Goal: Task Accomplishment & Management: Manage account settings

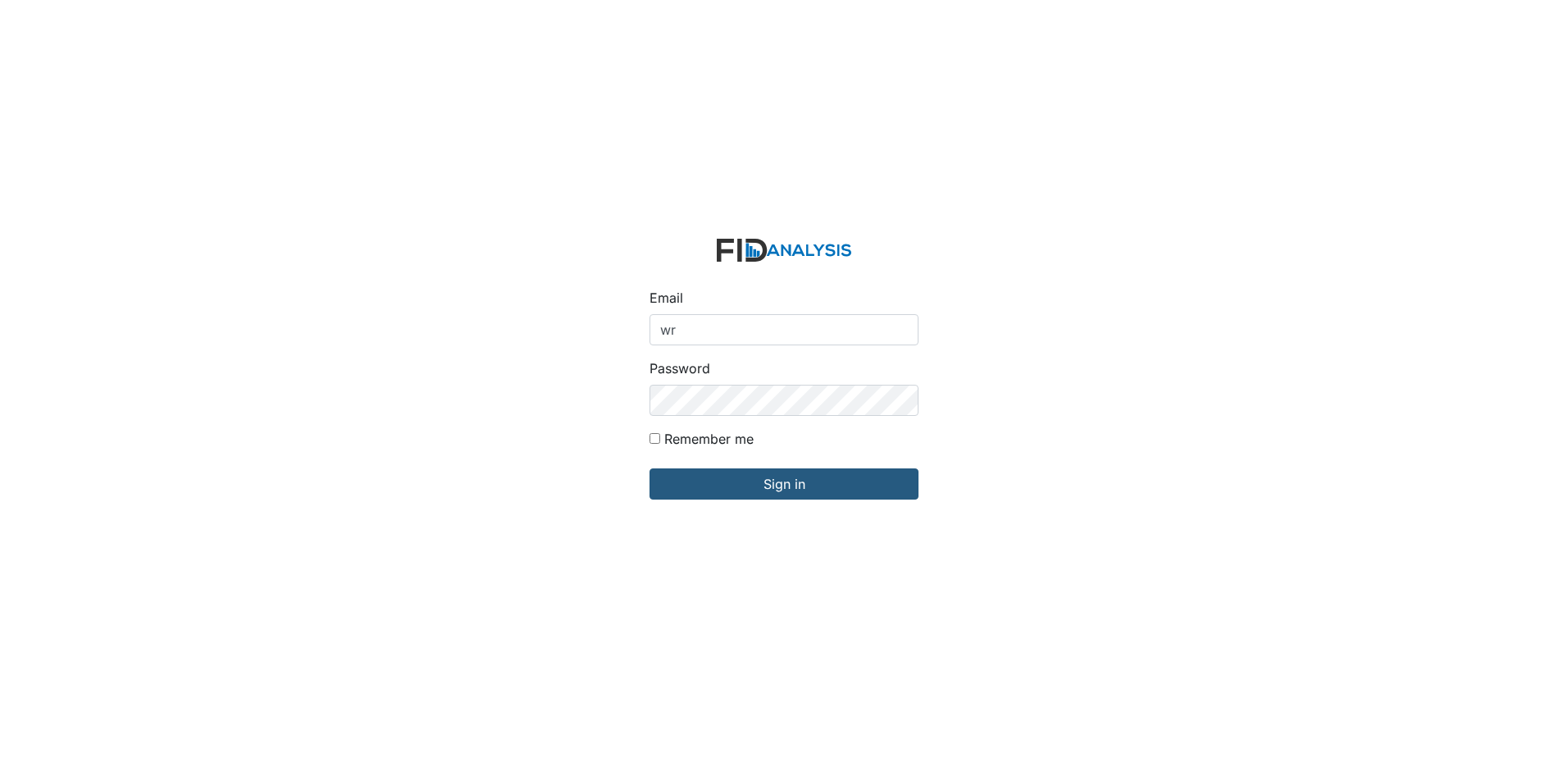
type input "[EMAIL_ADDRESS][DOMAIN_NAME]"
click at [575, 402] on div "Email [EMAIL_ADDRESS][DOMAIN_NAME] Password Remember me Sign in" at bounding box center [784, 379] width 1568 height 758
click at [649, 469] on input "Sign in" at bounding box center [784, 484] width 269 height 31
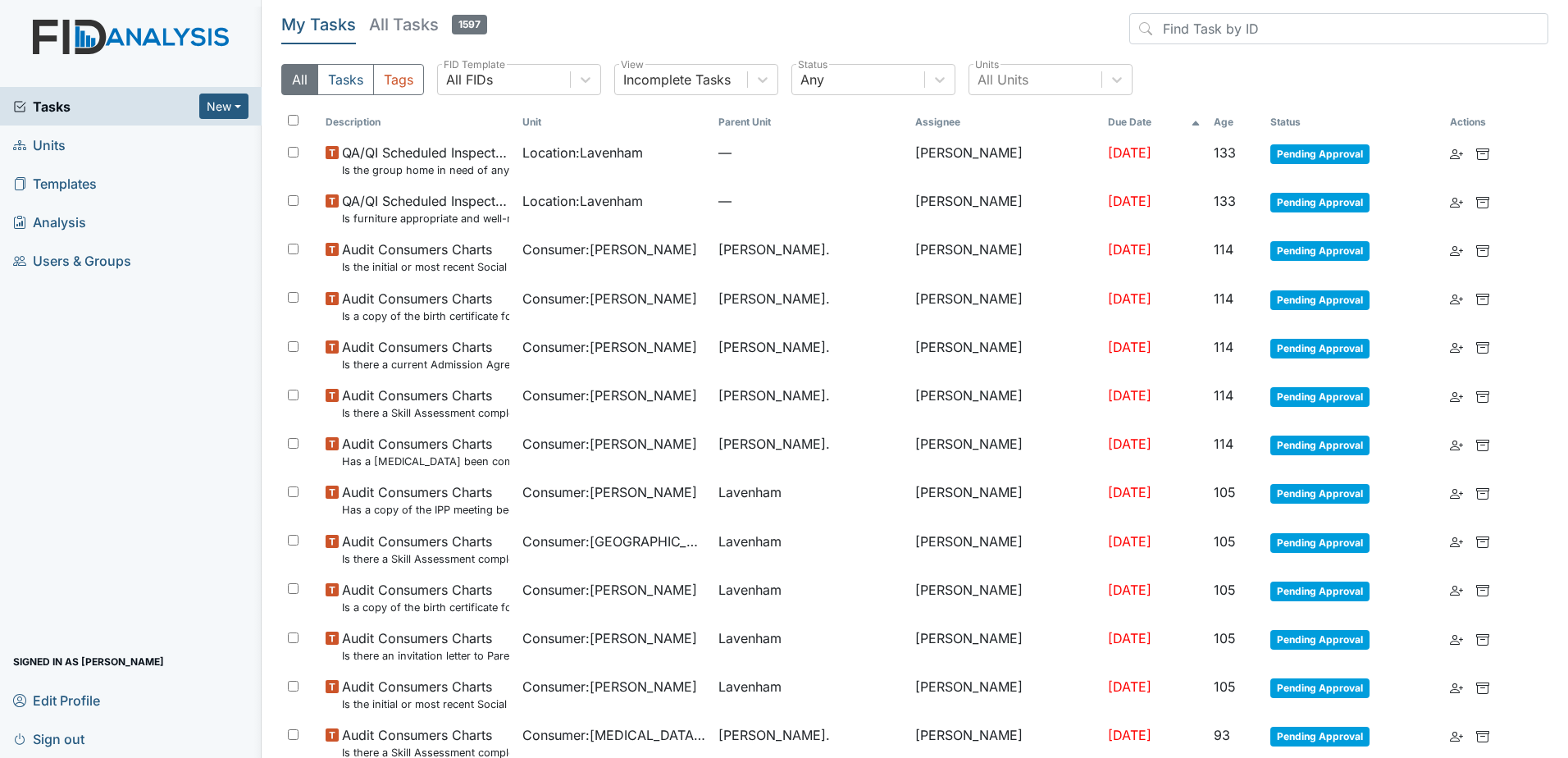
click at [289, 121] on input "checkbox" at bounding box center [293, 120] width 10 height 10
checkbox input "true"
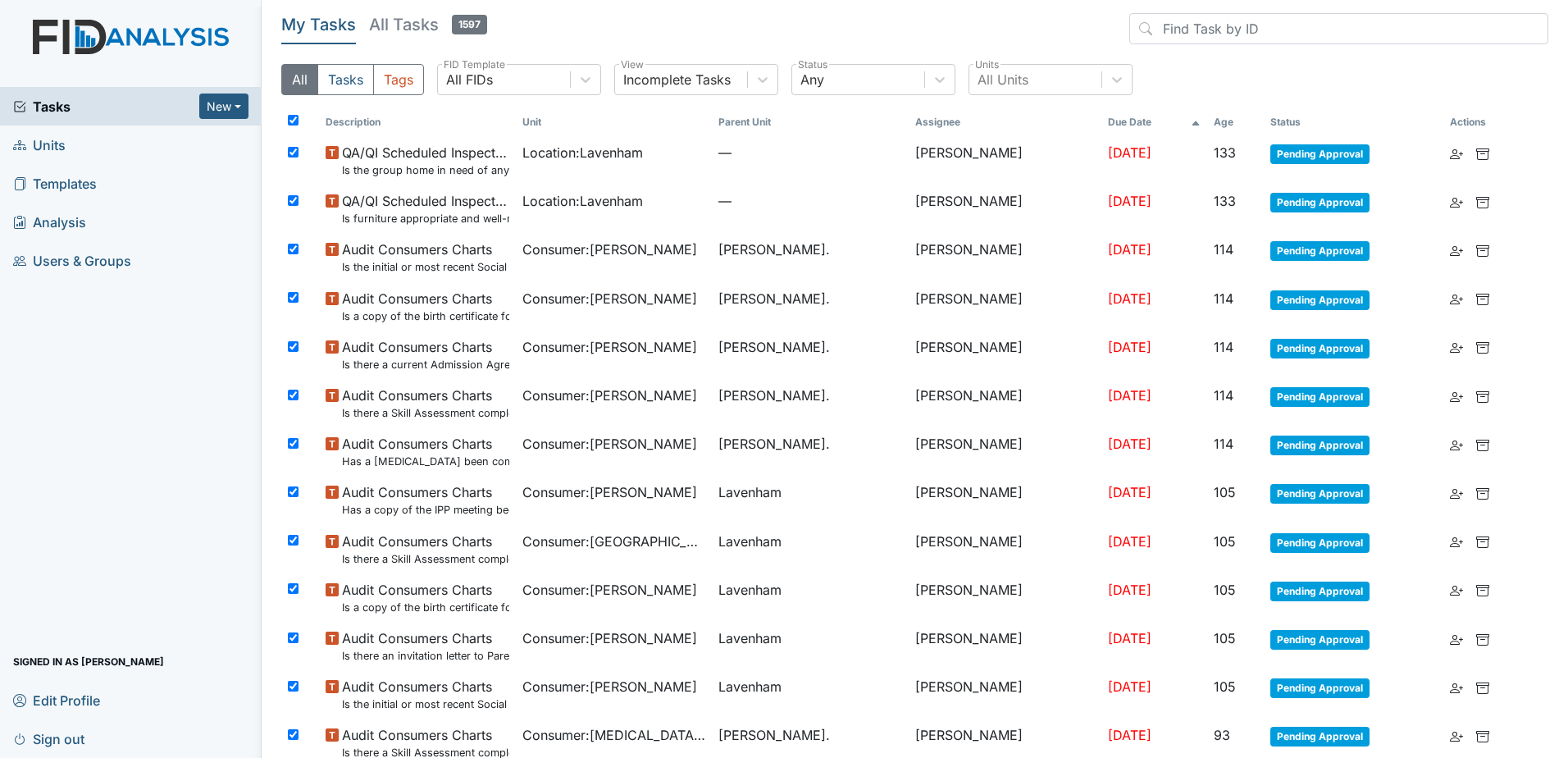
checkbox input "true"
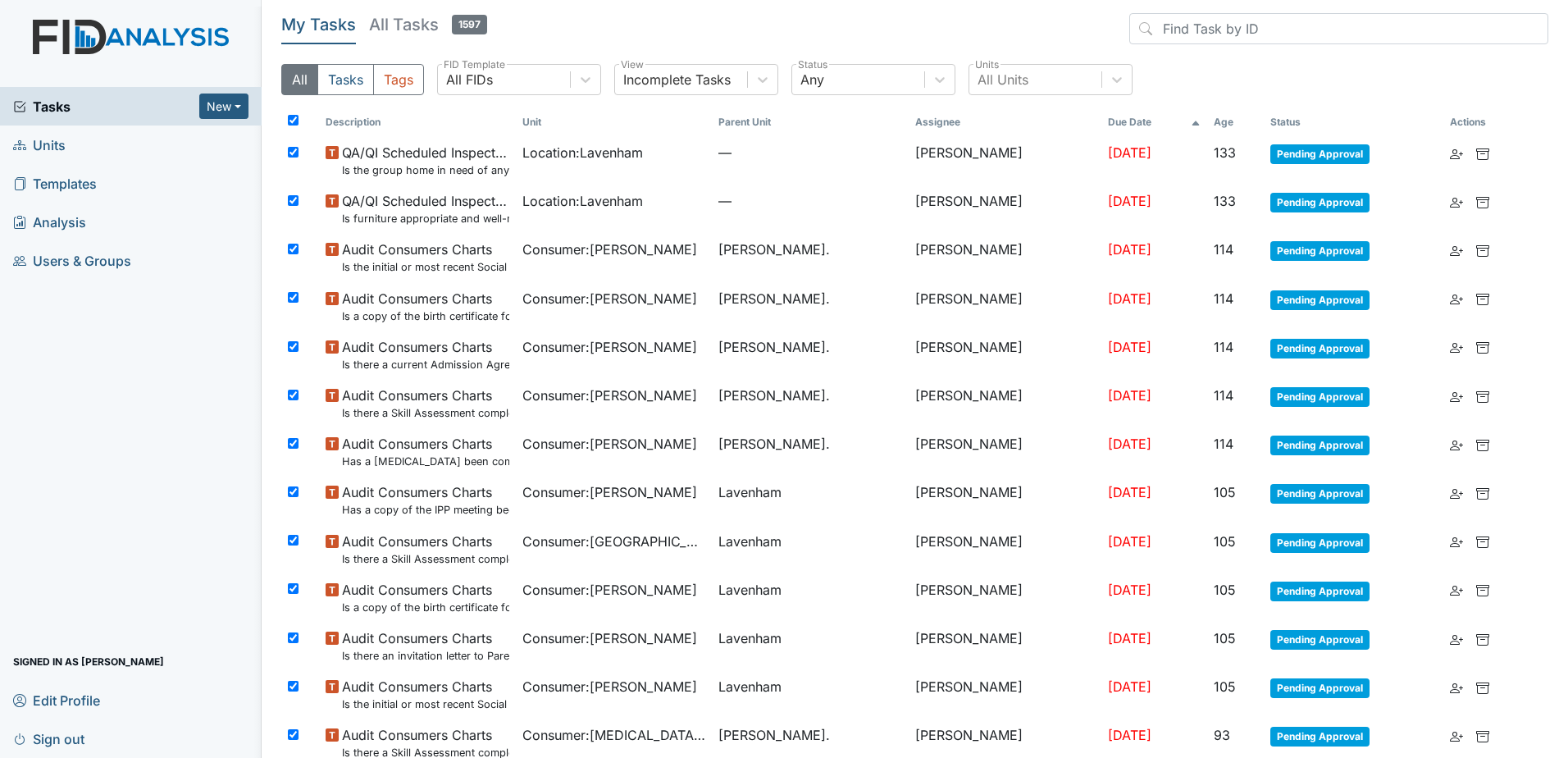
checkbox input "true"
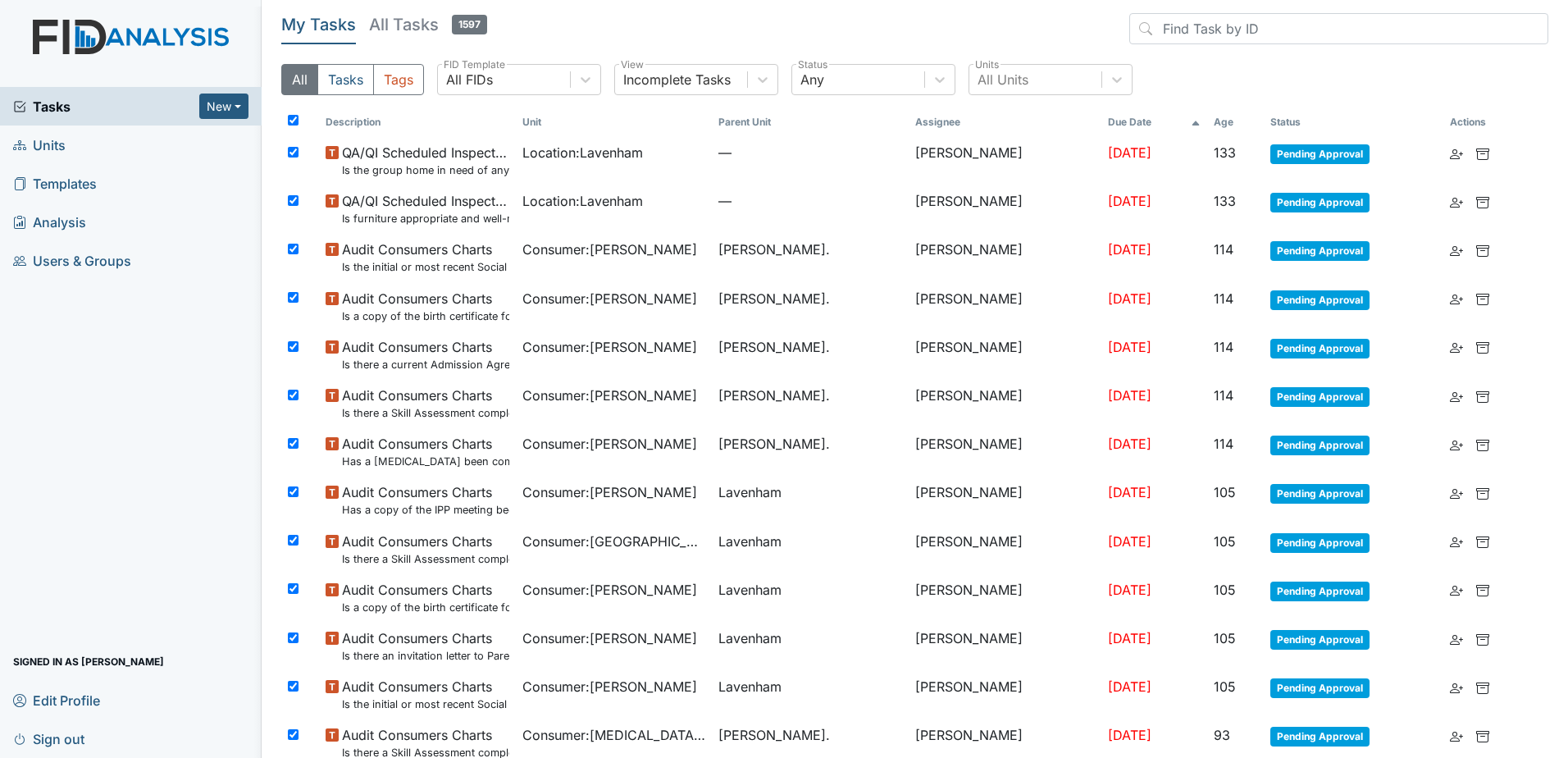
checkbox input "true"
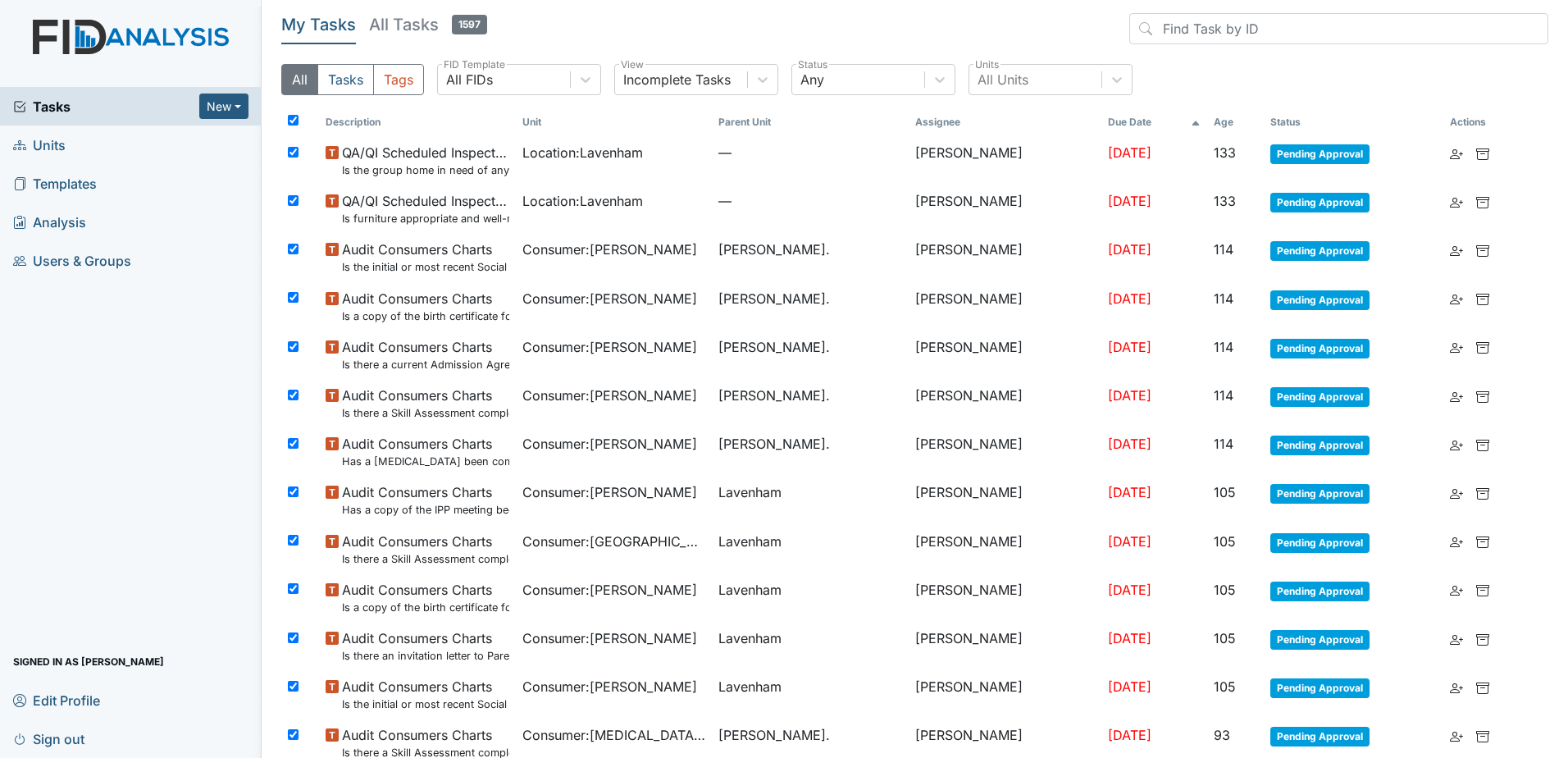
checkbox input "true"
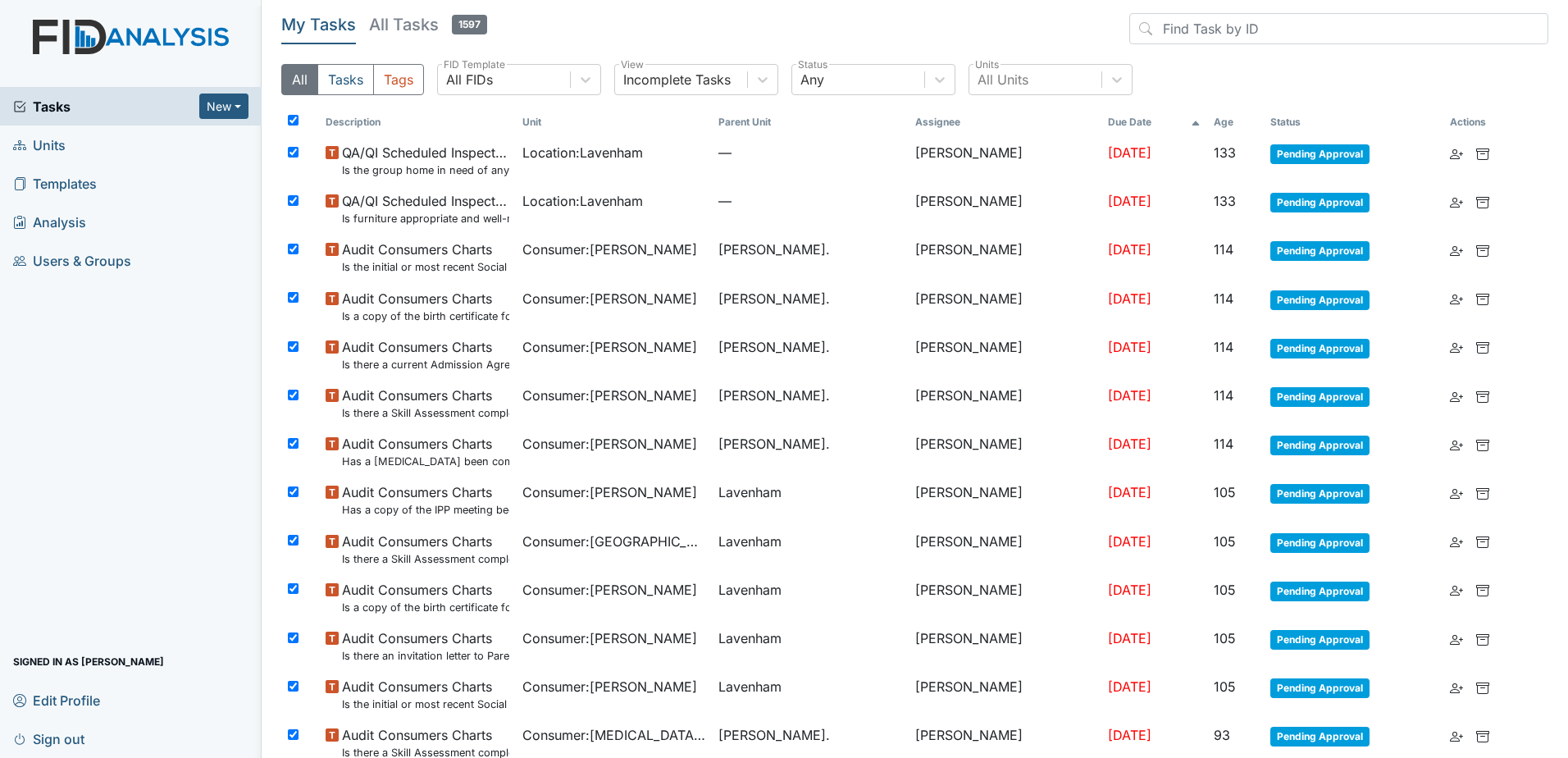
checkbox input "true"
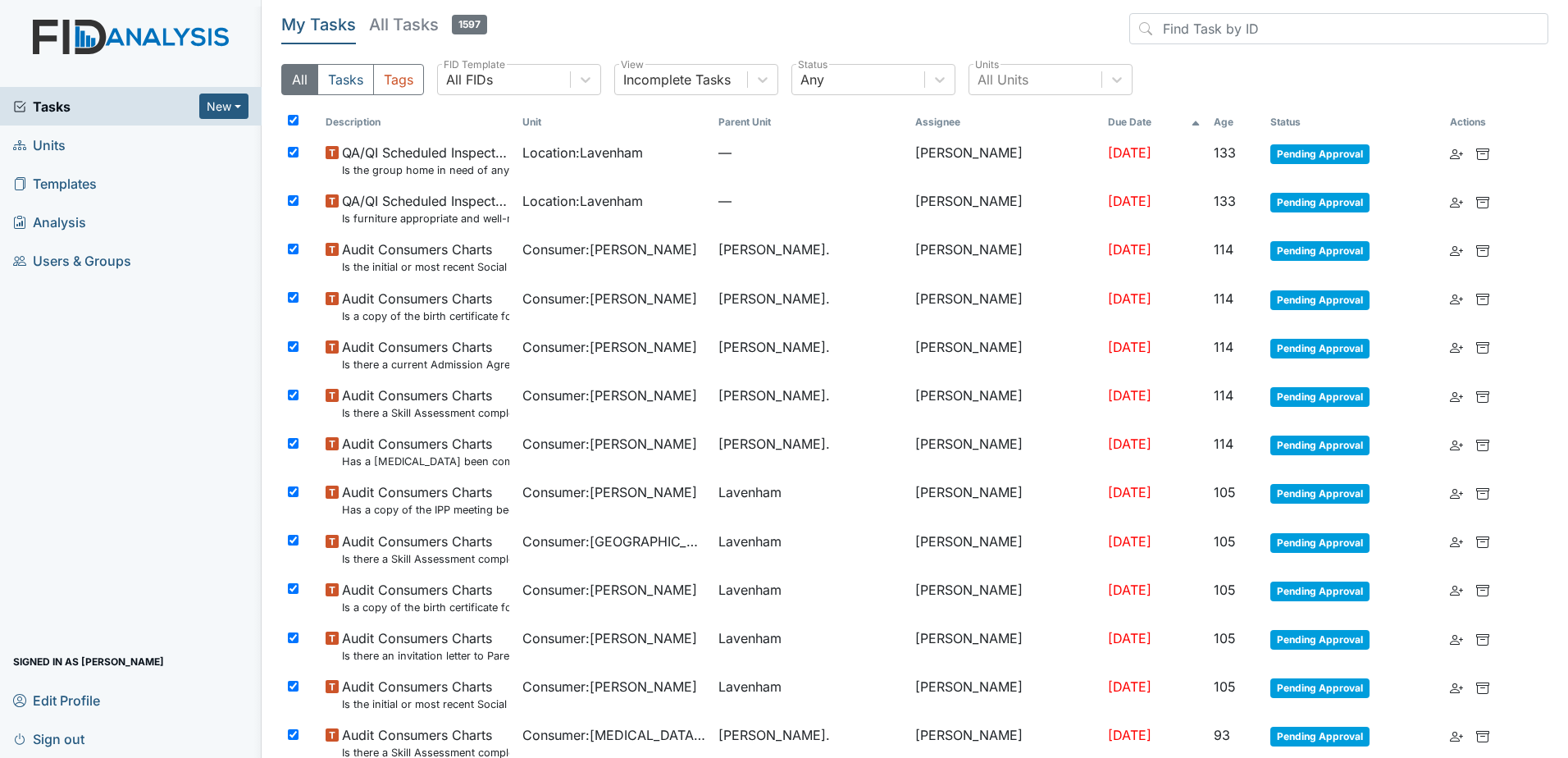
checkbox input "true"
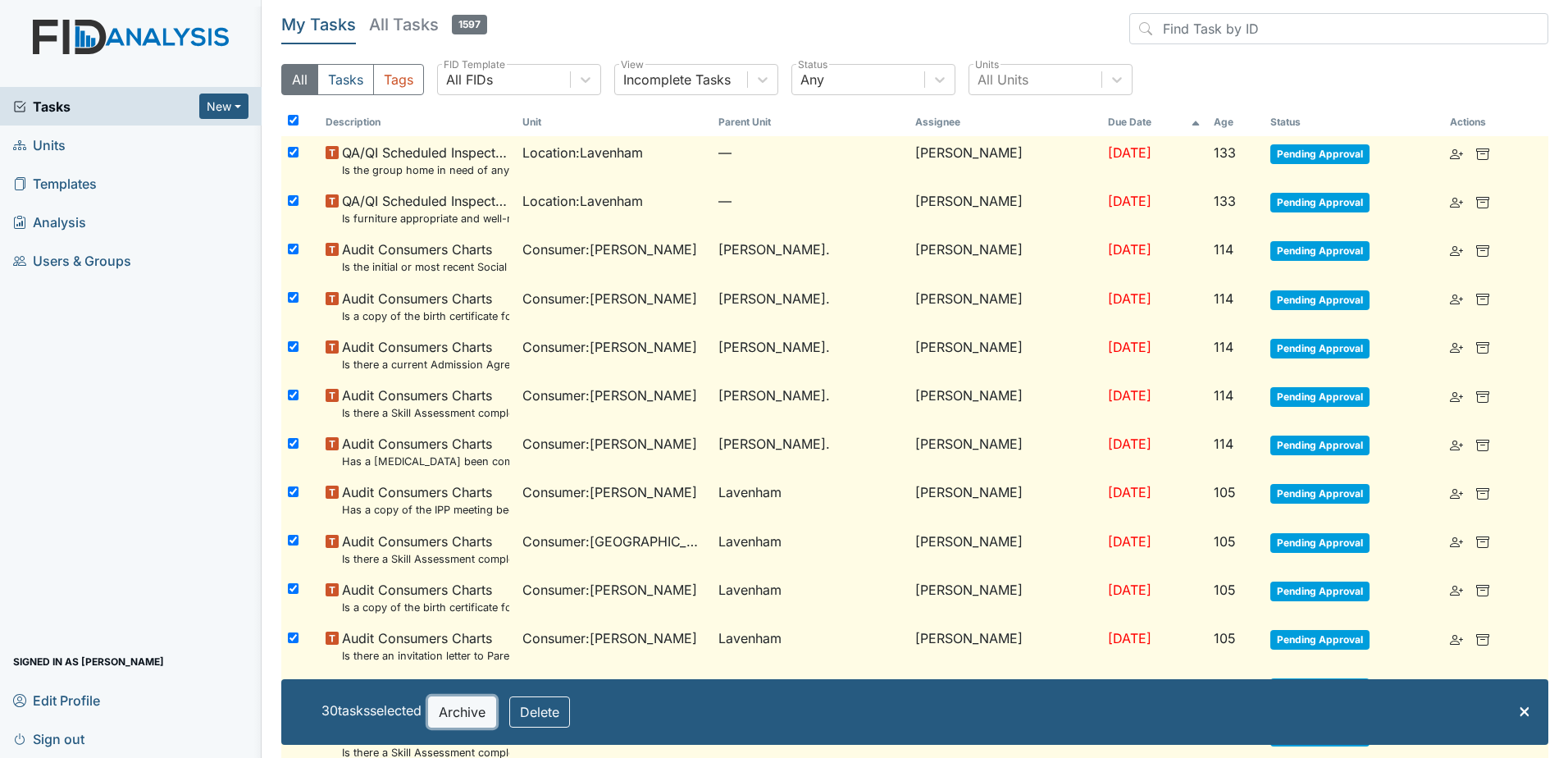
click at [478, 708] on button "Archive" at bounding box center [462, 712] width 68 height 31
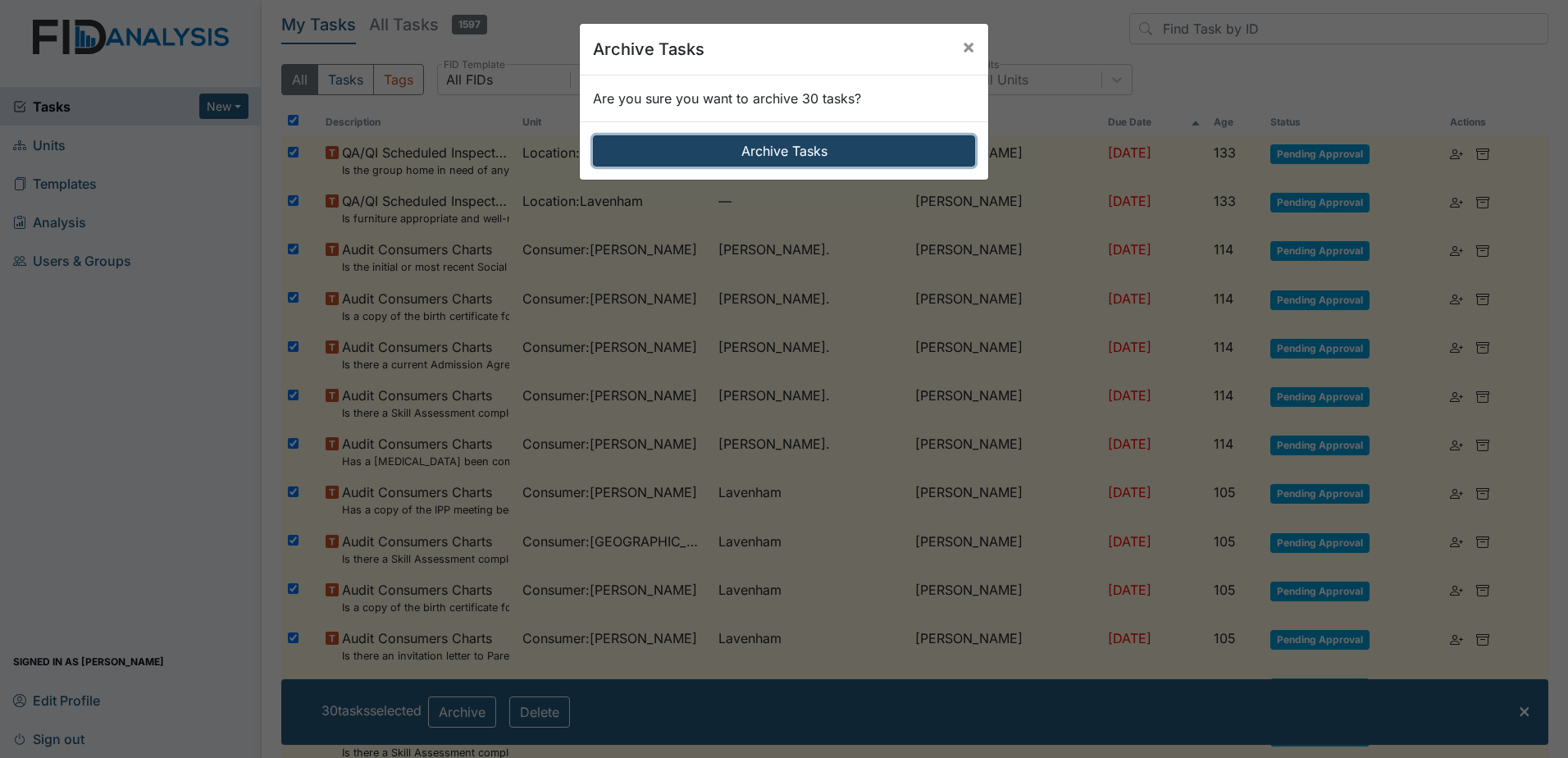
click at [797, 136] on button "Archive Tasks" at bounding box center [784, 151] width 382 height 31
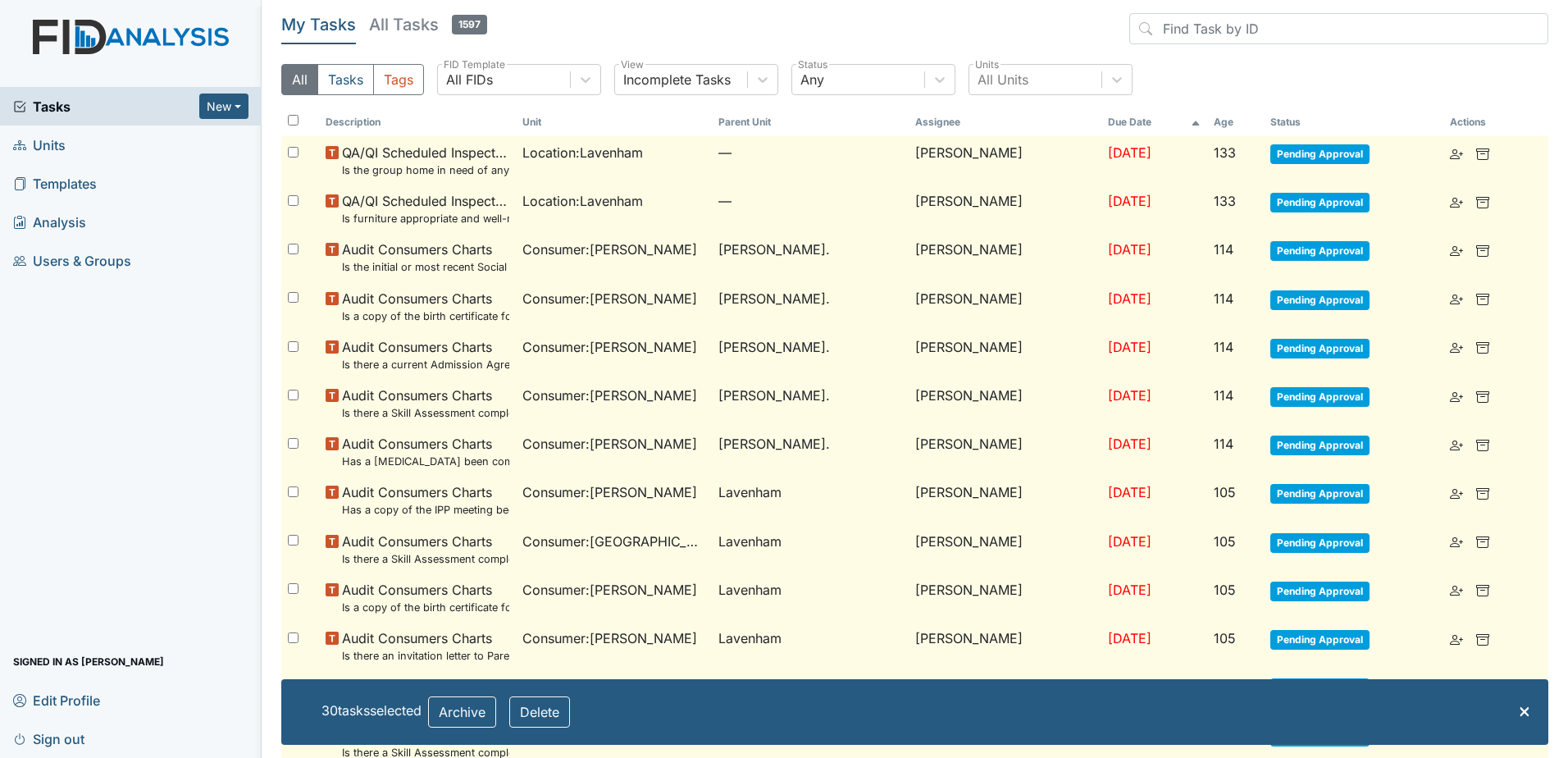
checkbox input "false"
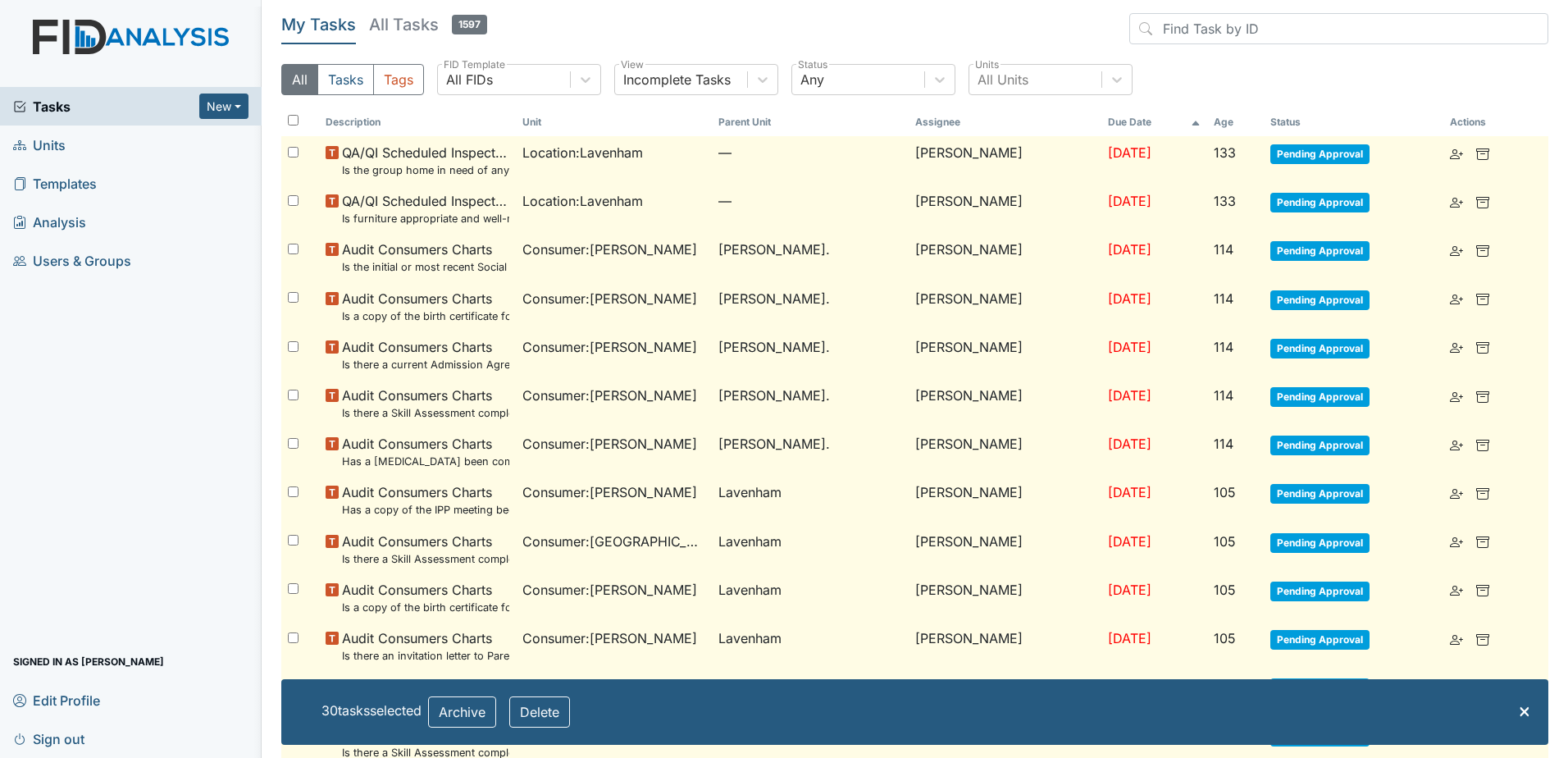
checkbox input "false"
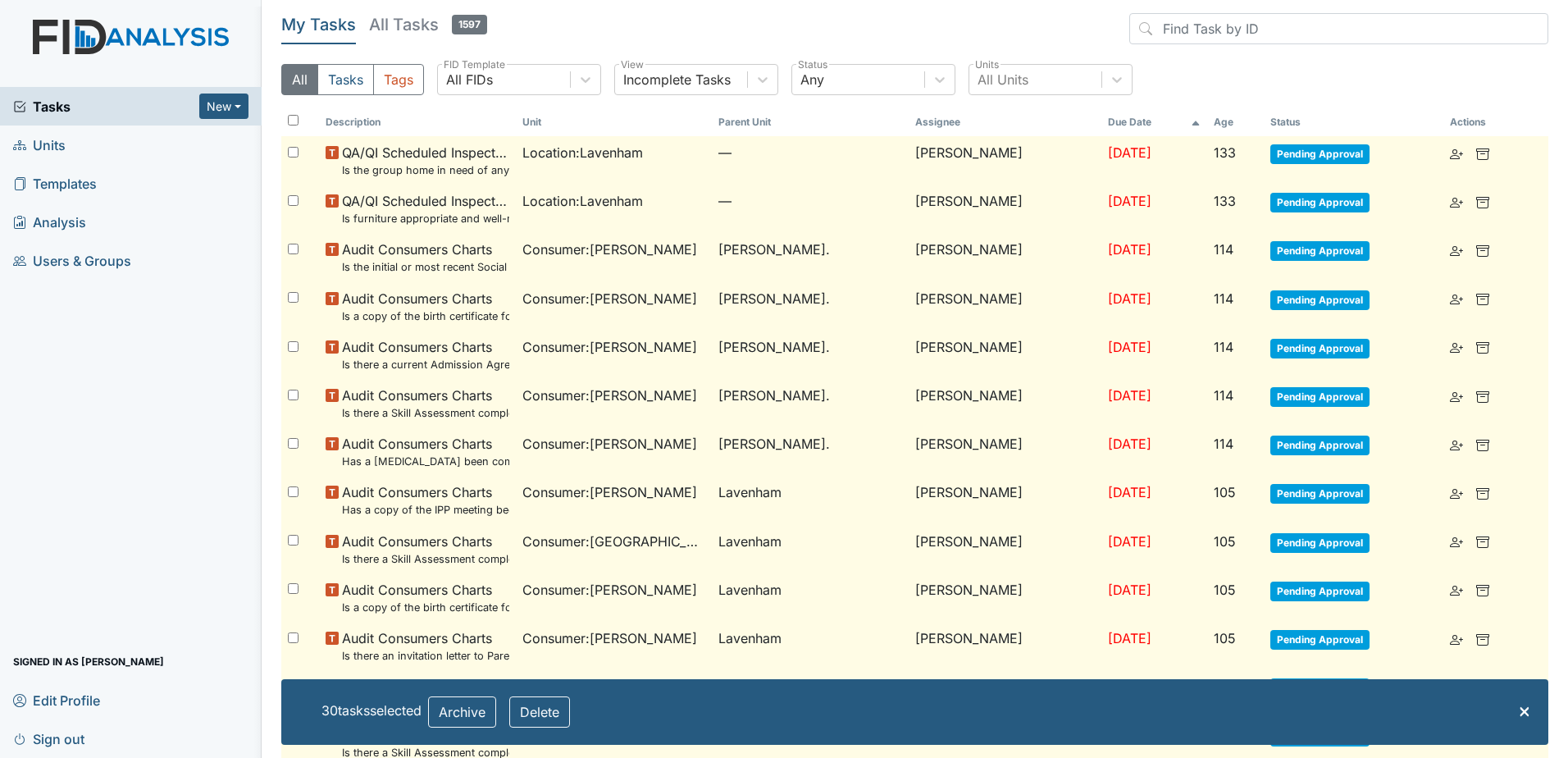
checkbox input "false"
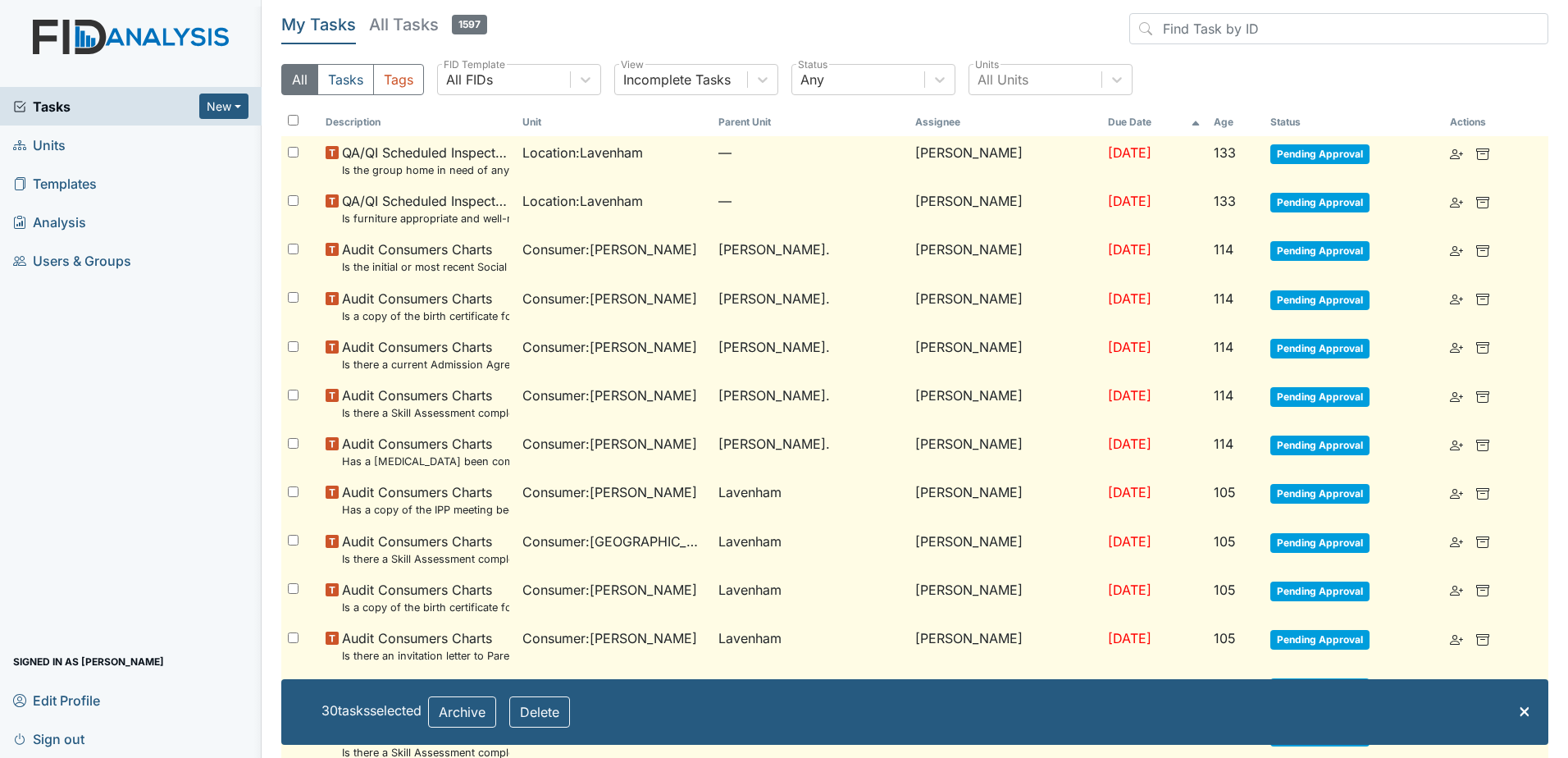
checkbox input "false"
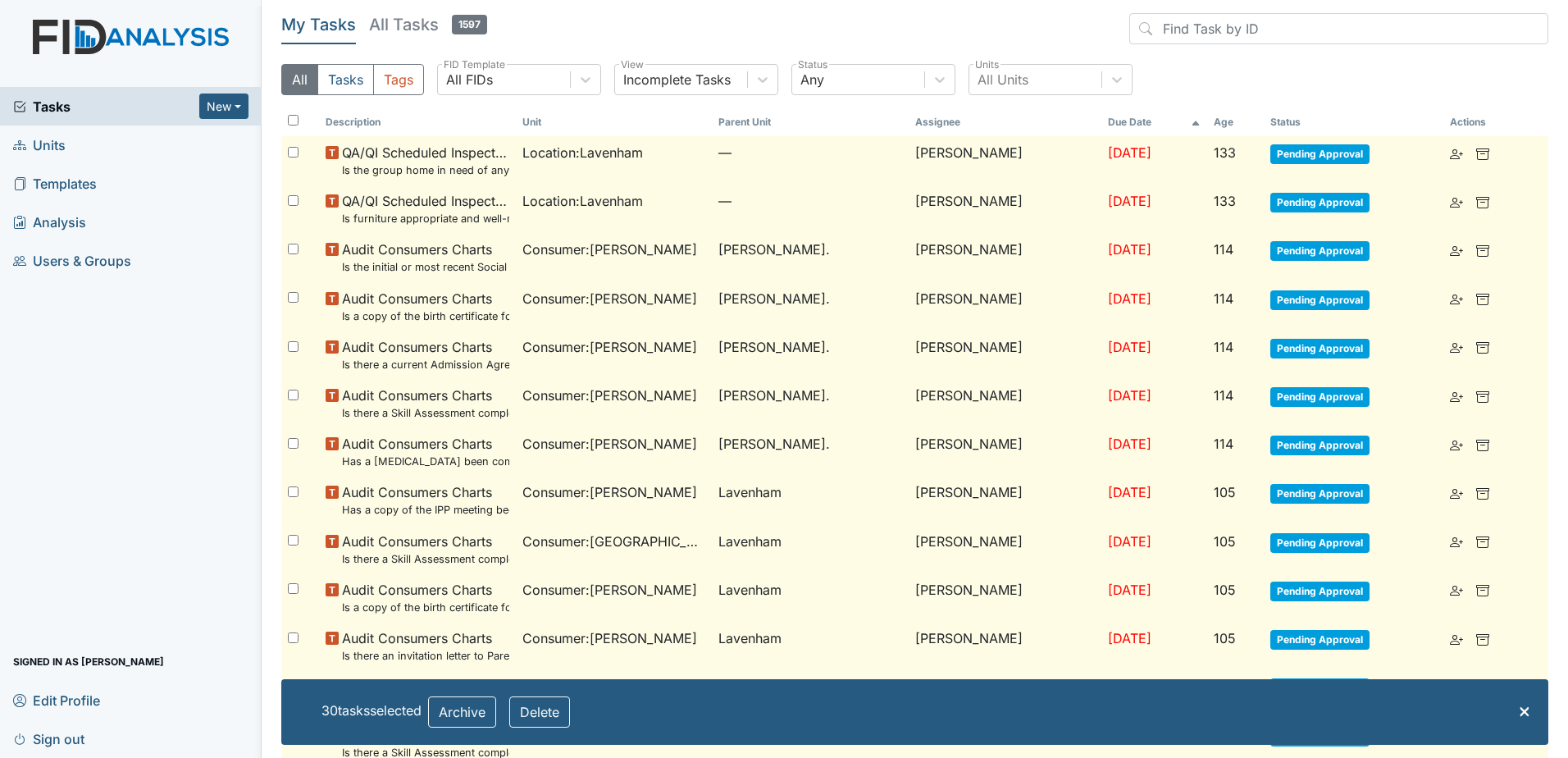
checkbox input "false"
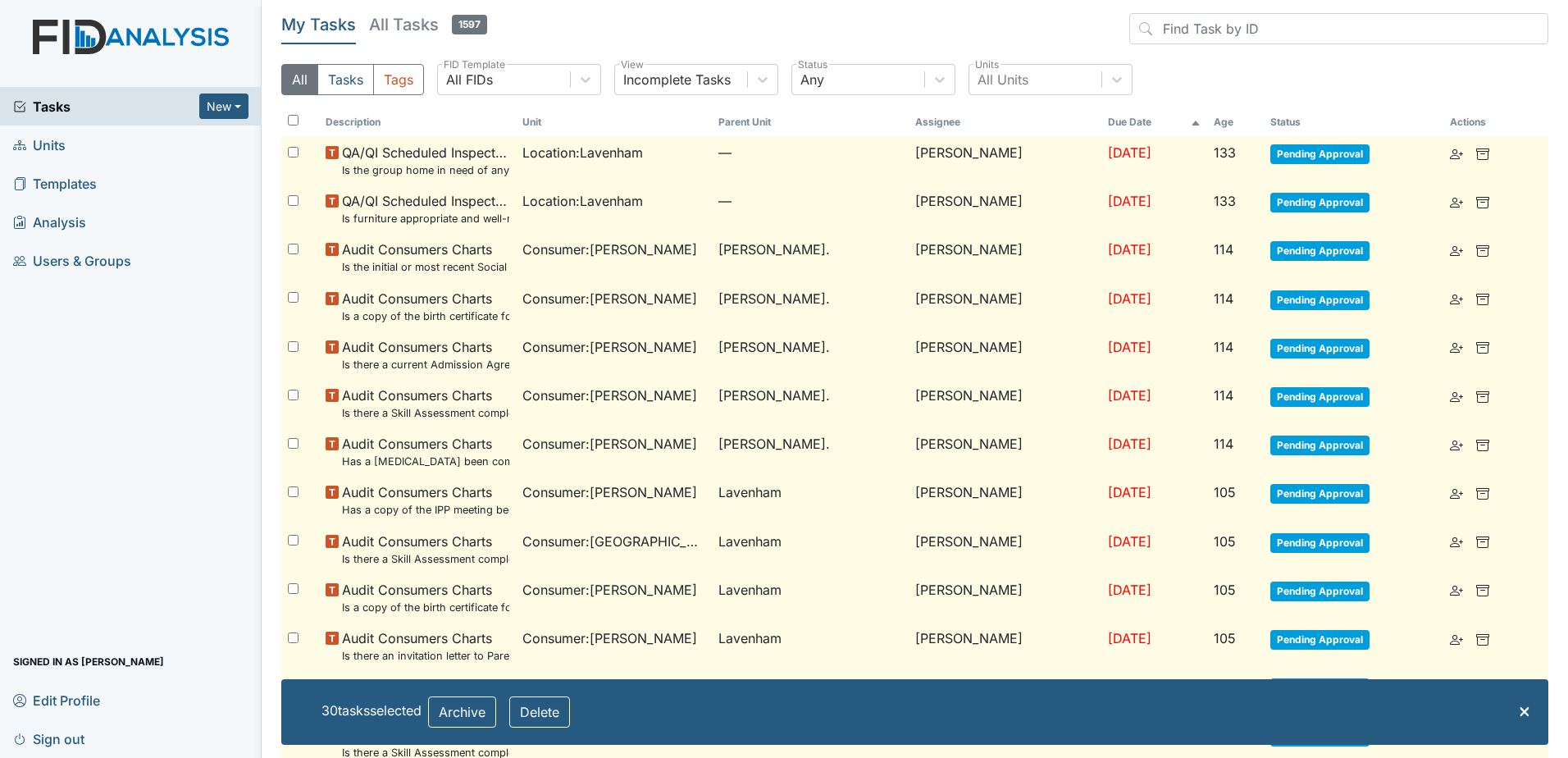
checkbox input "false"
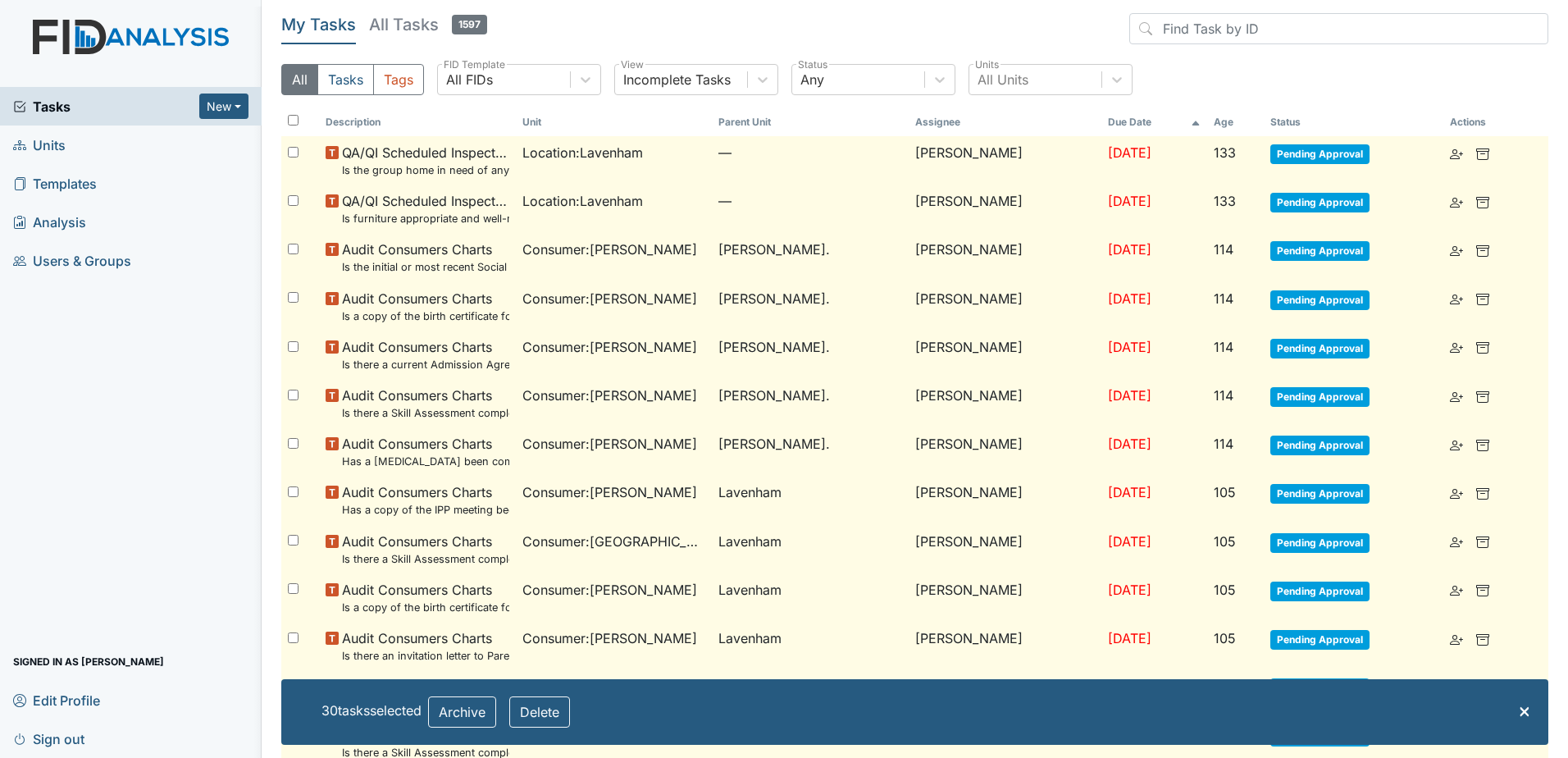
checkbox input "false"
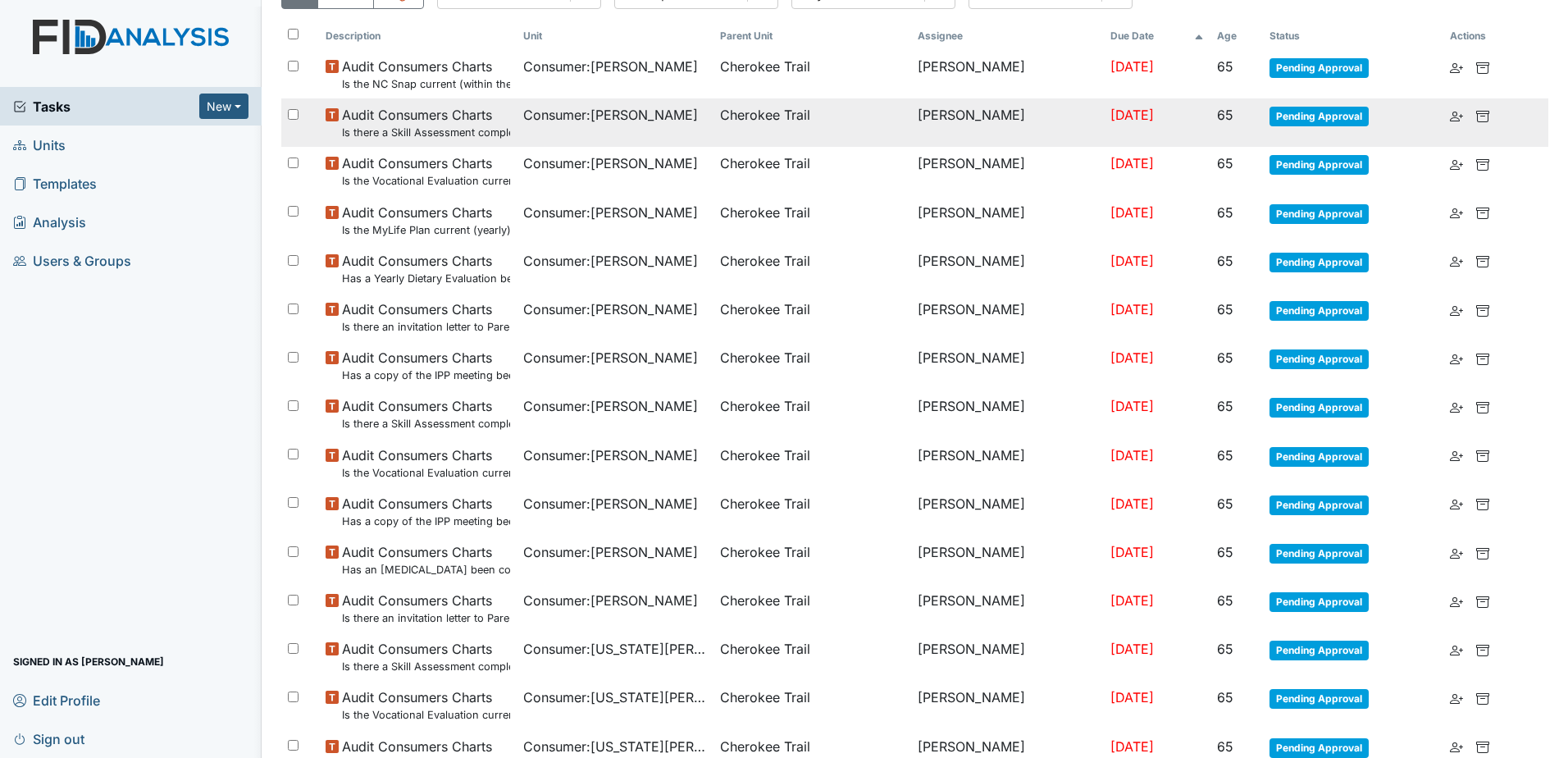
scroll to position [85, 0]
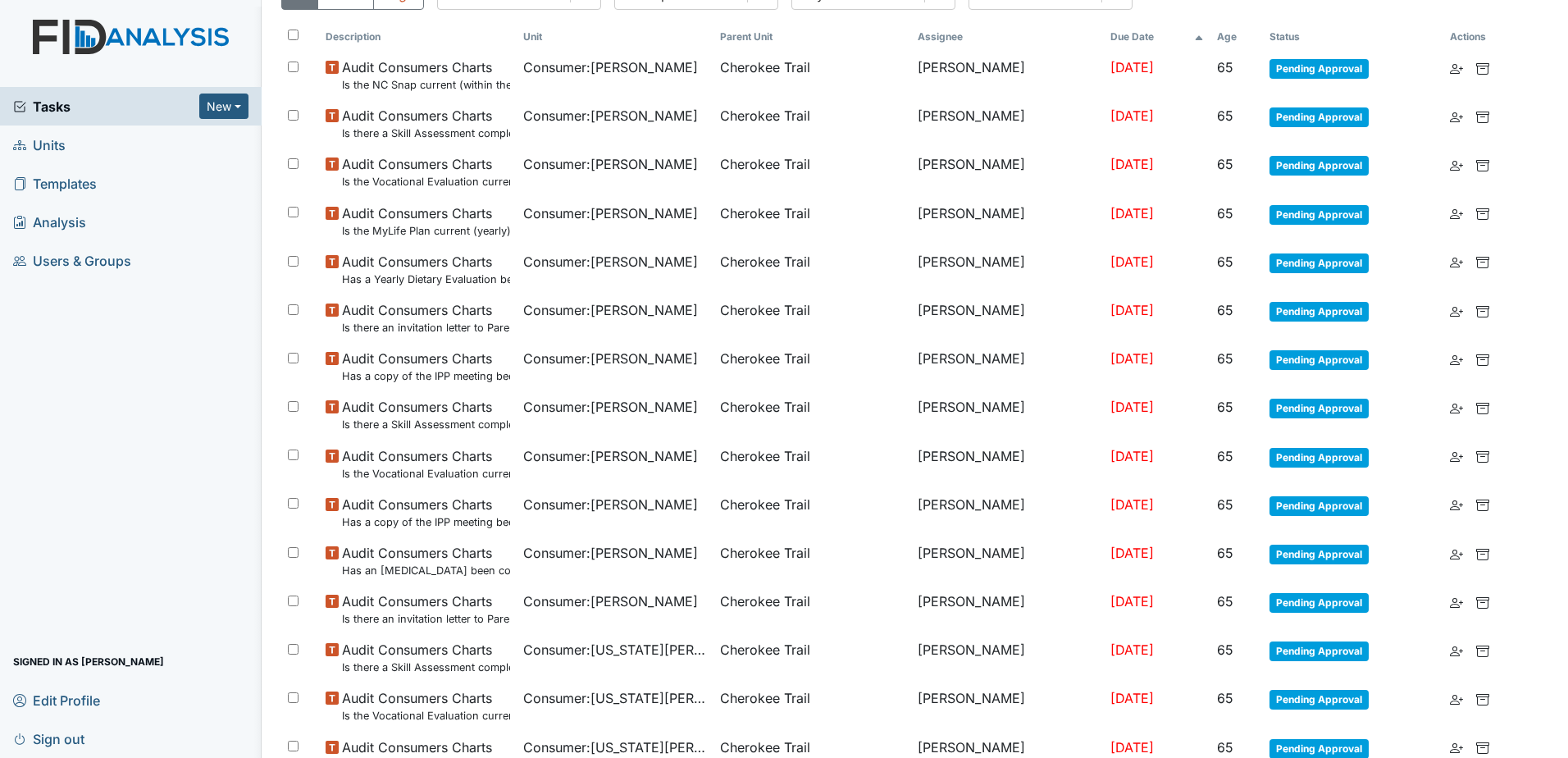
click at [293, 37] on input "checkbox" at bounding box center [293, 35] width 10 height 10
checkbox input "true"
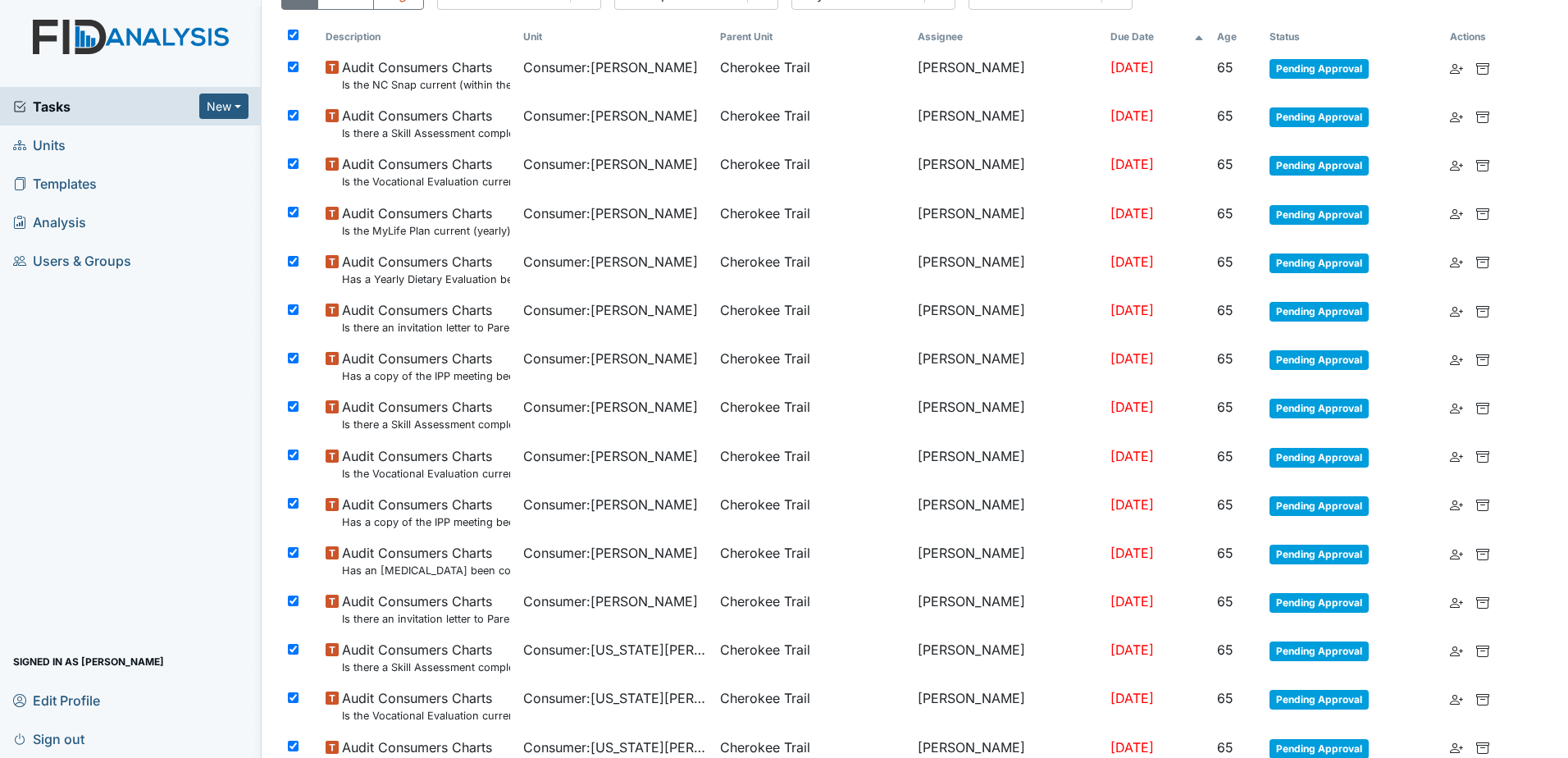
checkbox input "true"
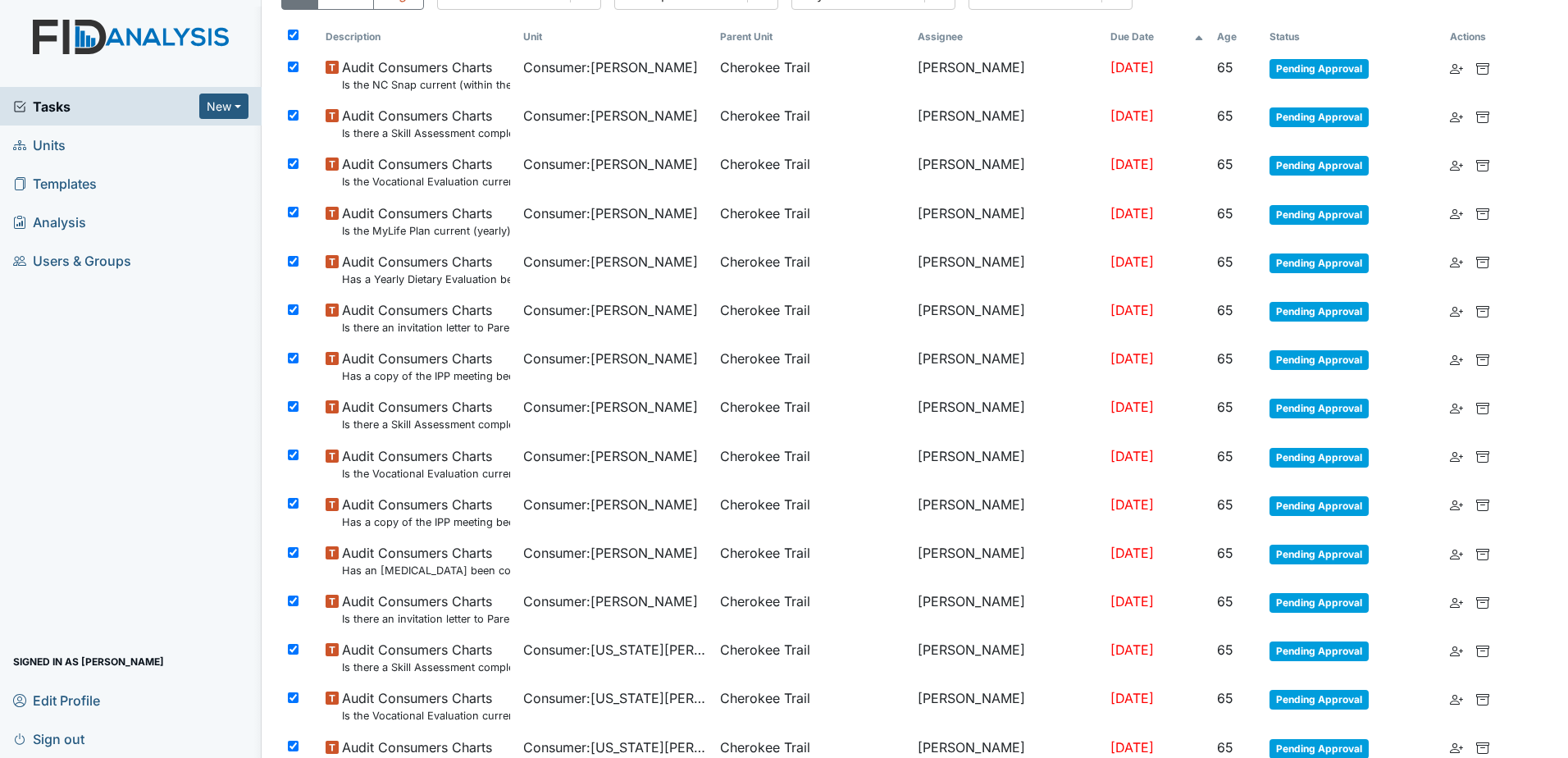
checkbox input "true"
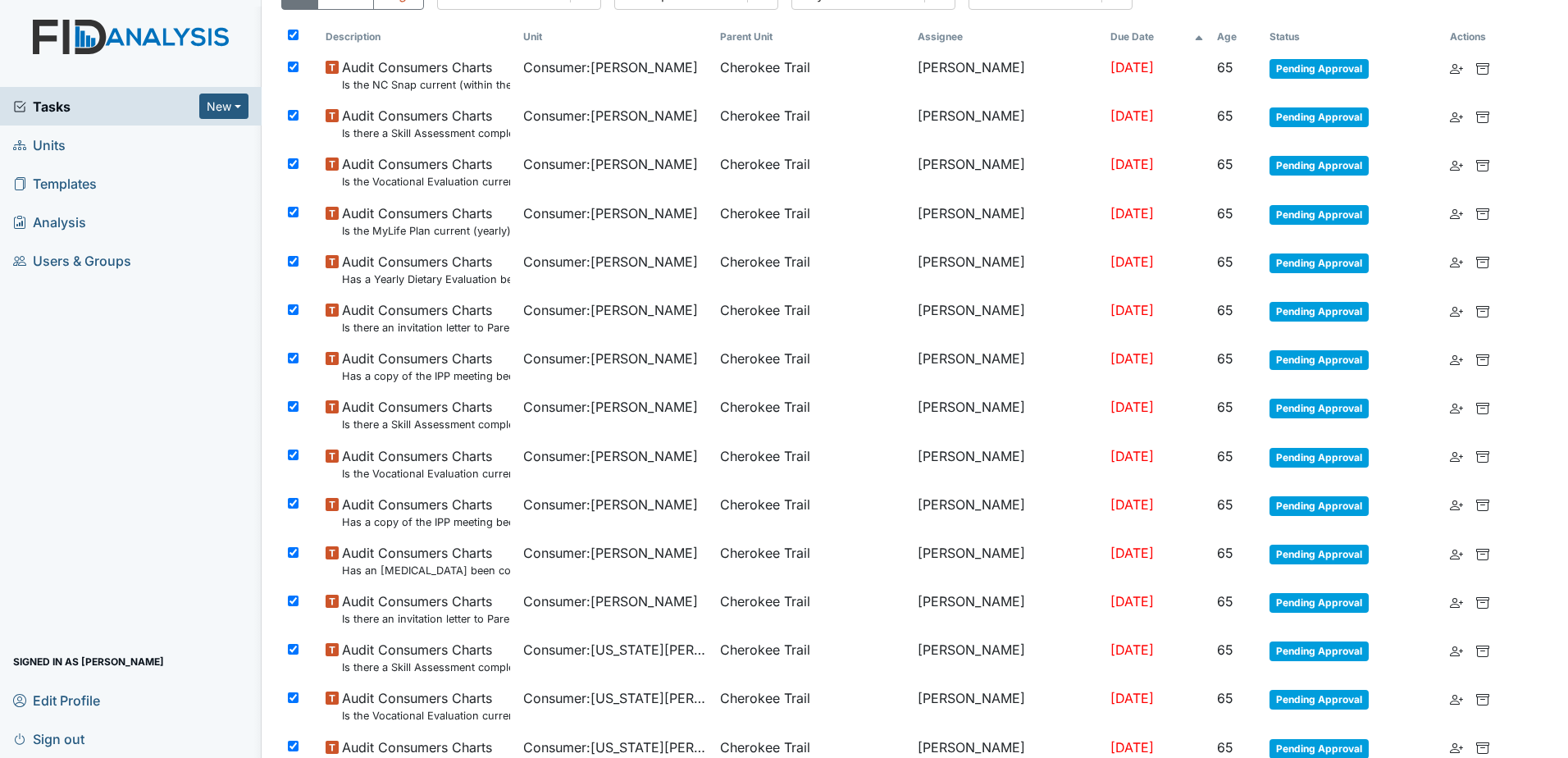
checkbox input "true"
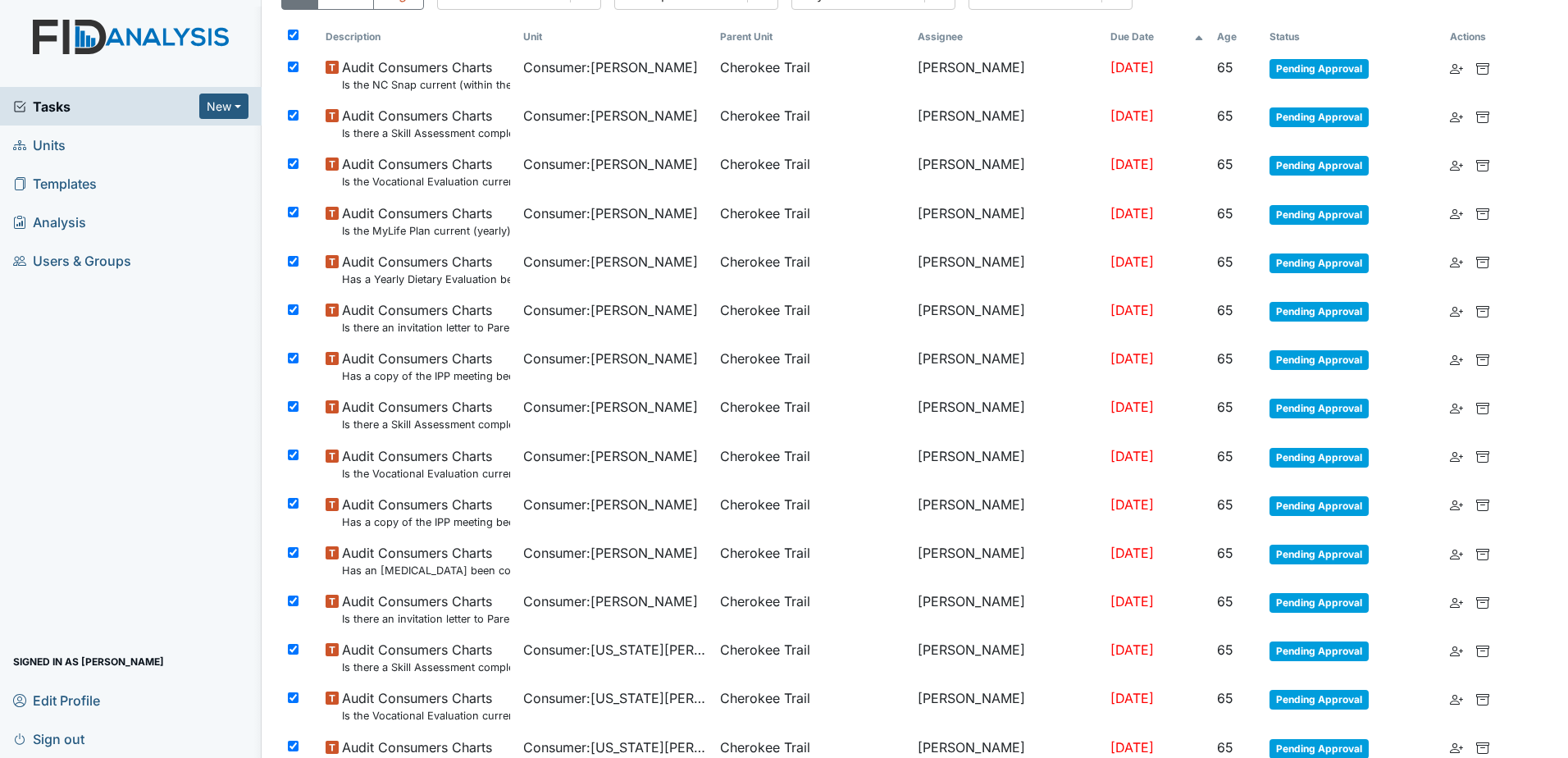
checkbox input "true"
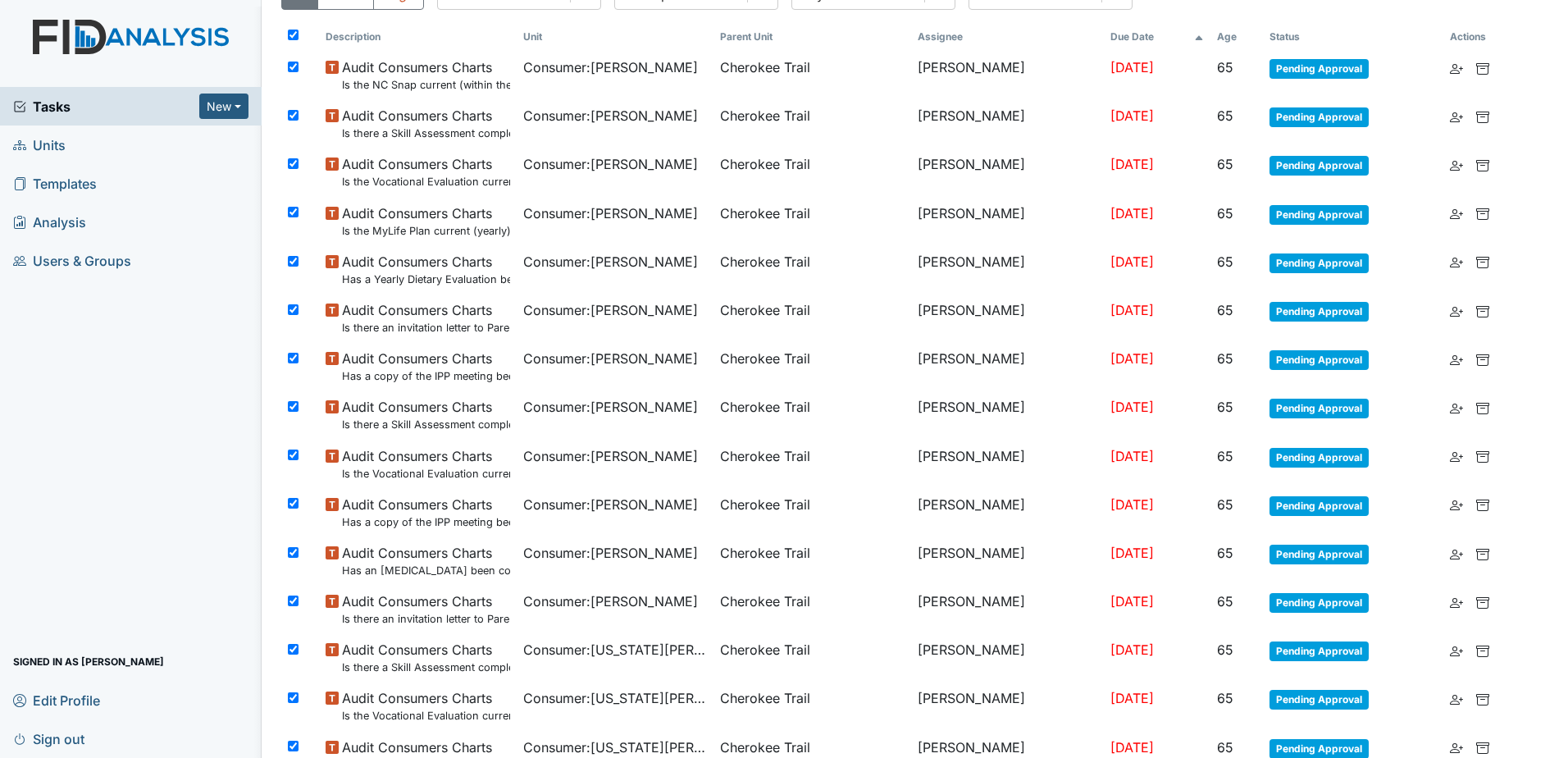
checkbox input "true"
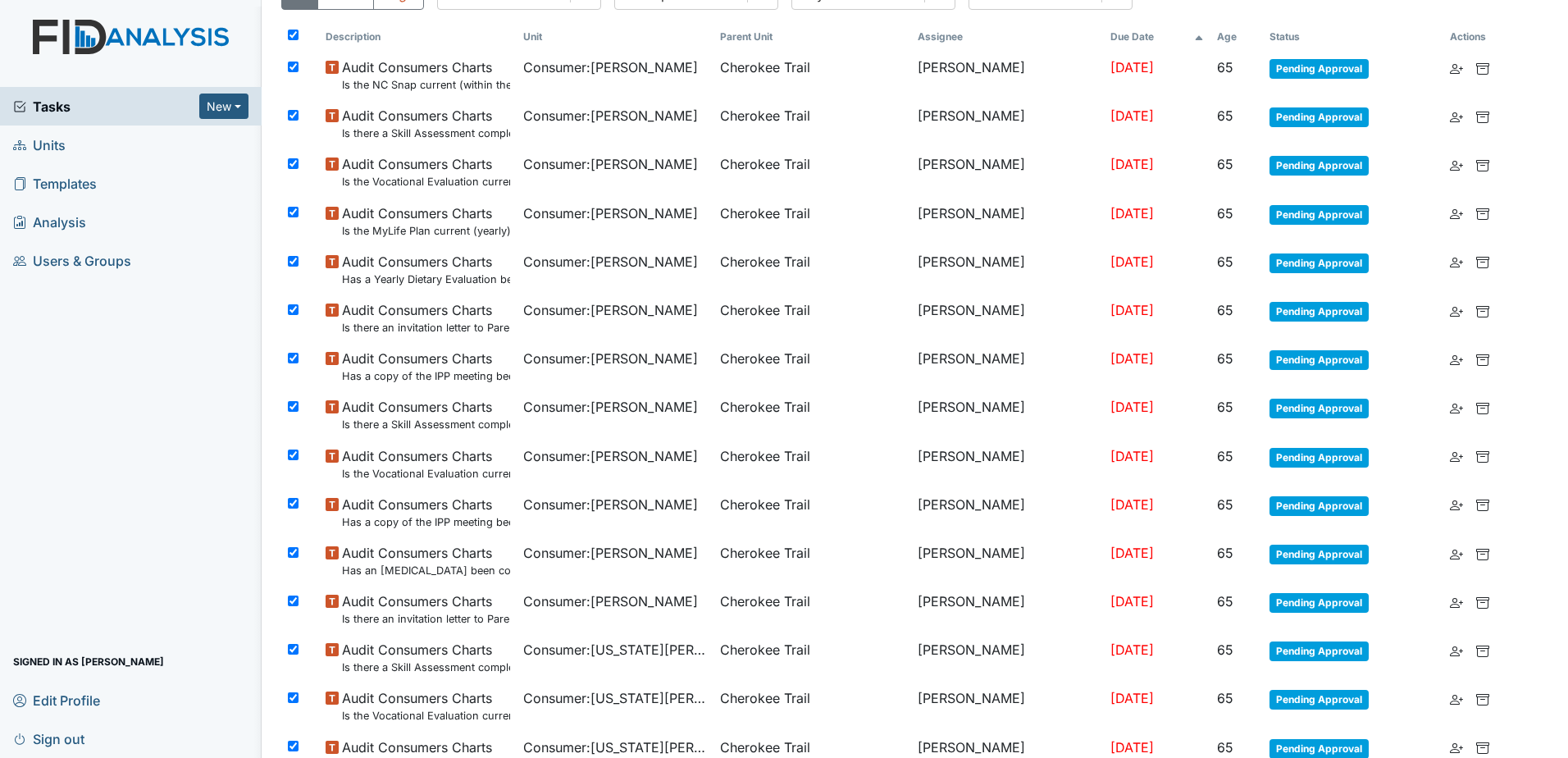
checkbox input "true"
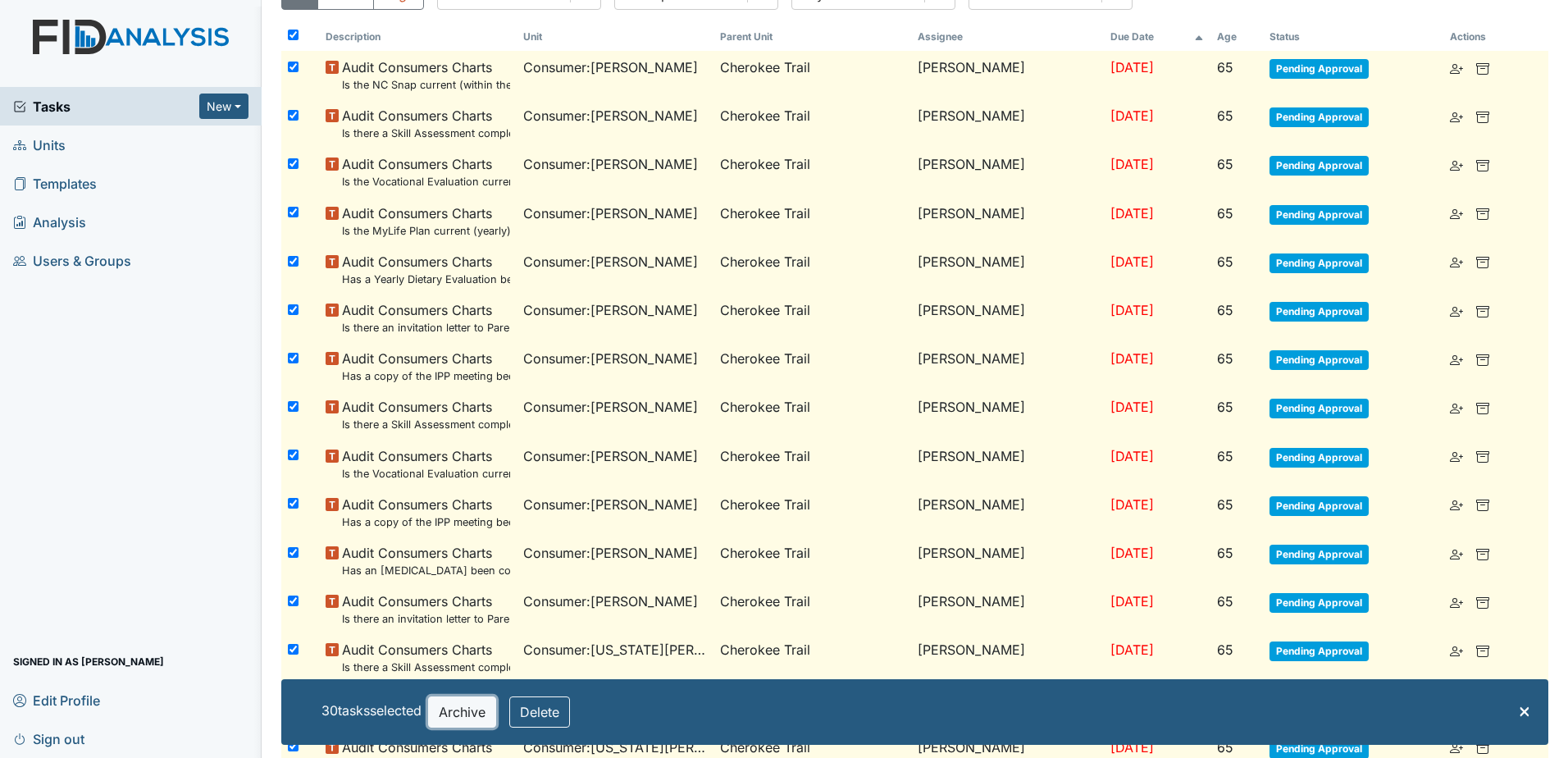
click at [461, 704] on button "Archive" at bounding box center [462, 712] width 68 height 31
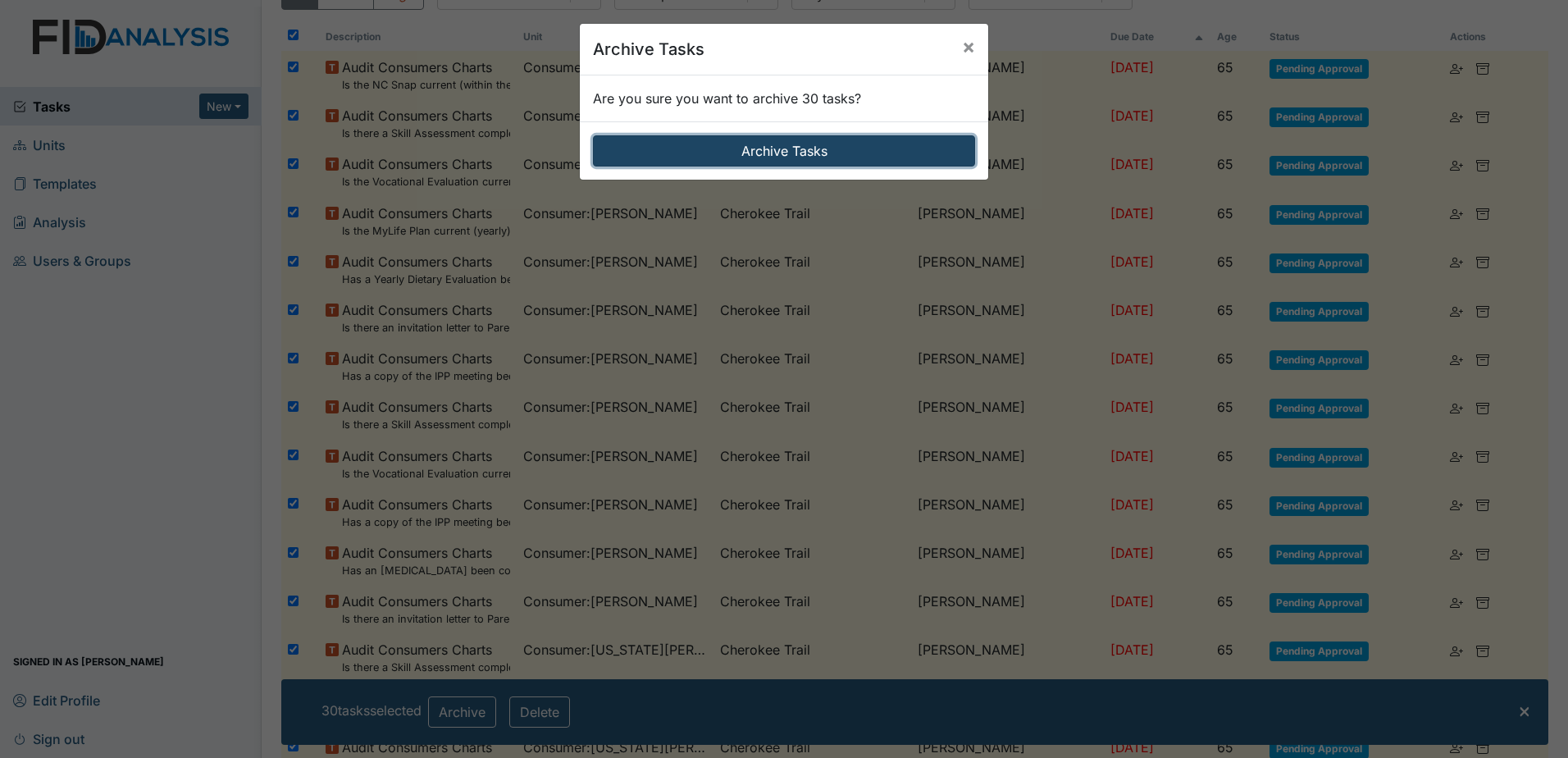
click at [738, 140] on button "Archive Tasks" at bounding box center [784, 151] width 382 height 31
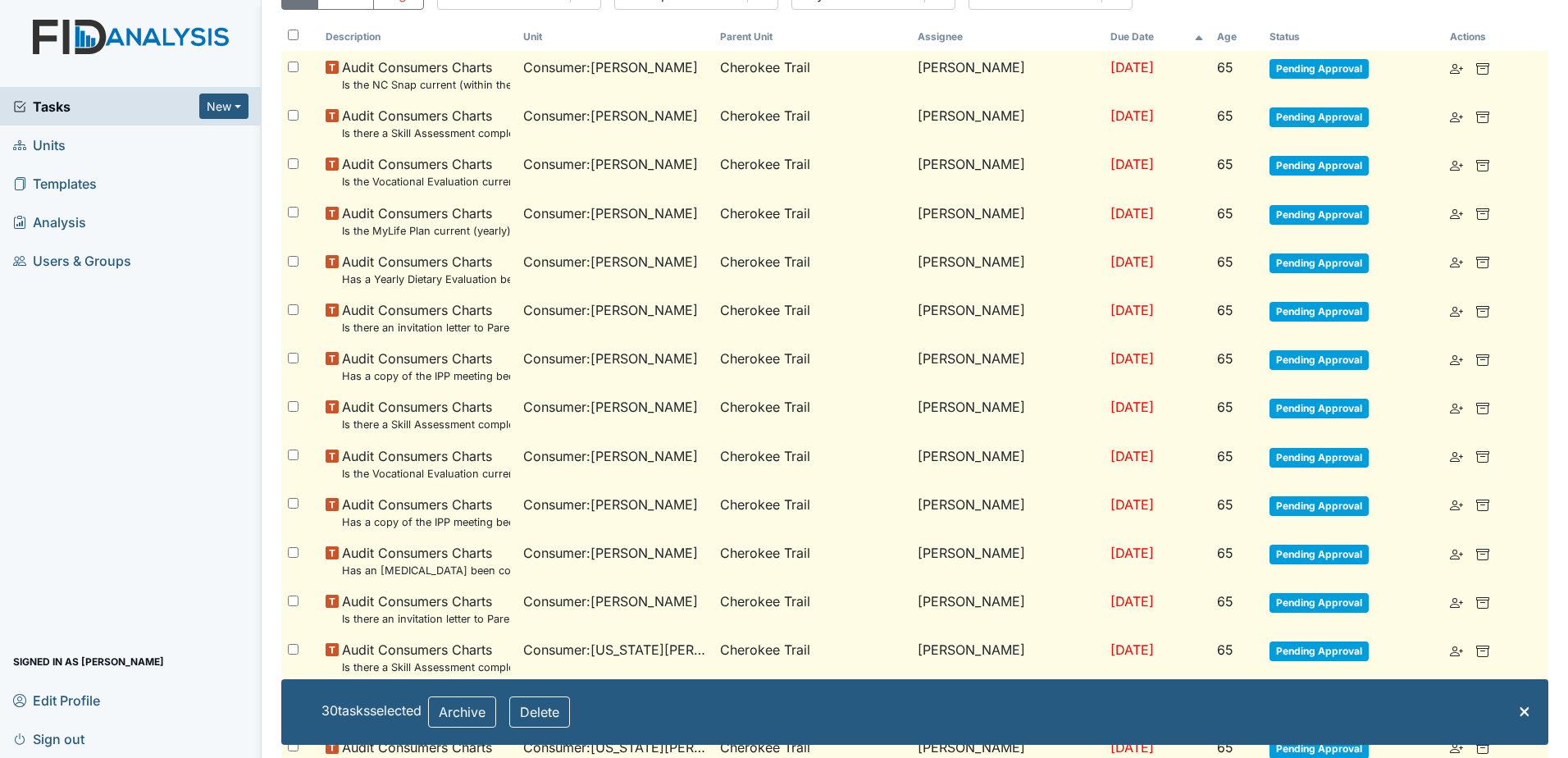
checkbox input "false"
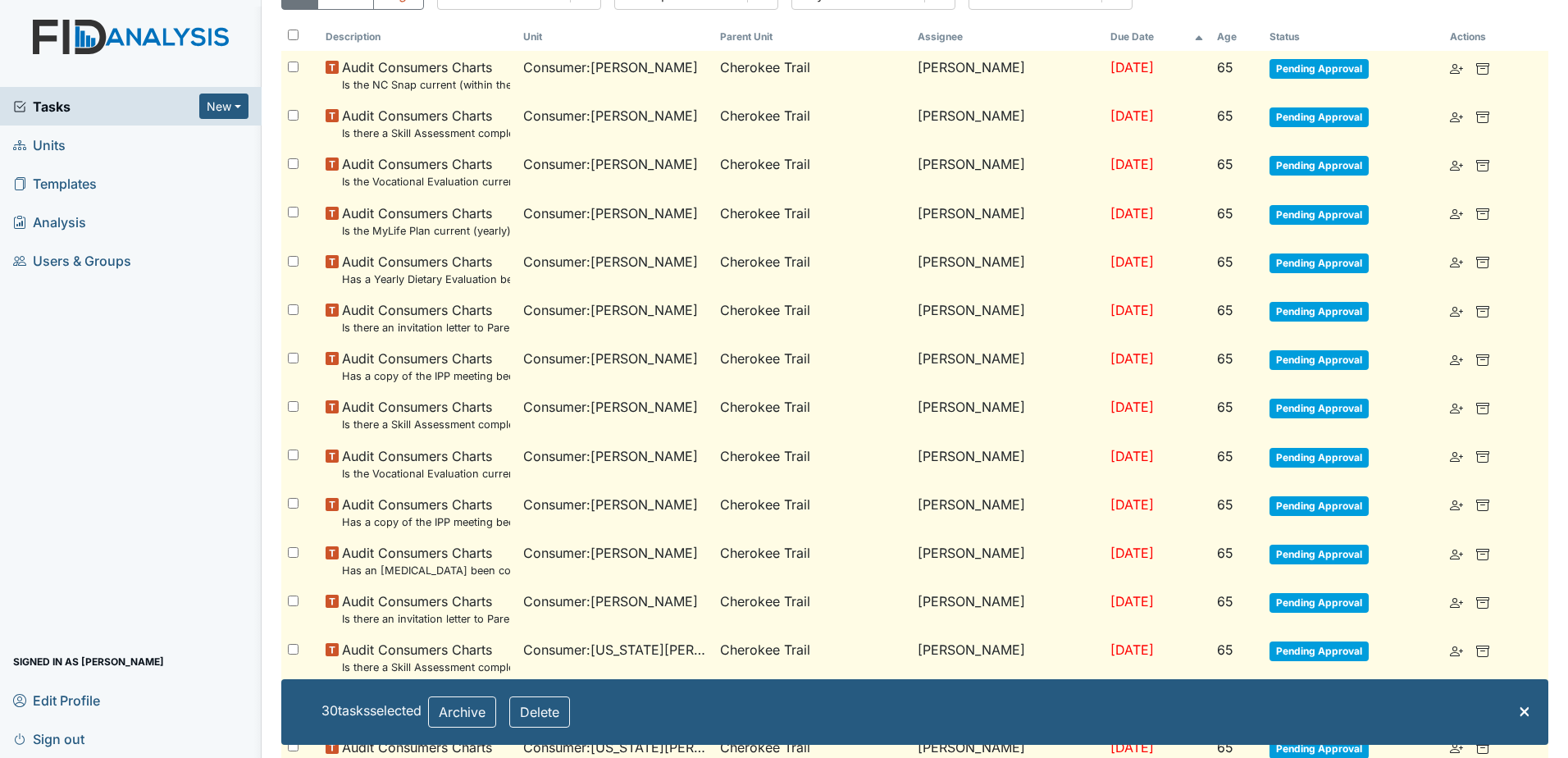
checkbox input "false"
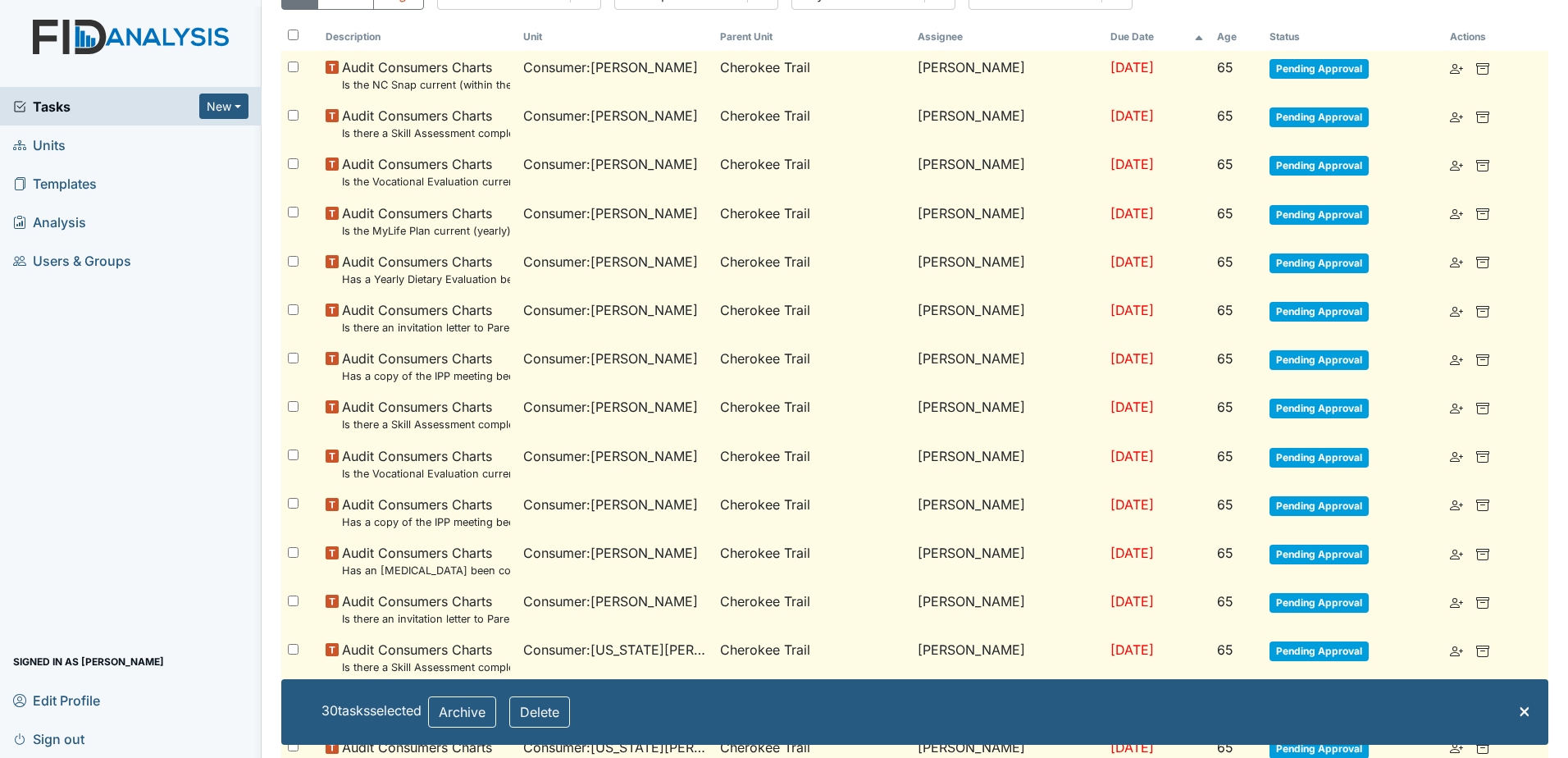
checkbox input "false"
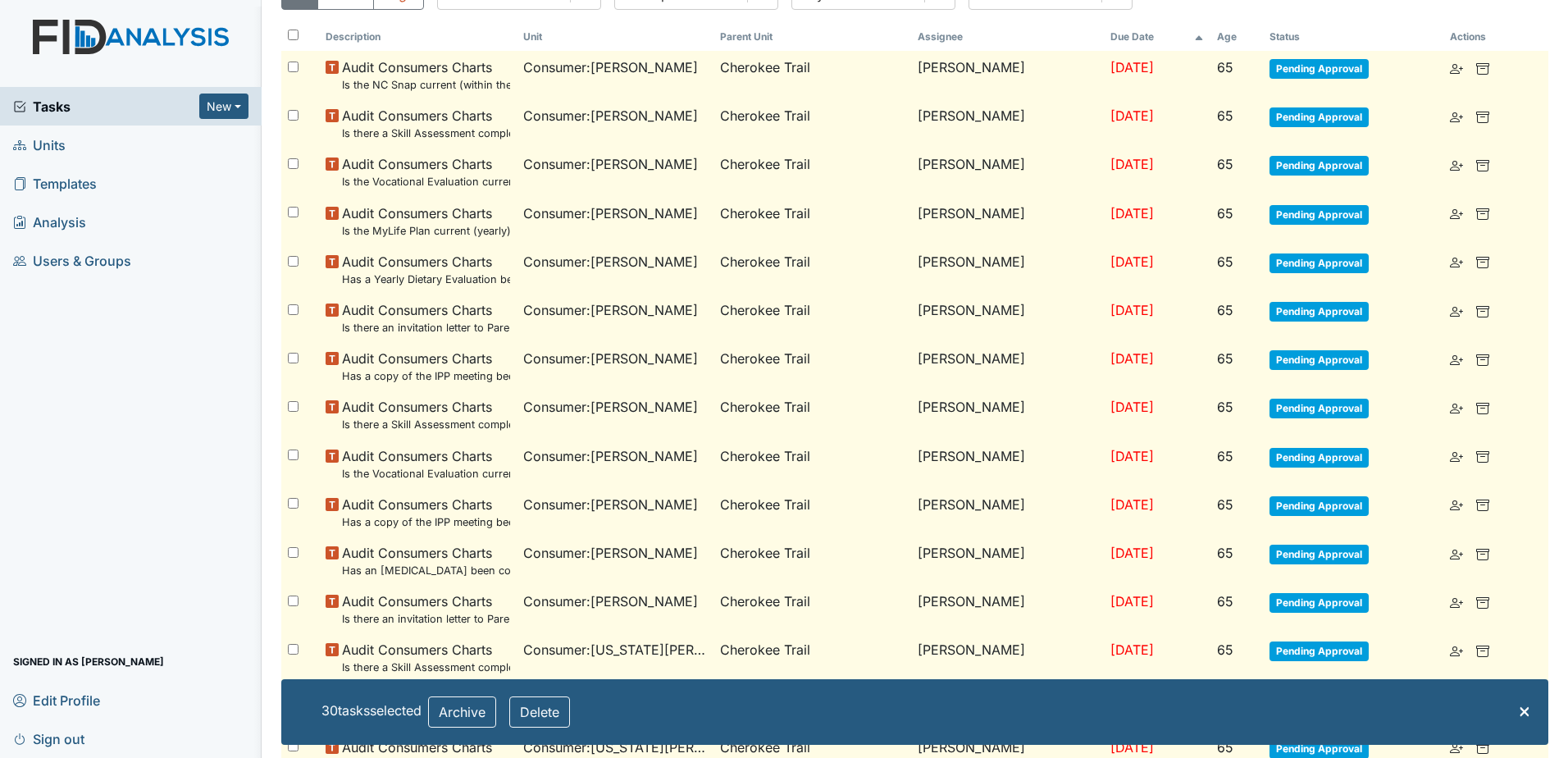
checkbox input "false"
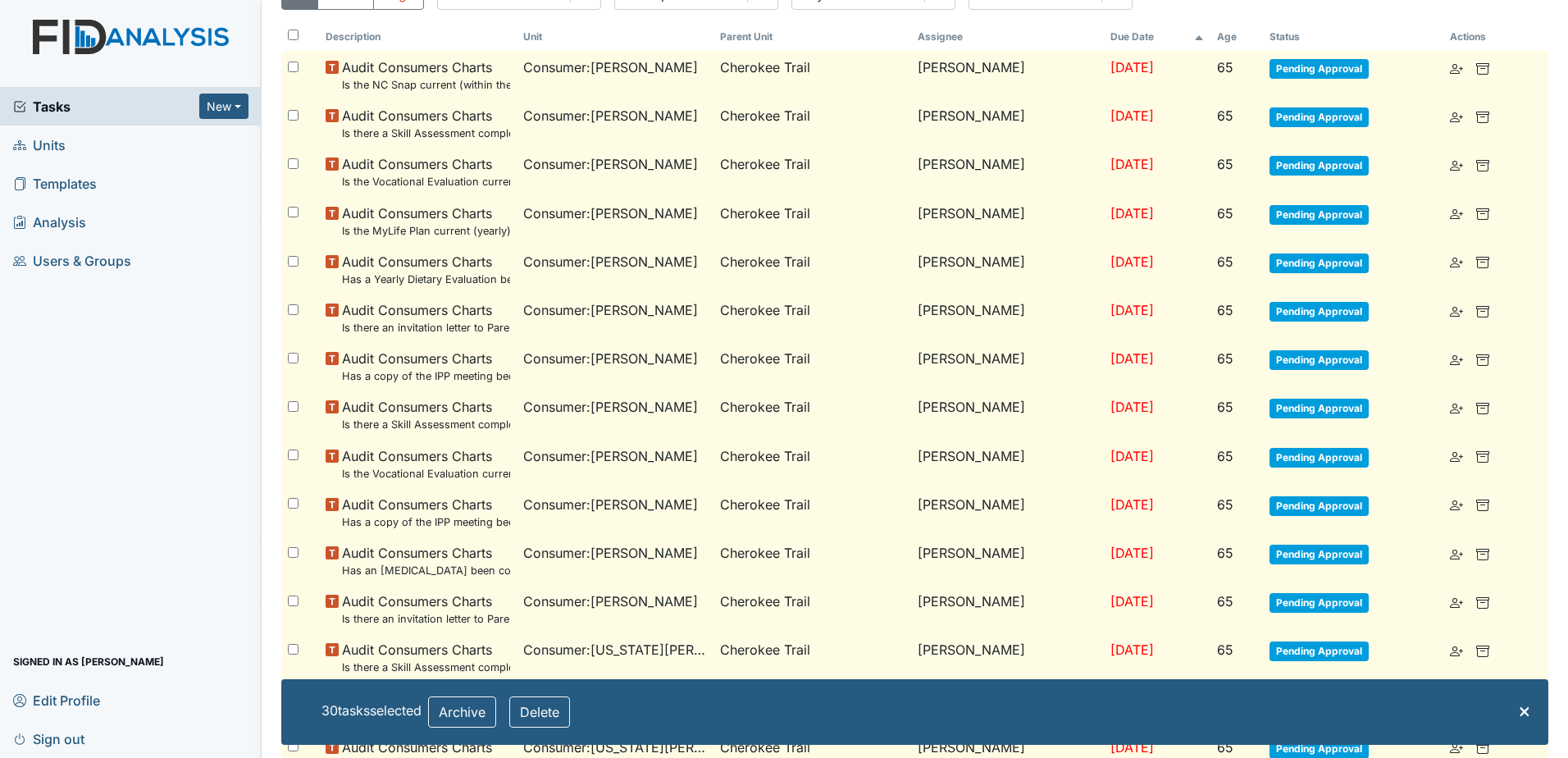
checkbox input "false"
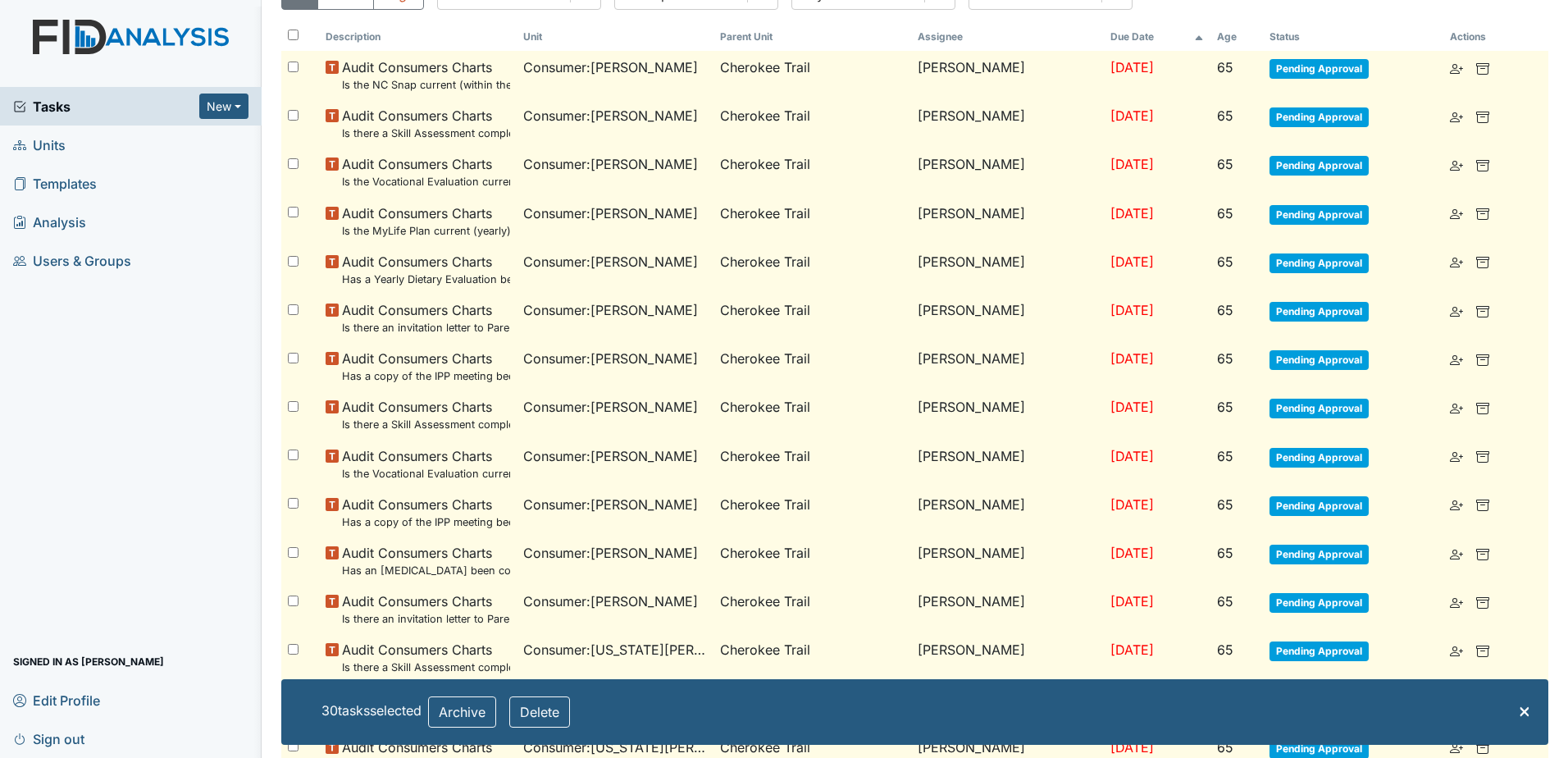
checkbox input "false"
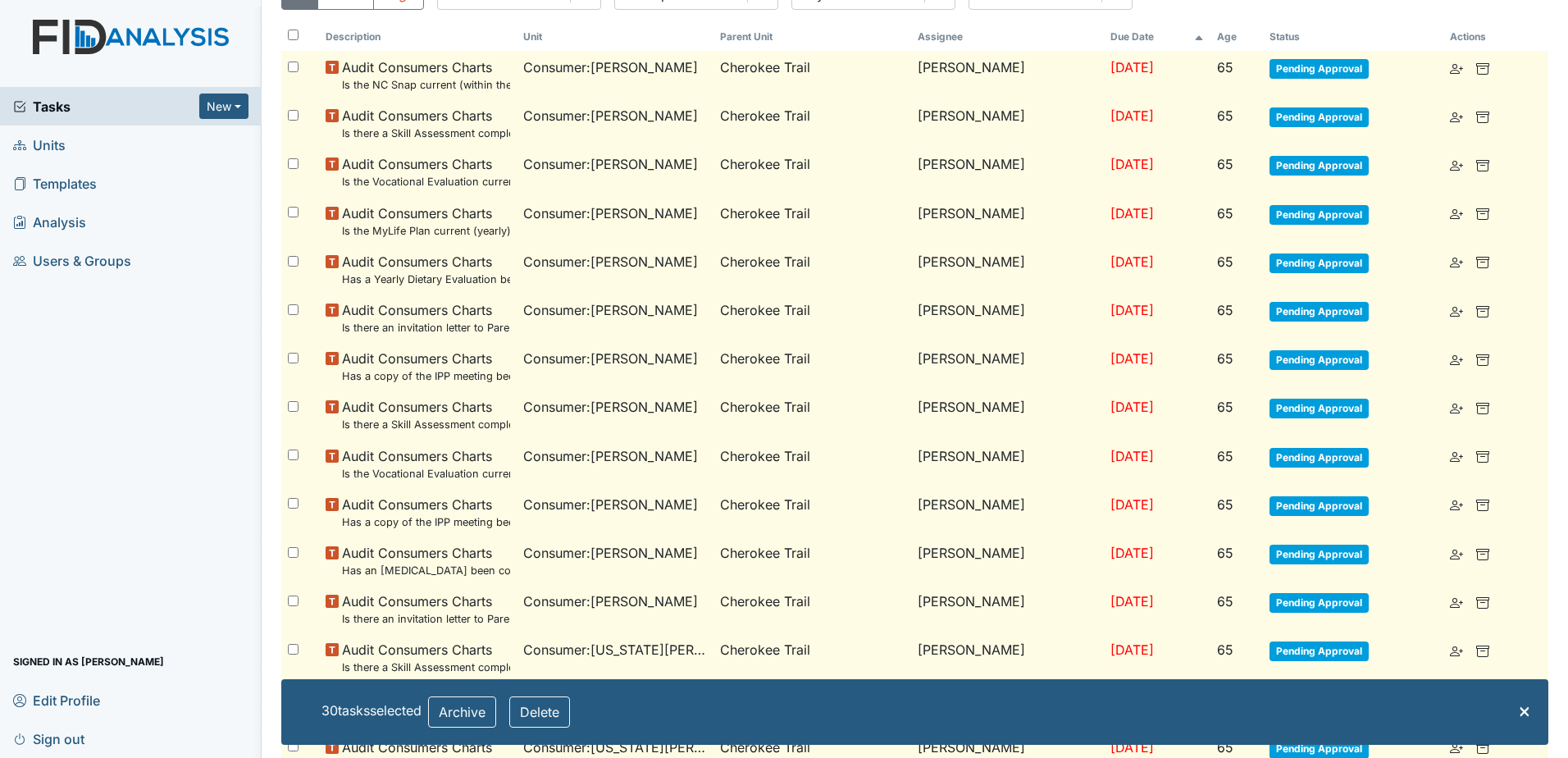
checkbox input "false"
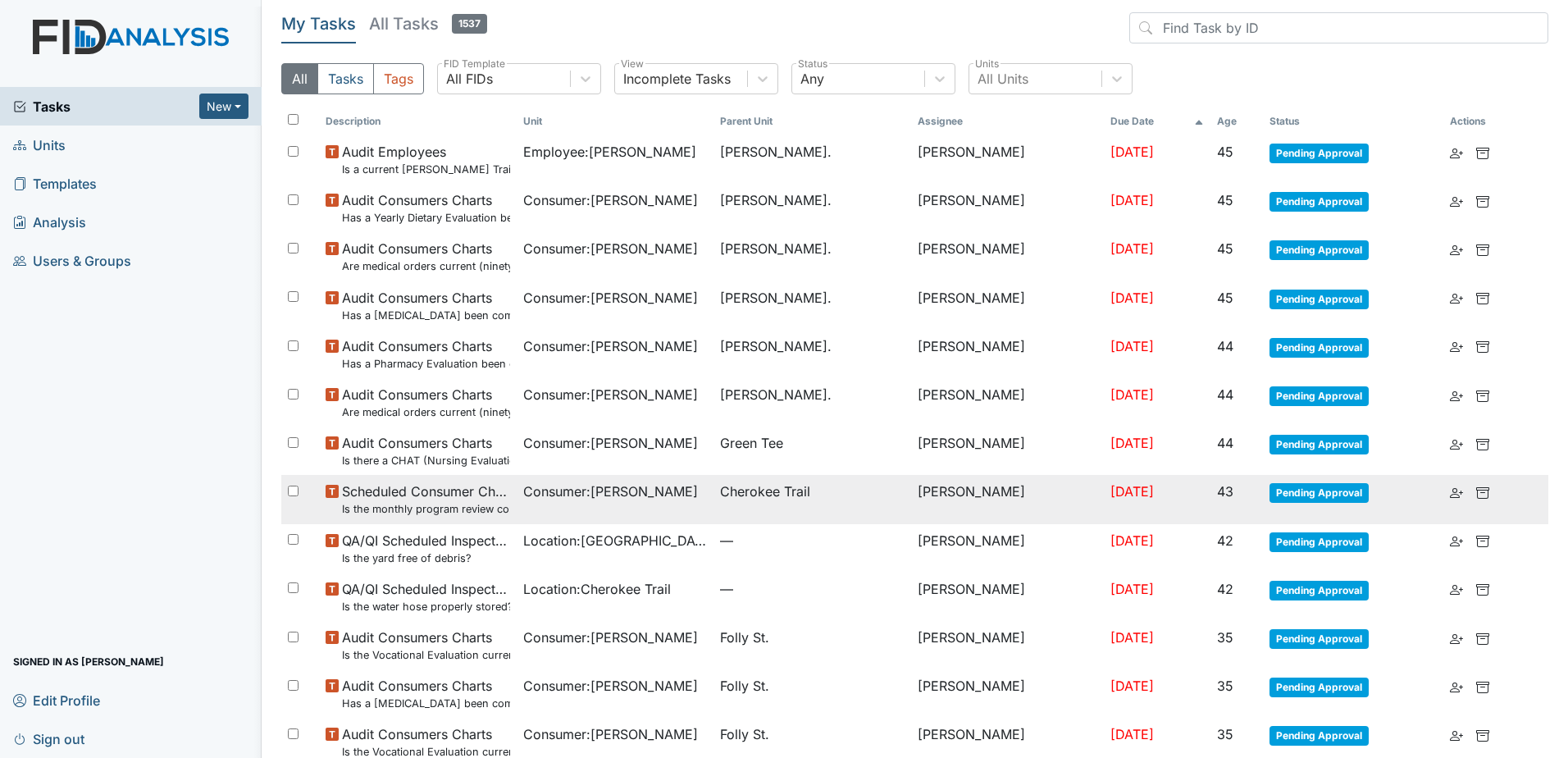
scroll to position [0, 0]
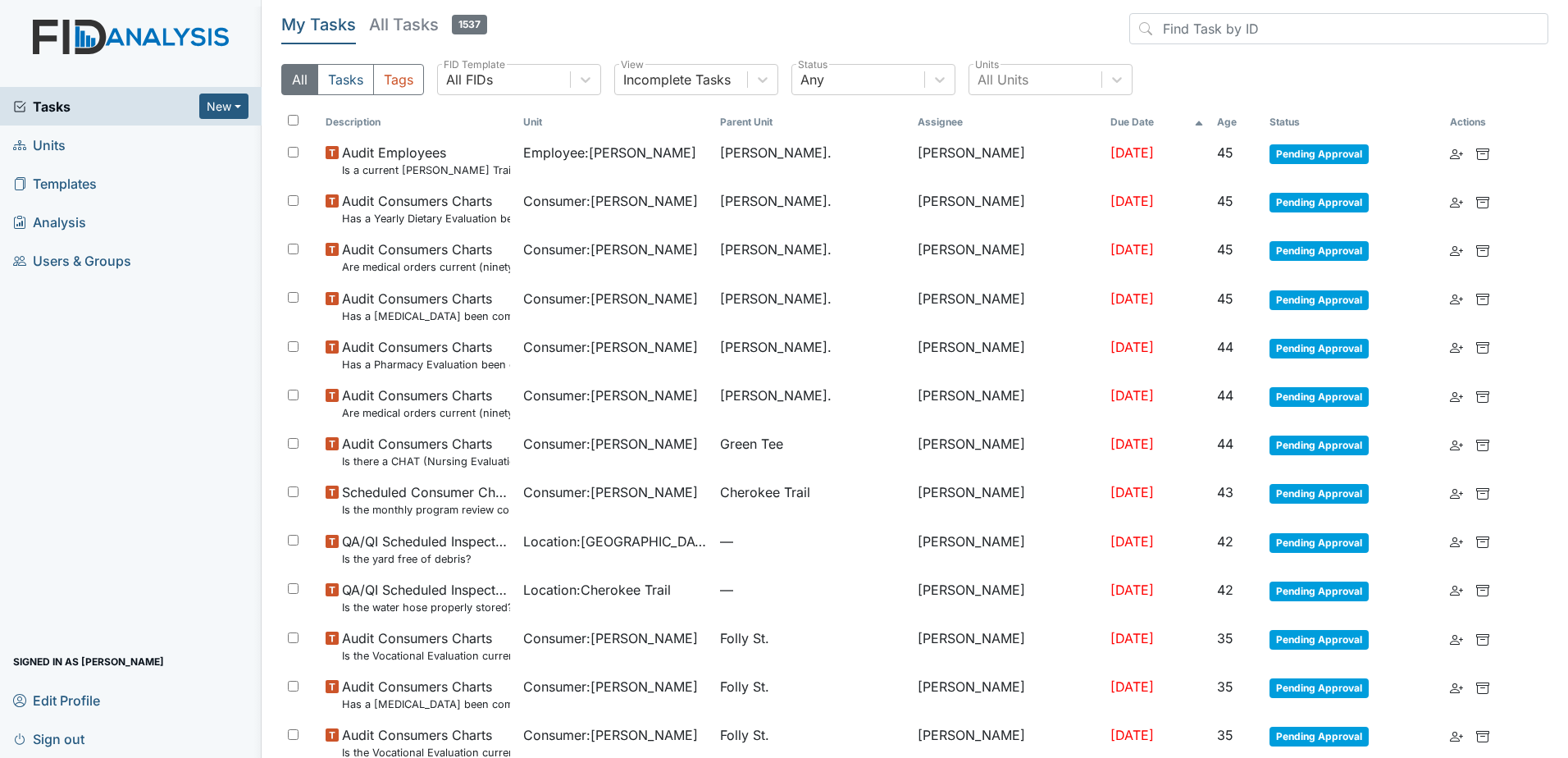
click at [296, 123] on input "checkbox" at bounding box center [293, 120] width 10 height 10
checkbox input "true"
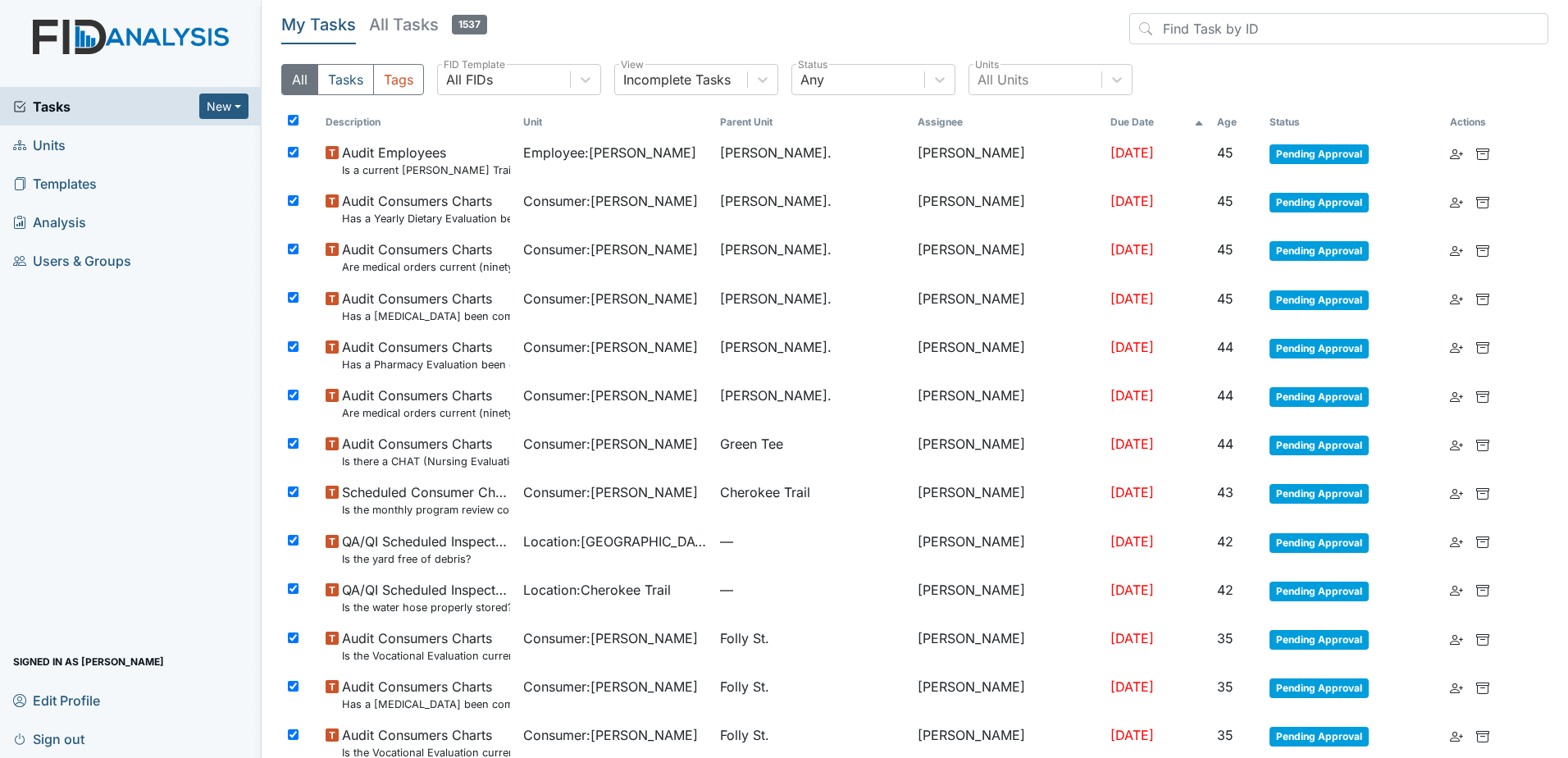
checkbox input "true"
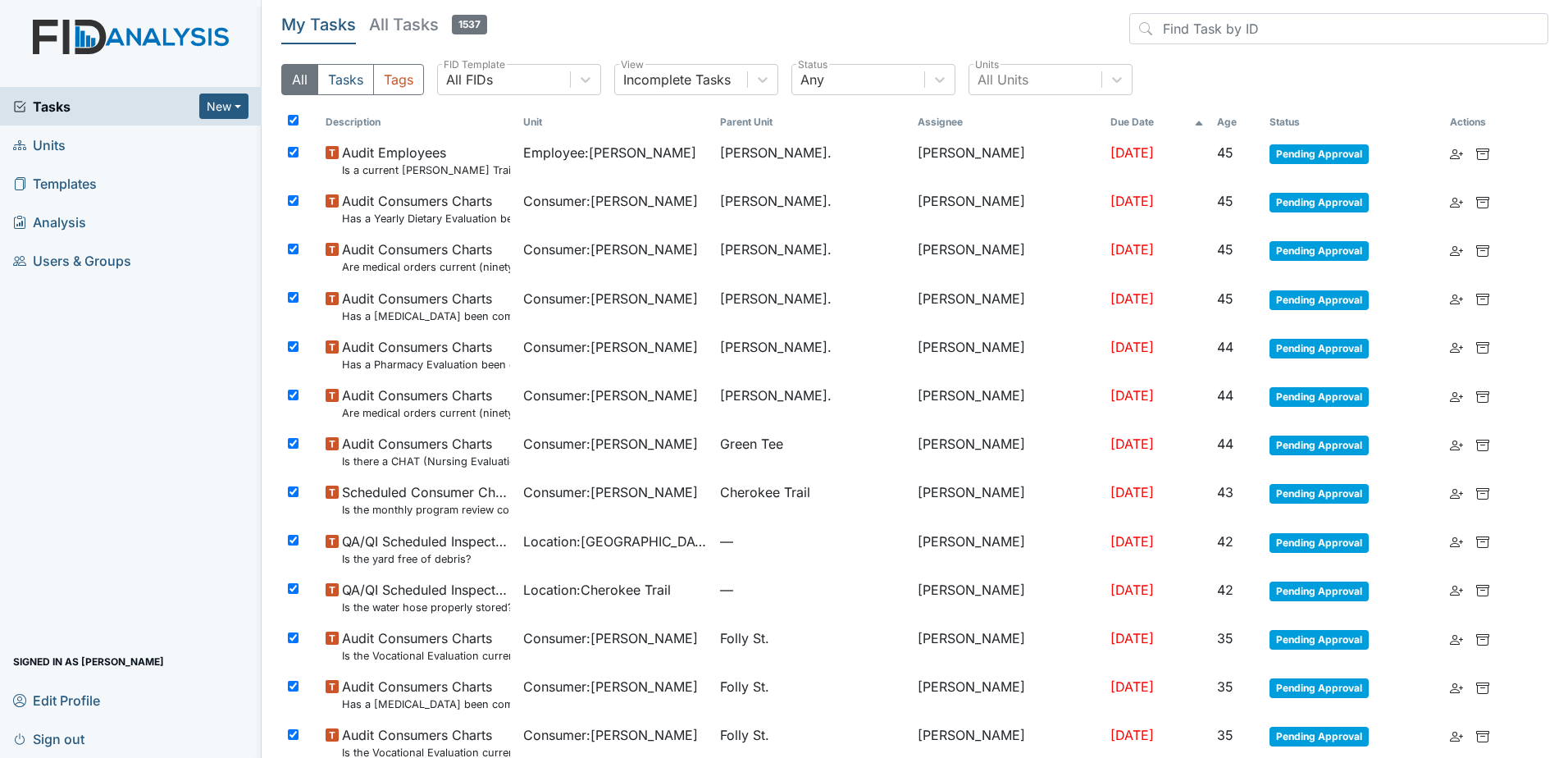
checkbox input "true"
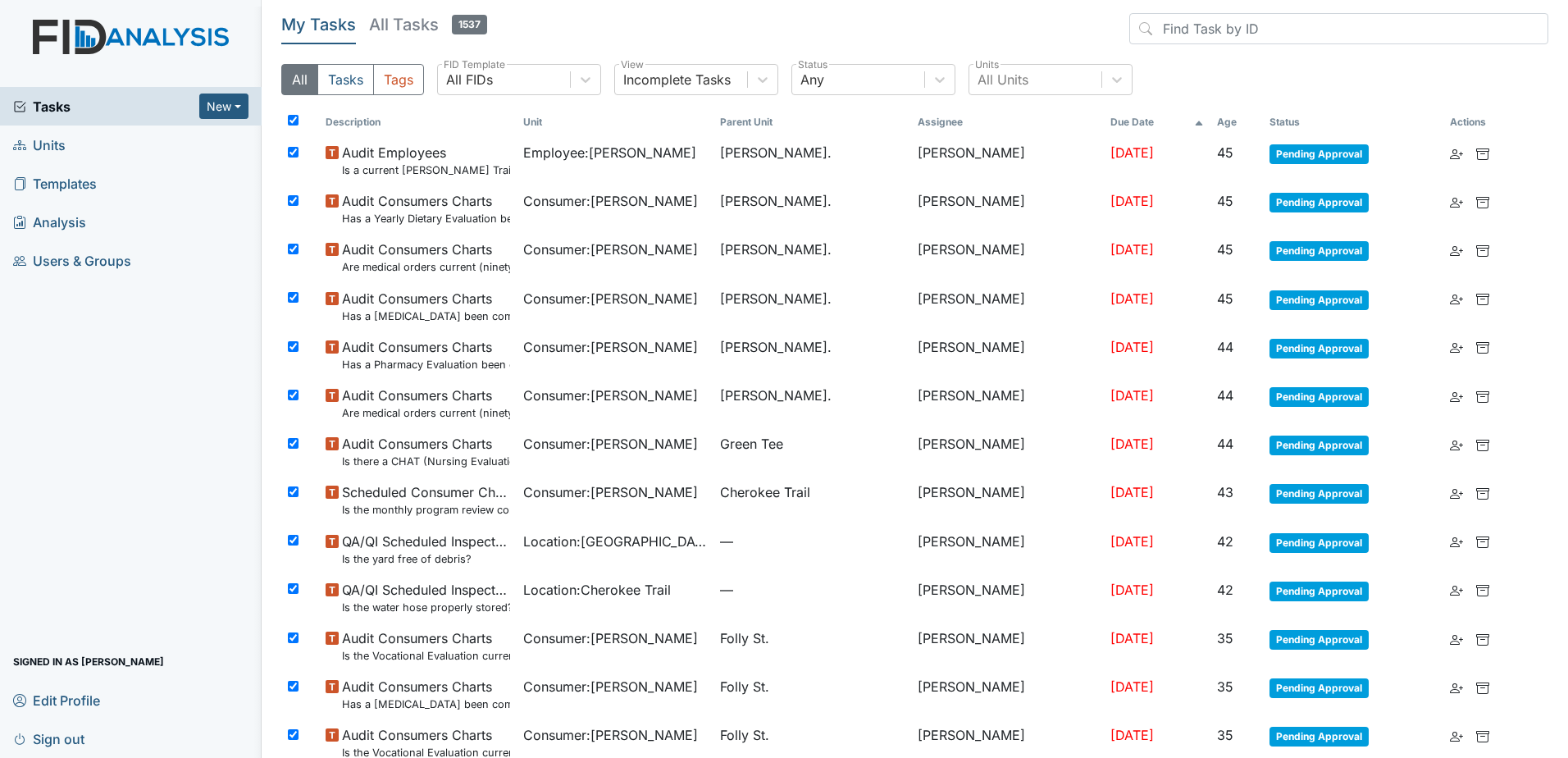
checkbox input "true"
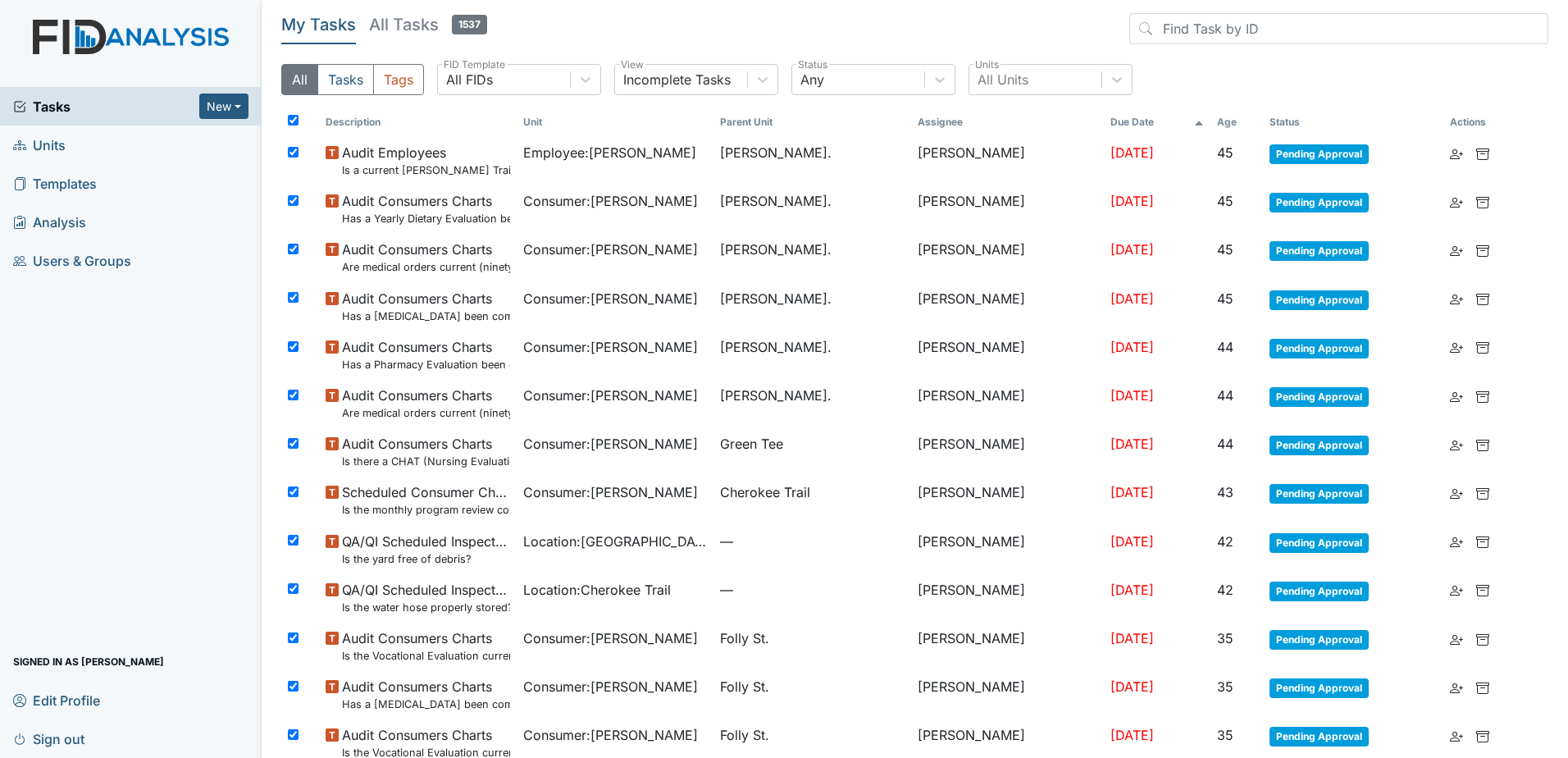
checkbox input "true"
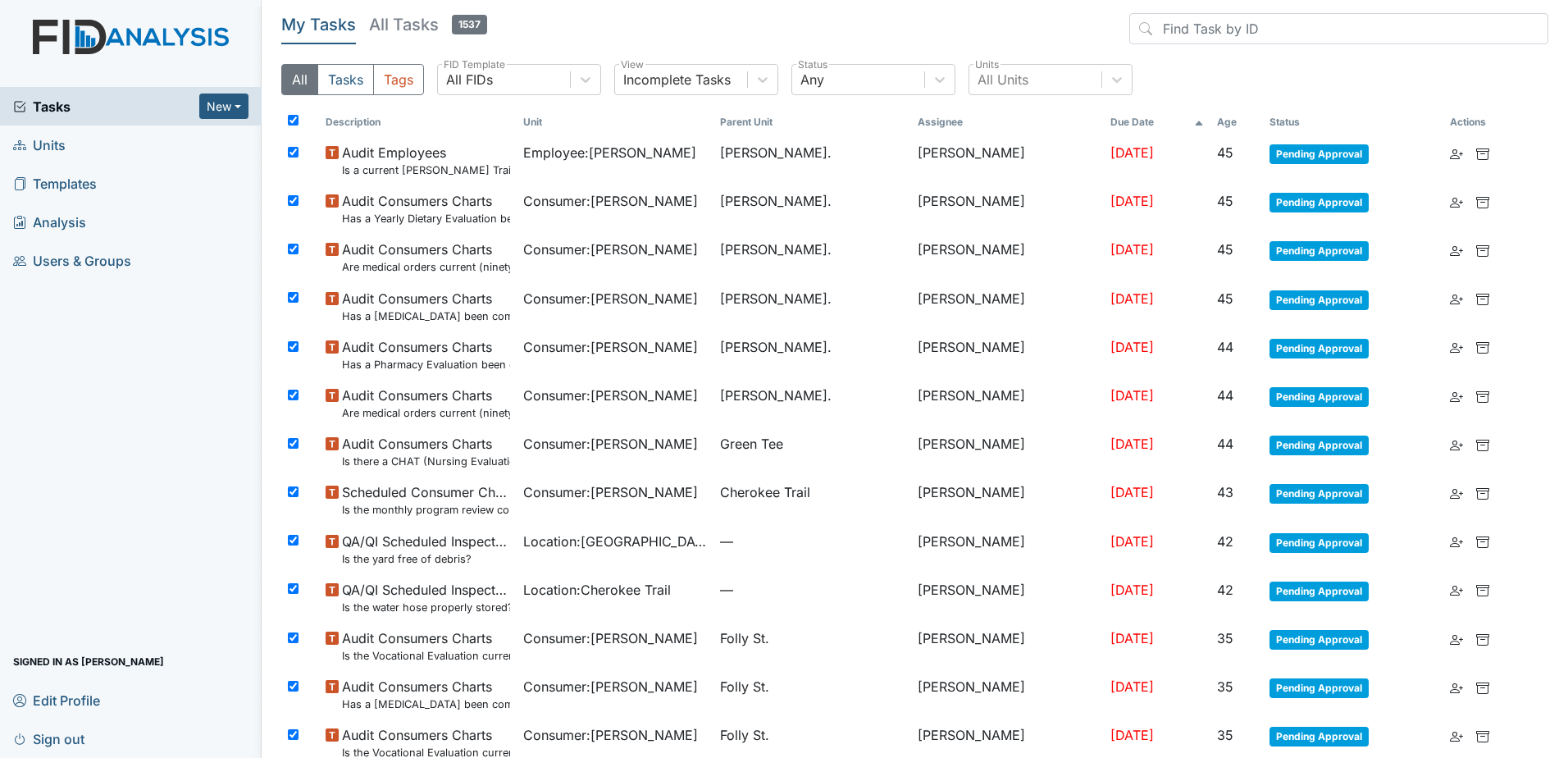
checkbox input "true"
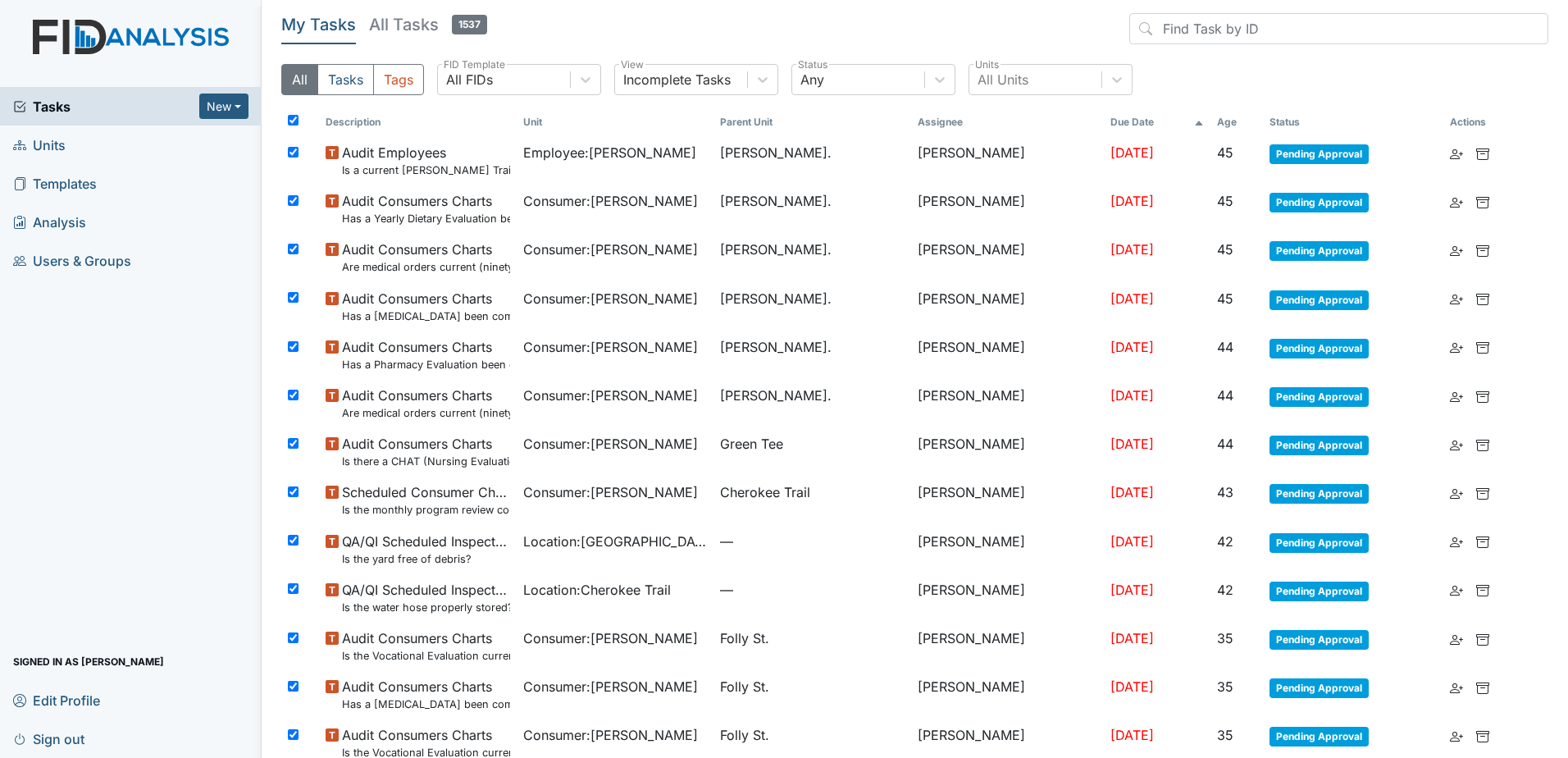
checkbox input "true"
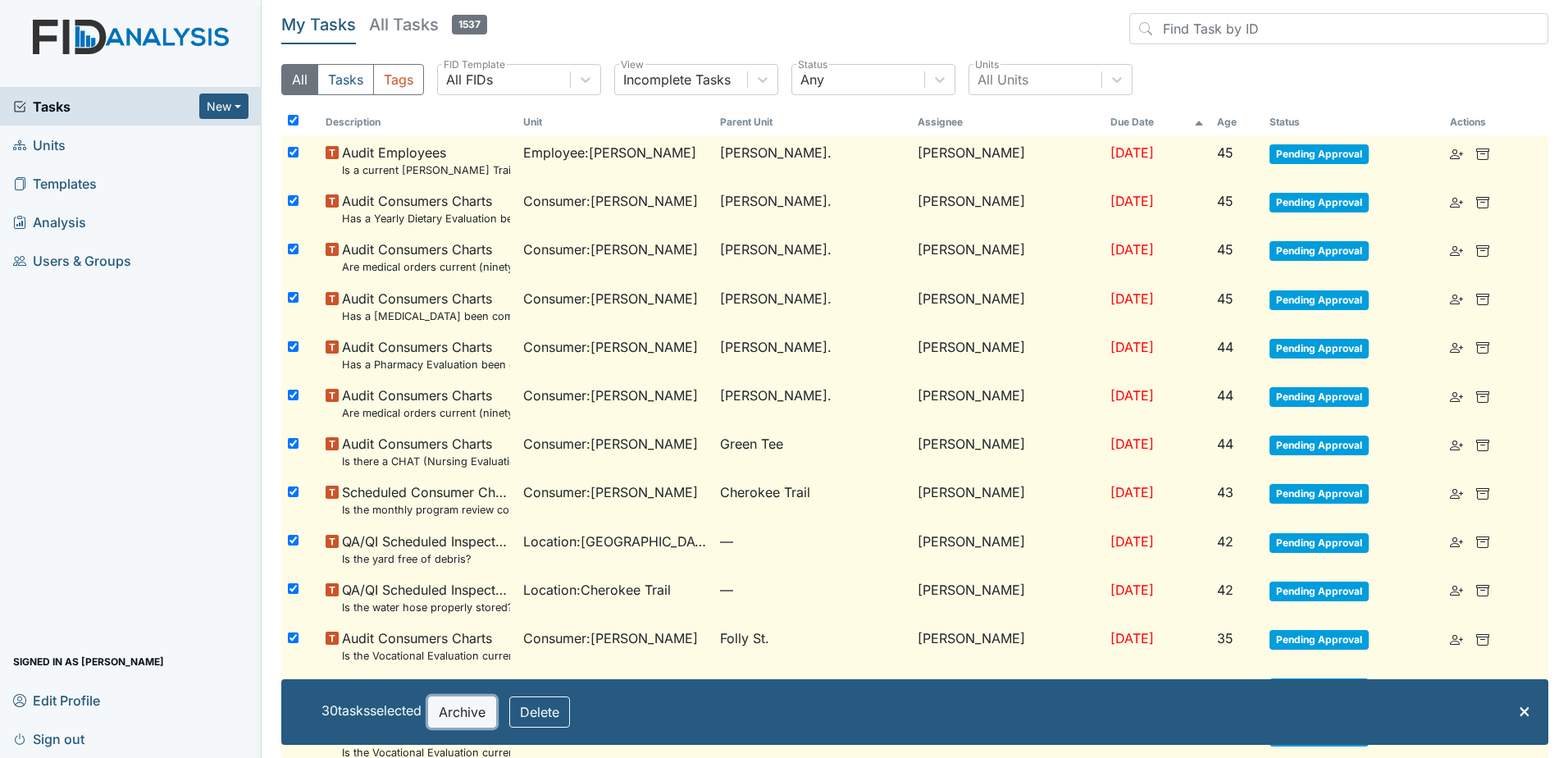
click at [468, 707] on button "Archive" at bounding box center [462, 712] width 68 height 31
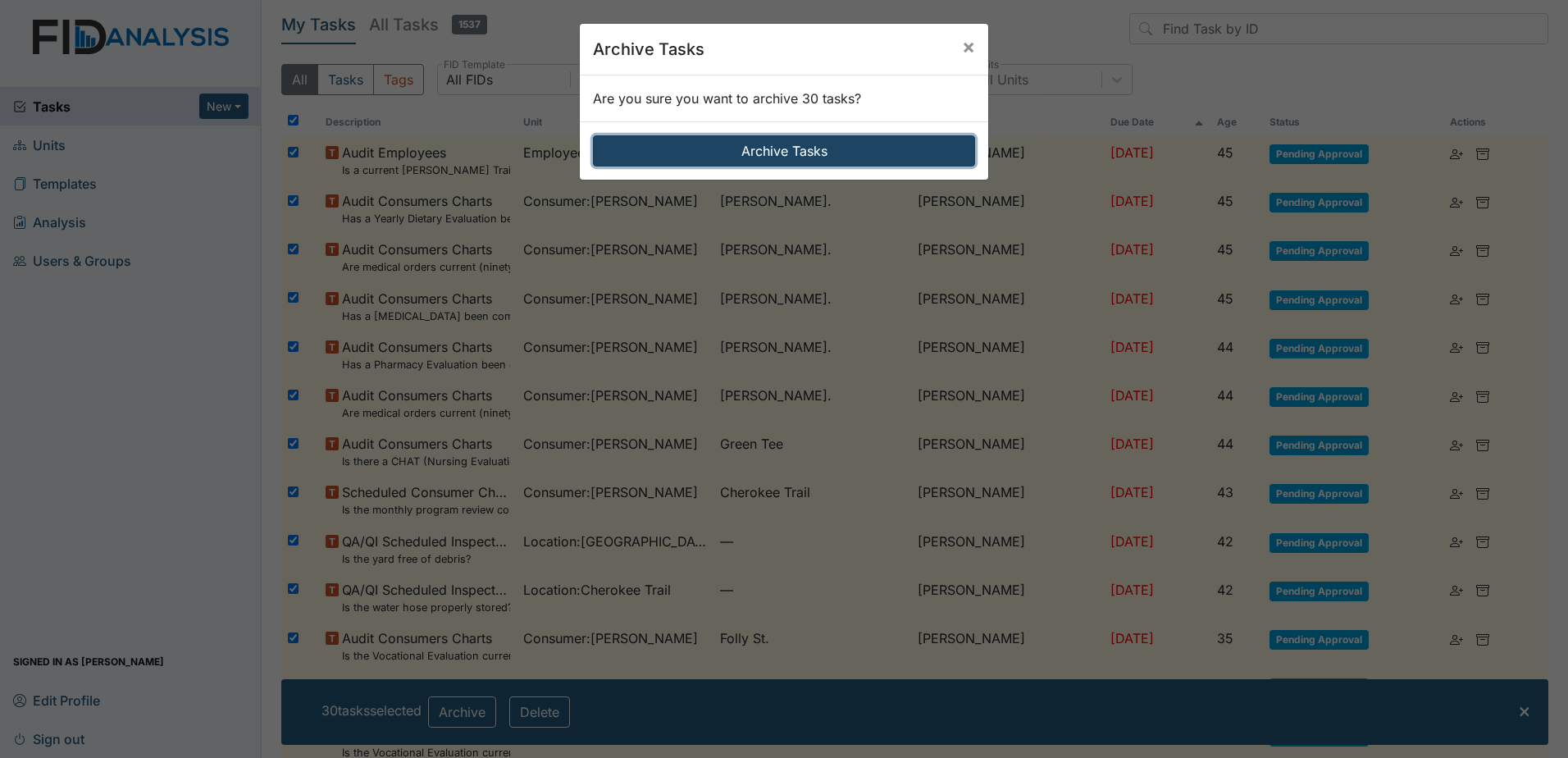
click at [772, 143] on button "Archive Tasks" at bounding box center [784, 151] width 382 height 31
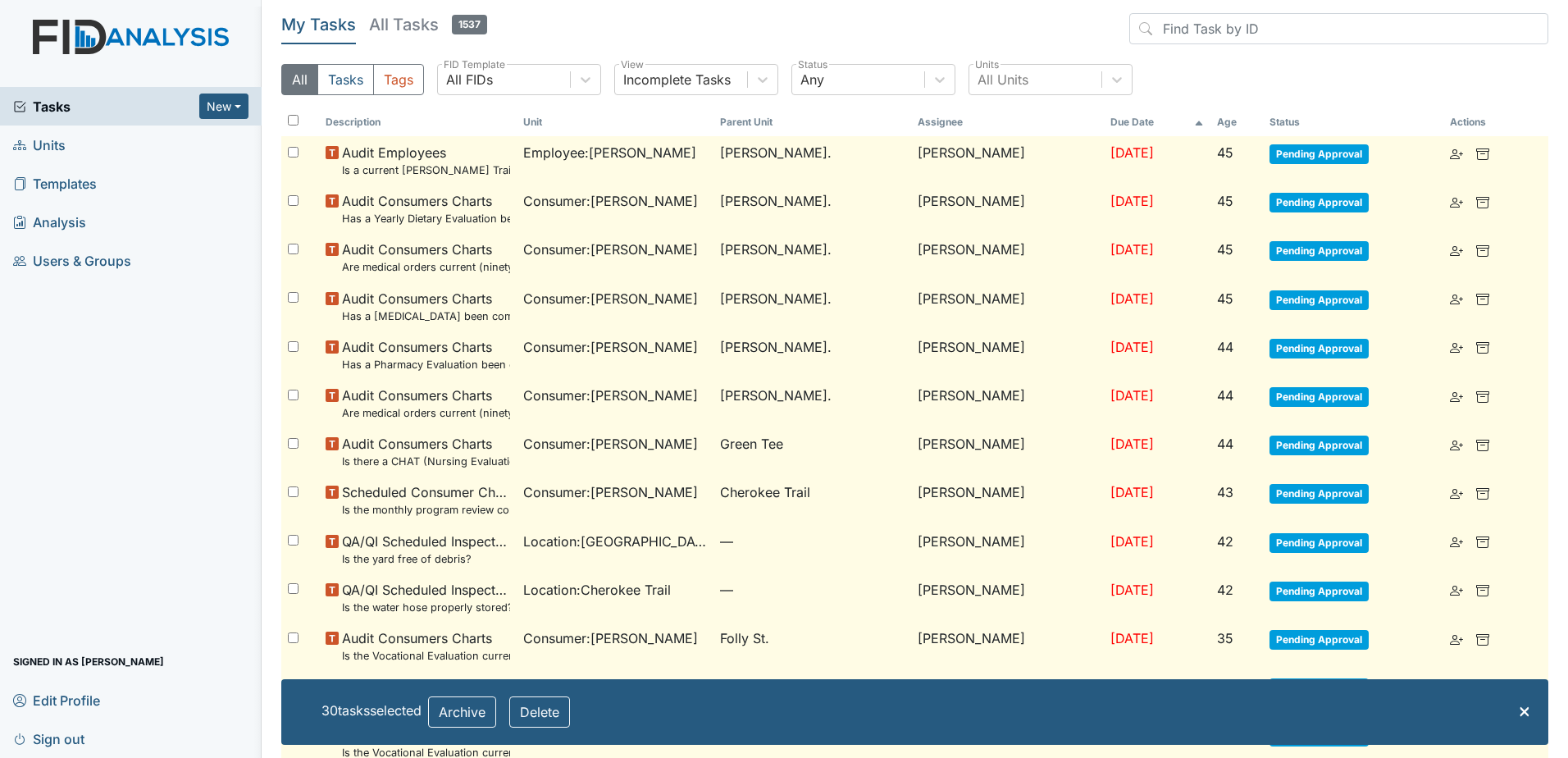
checkbox input "false"
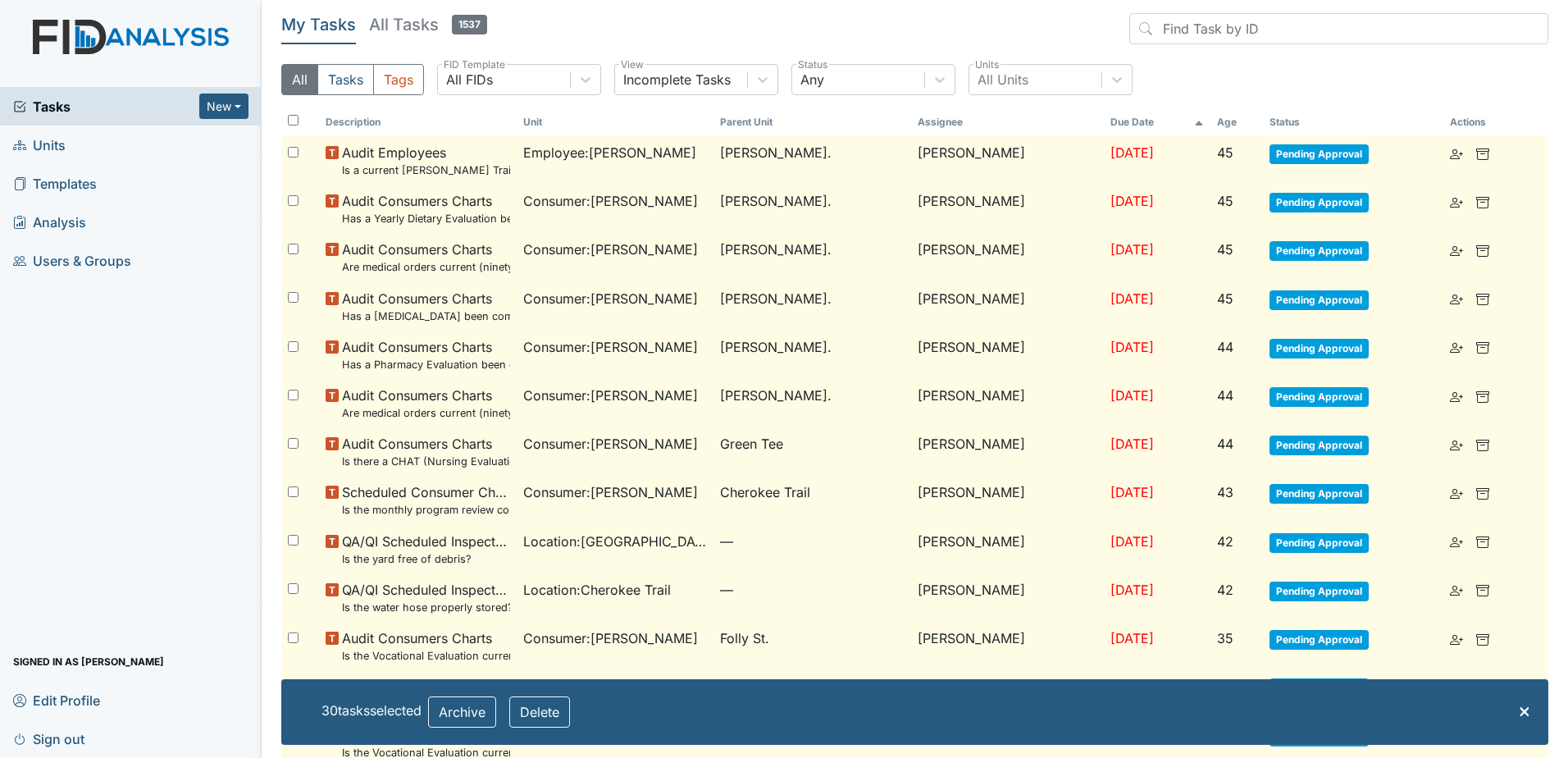
checkbox input "false"
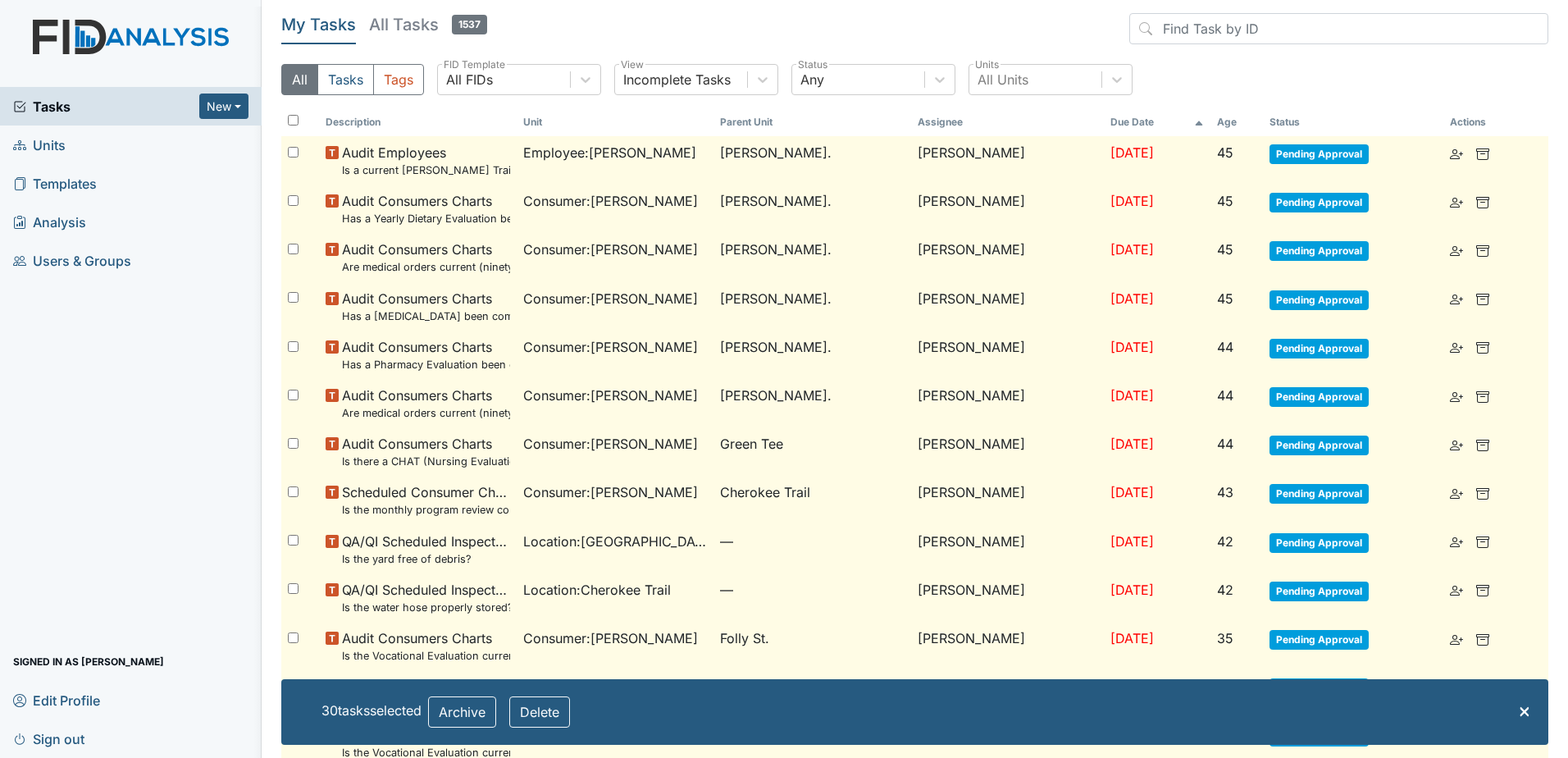
checkbox input "false"
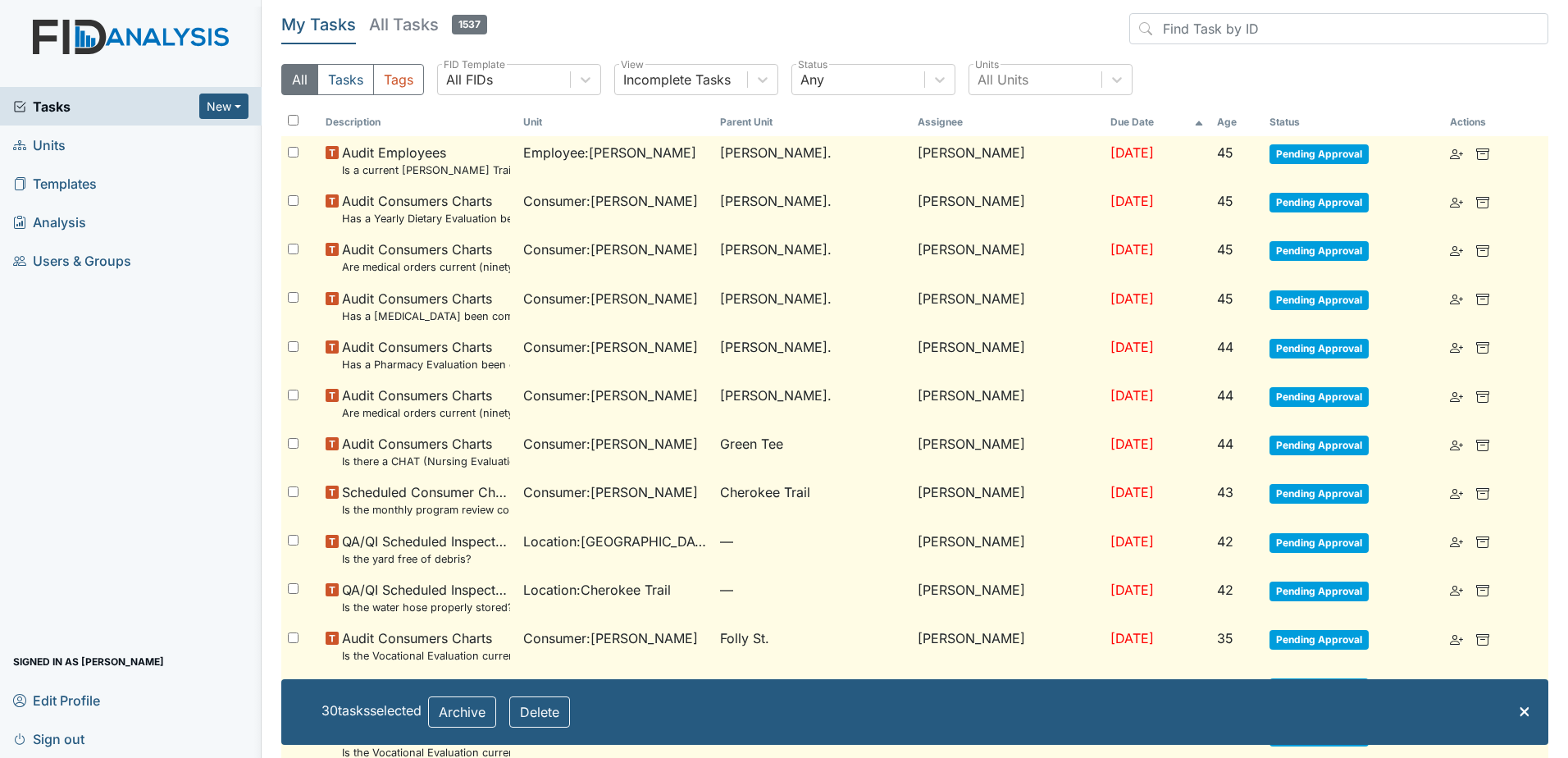
checkbox input "false"
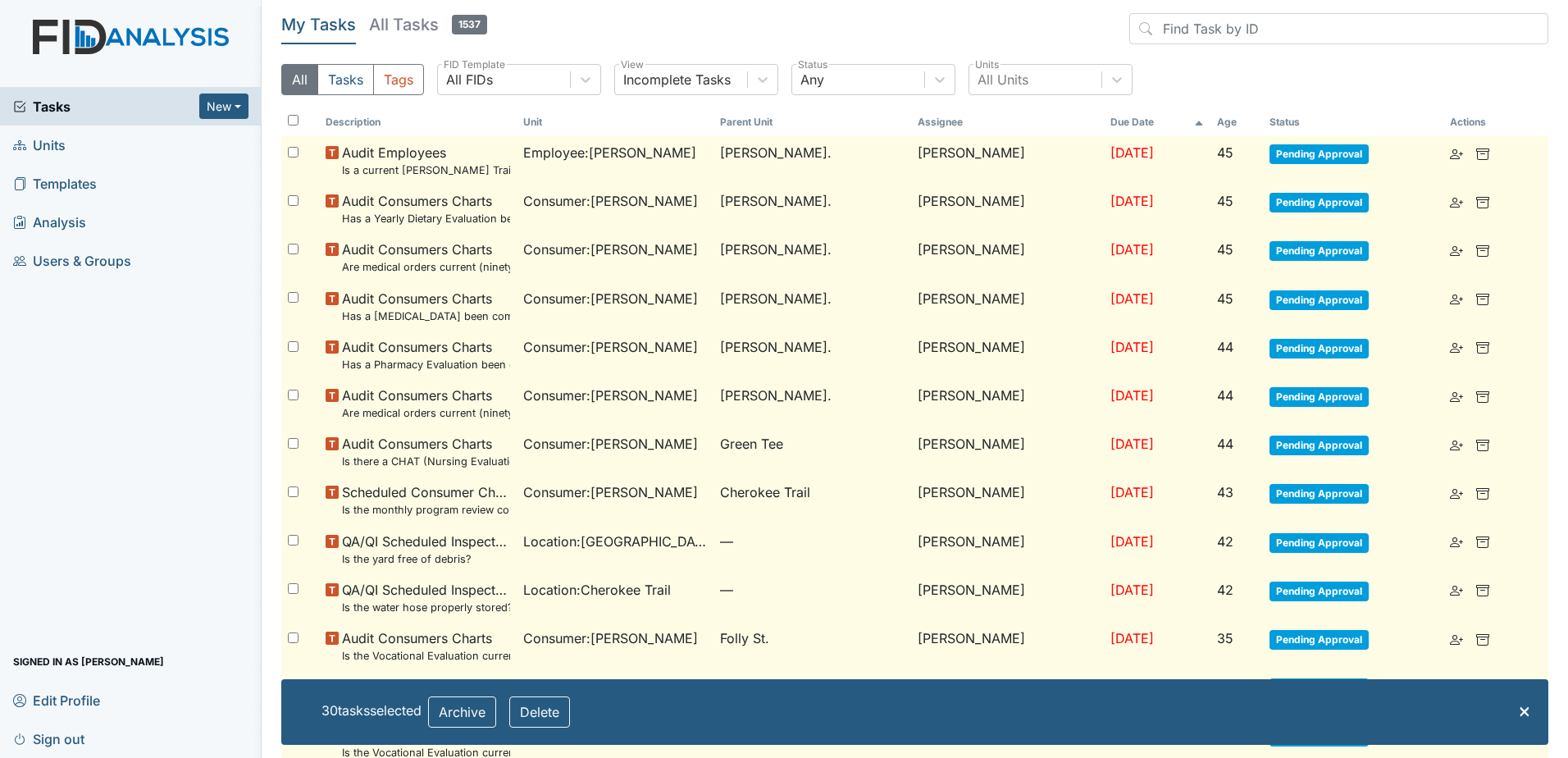
checkbox input "false"
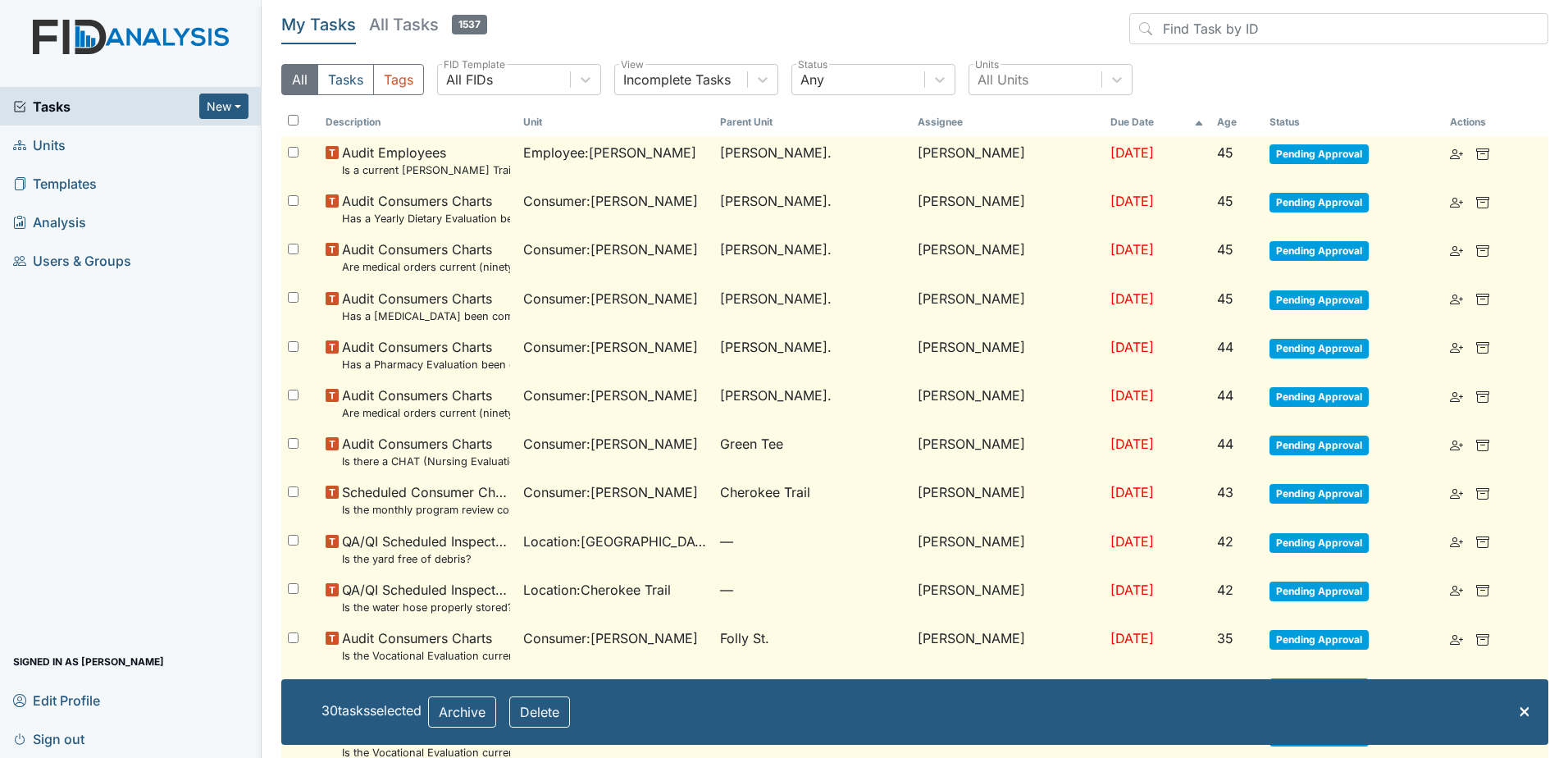
checkbox input "false"
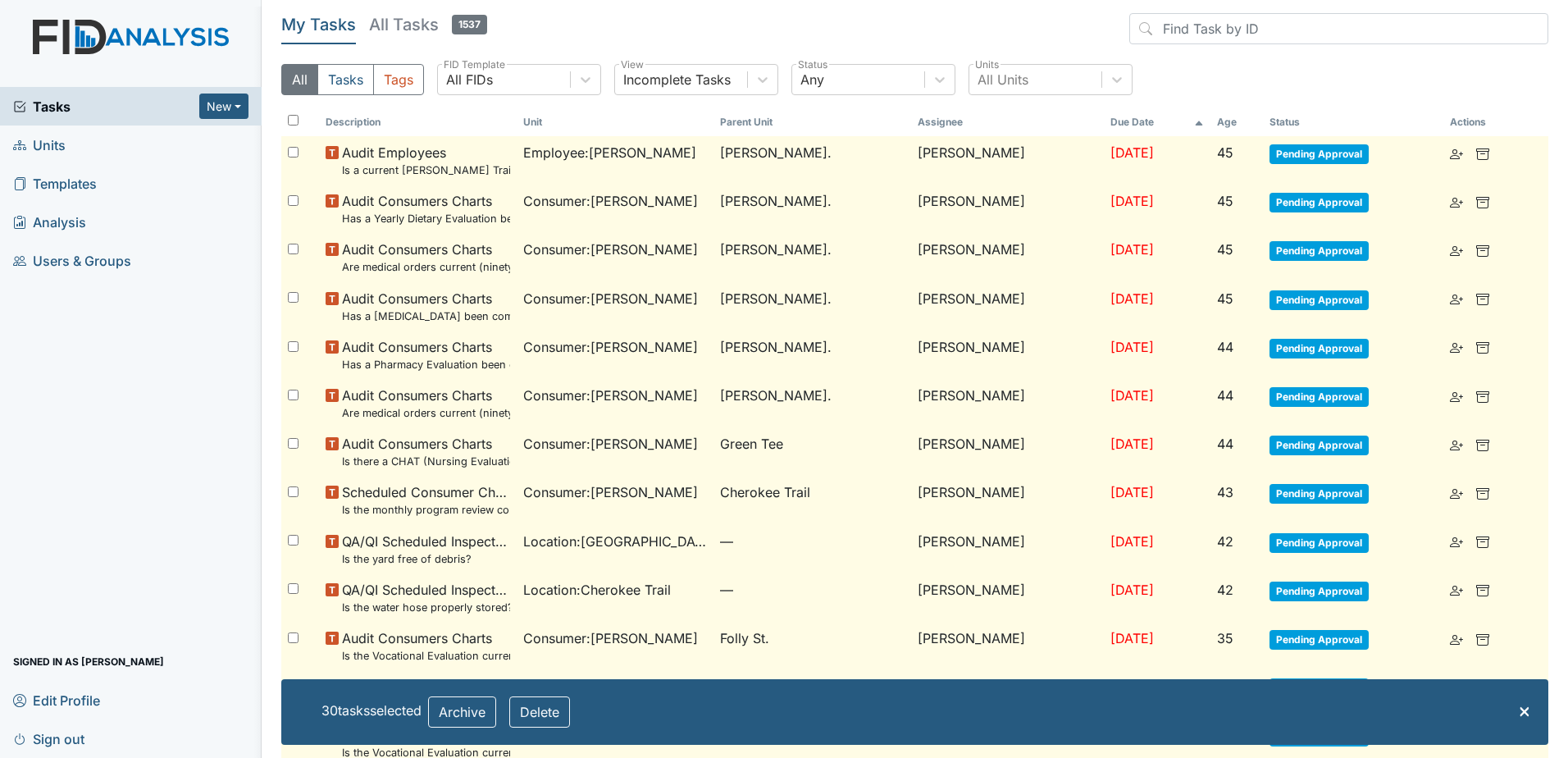
checkbox input "false"
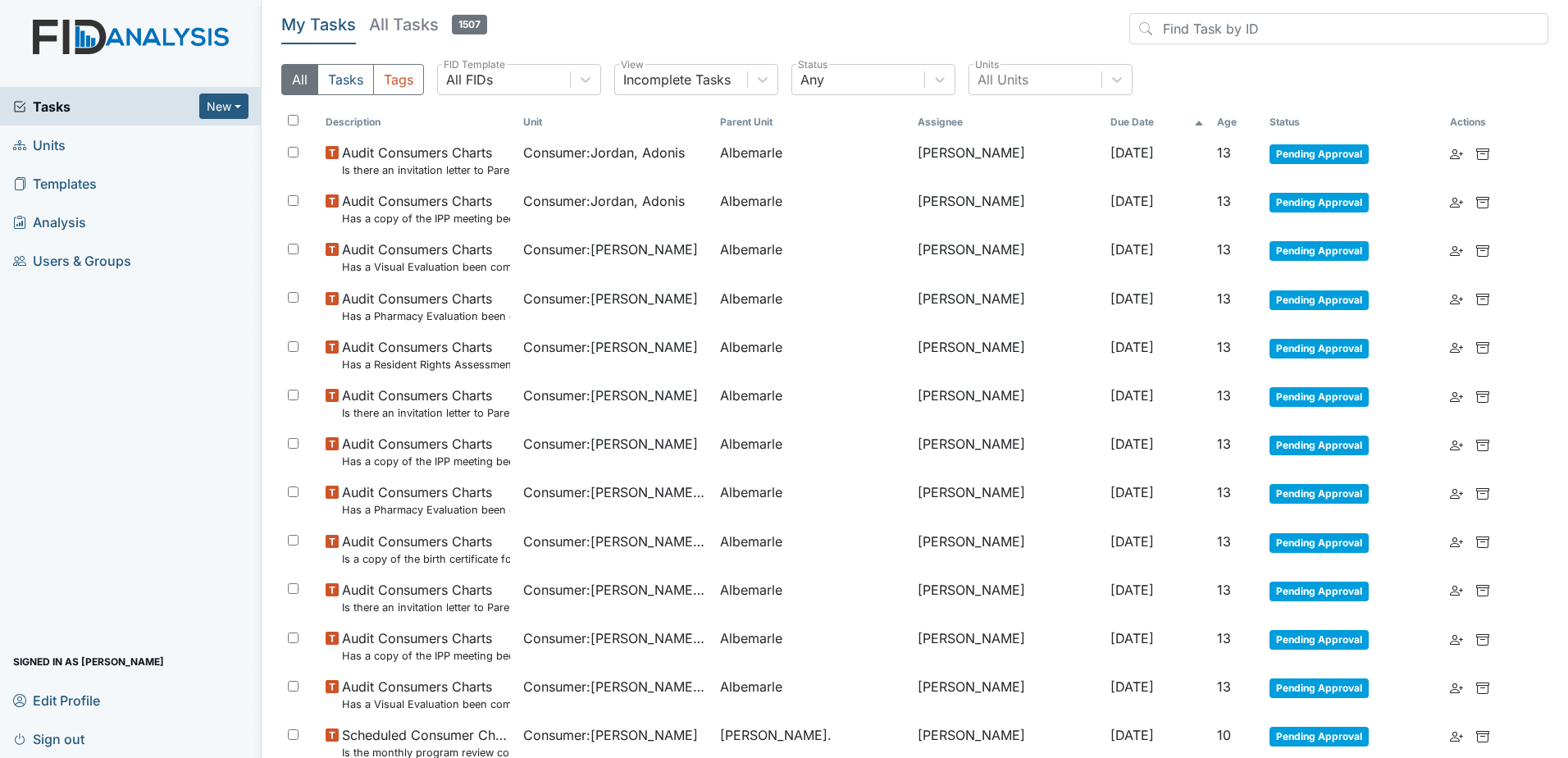
click at [289, 124] on input "checkbox" at bounding box center [293, 120] width 10 height 10
checkbox input "true"
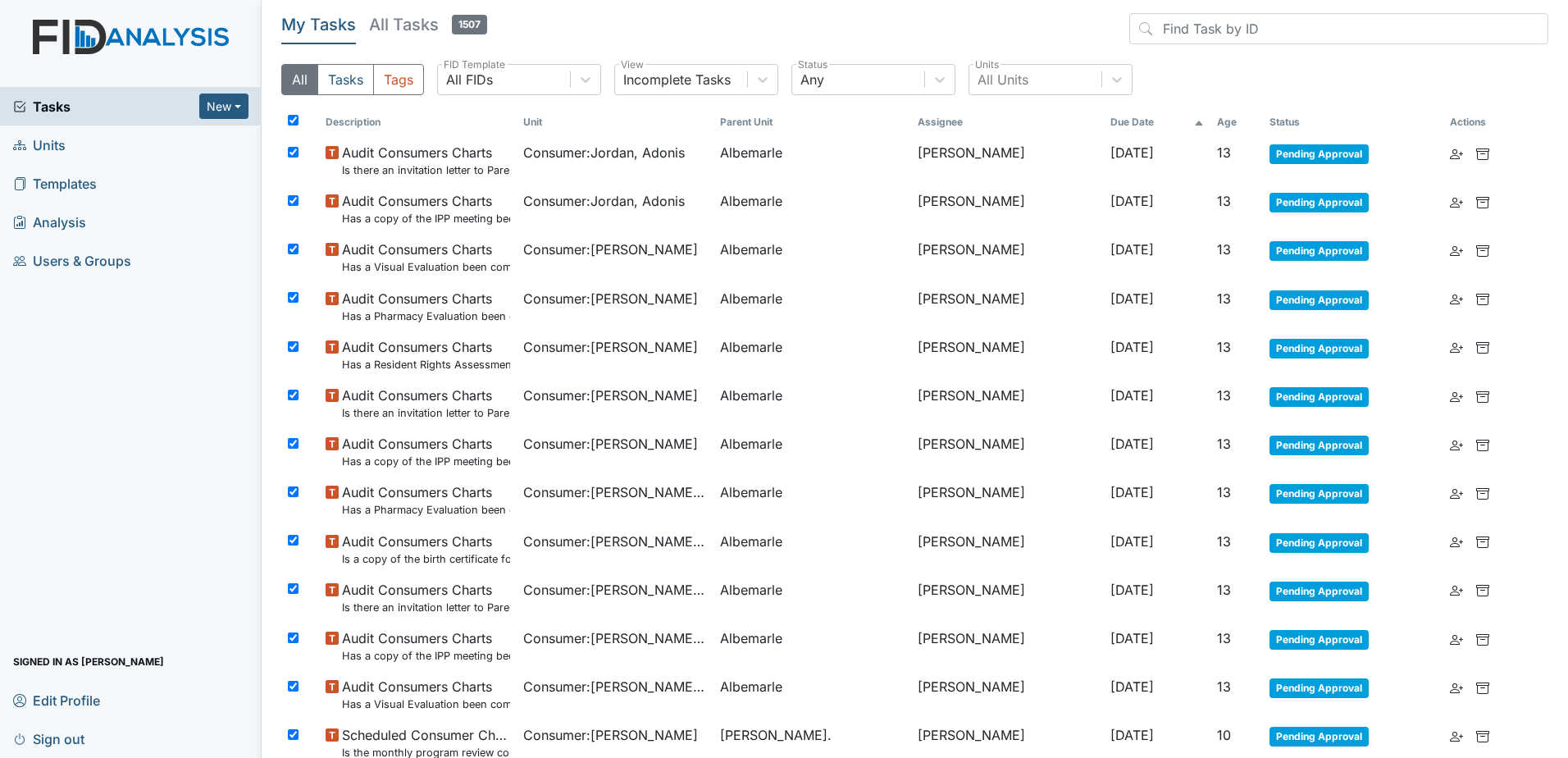
checkbox input "true"
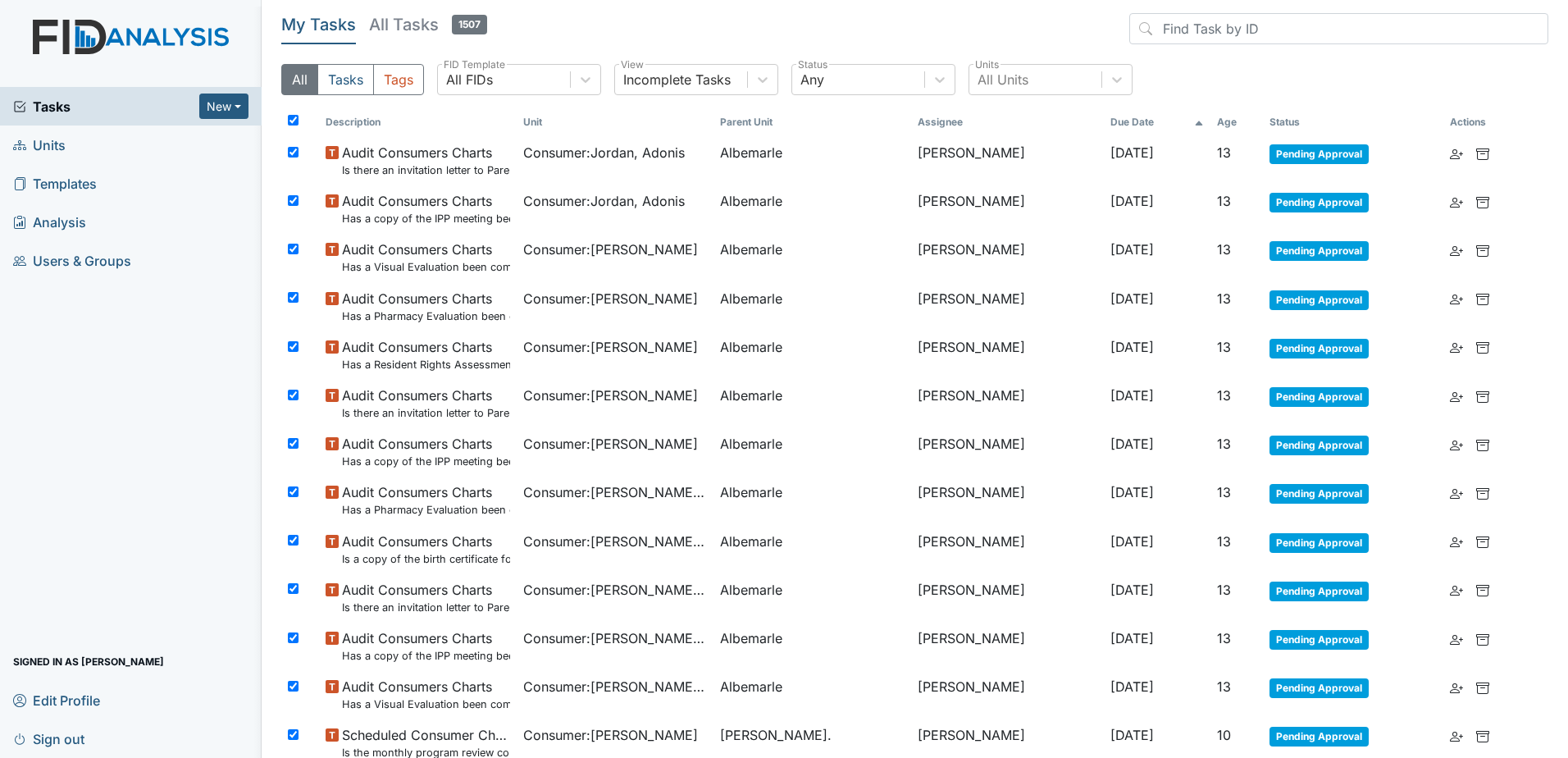
checkbox input "true"
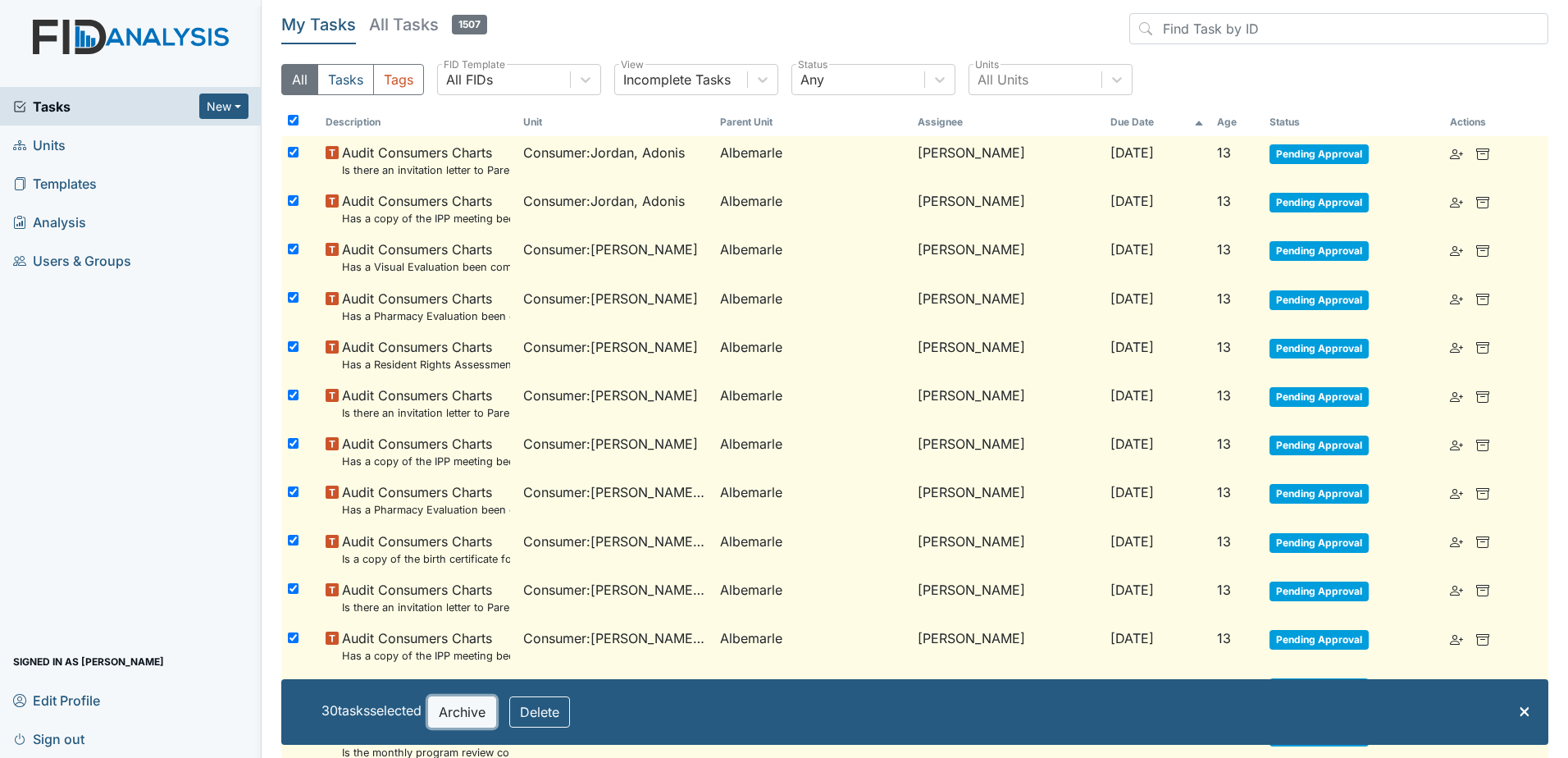
click at [451, 714] on button "Archive" at bounding box center [462, 712] width 68 height 31
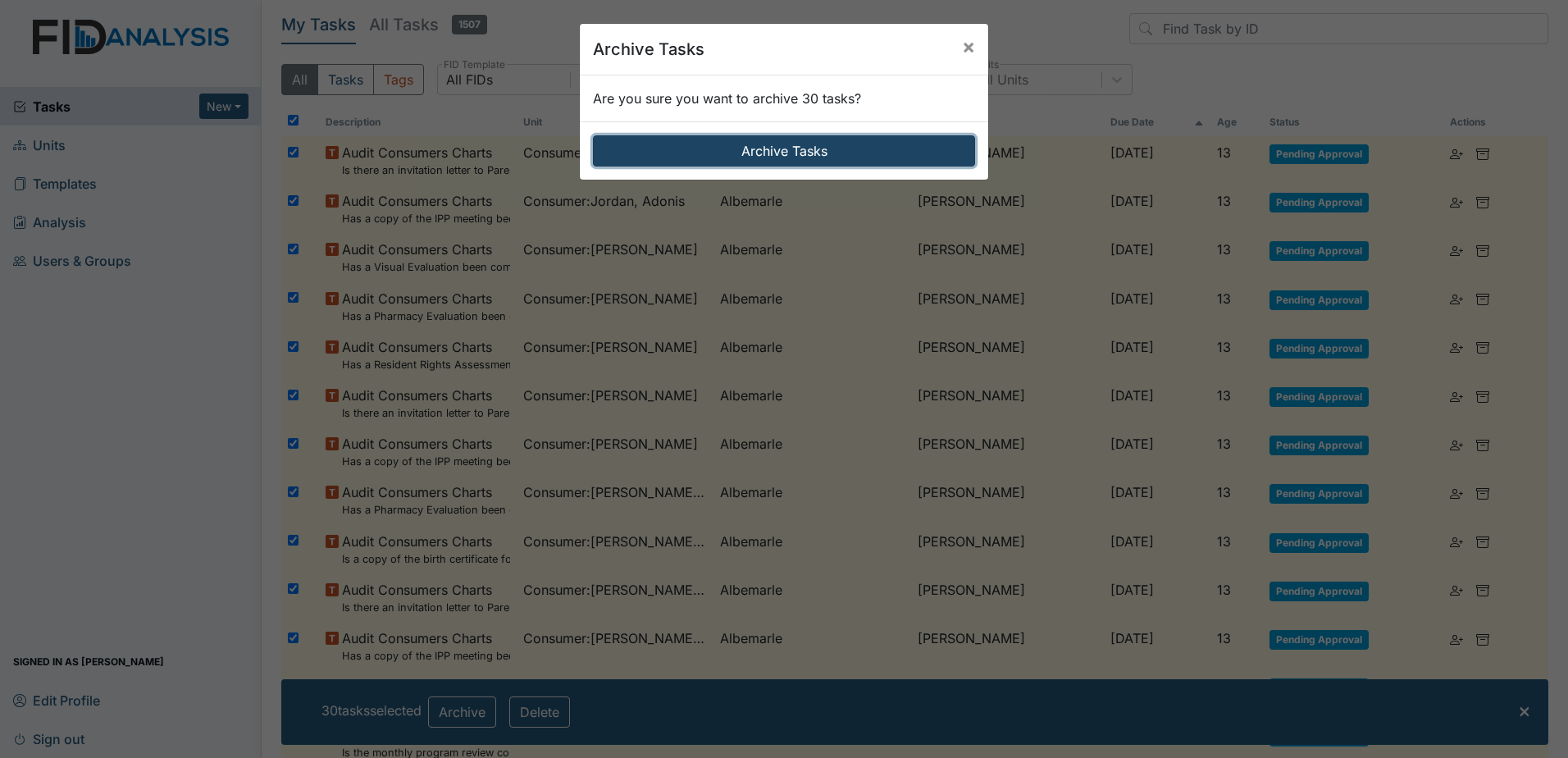
click at [779, 156] on button "Archive Tasks" at bounding box center [784, 151] width 382 height 31
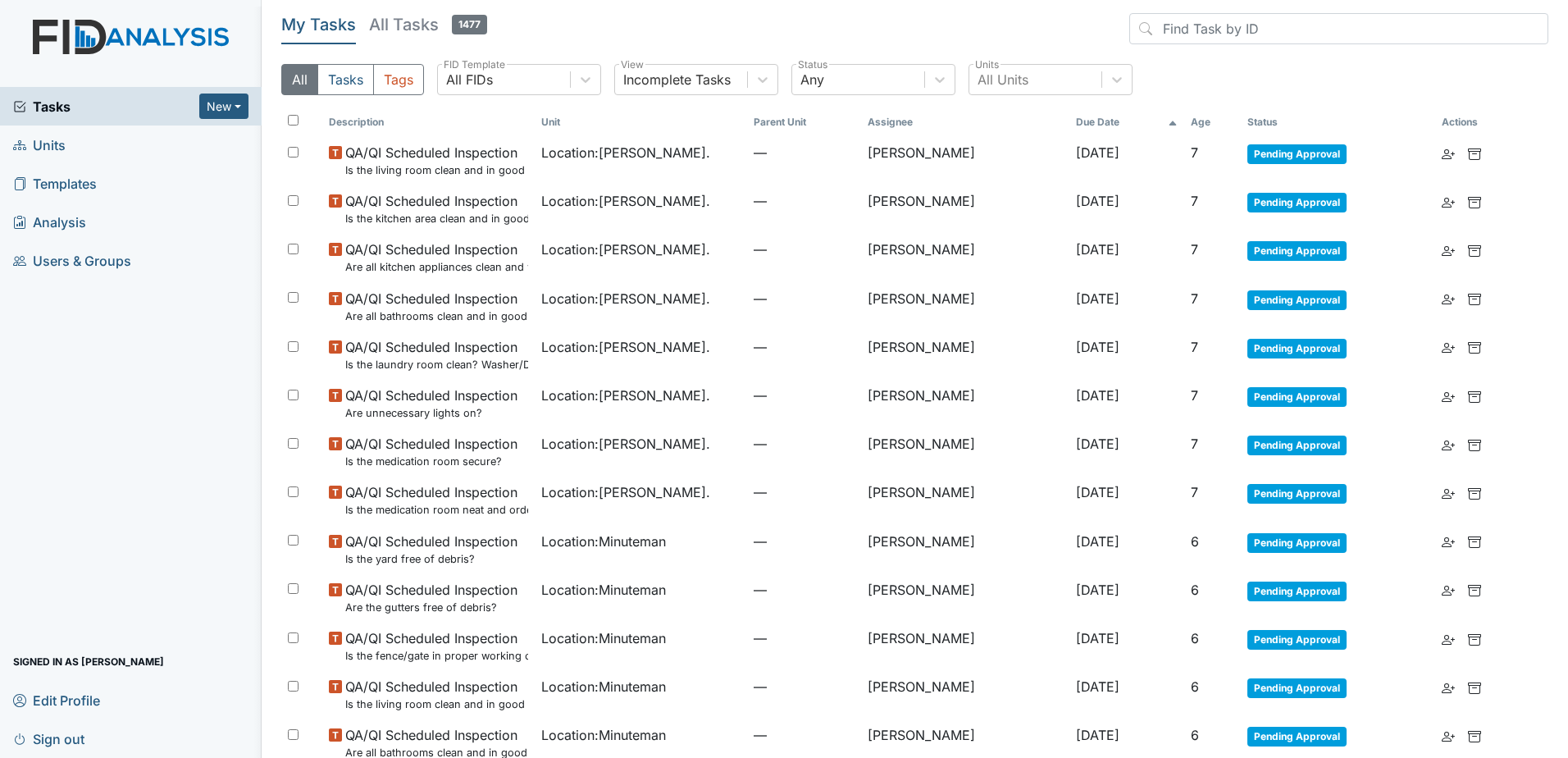
click at [291, 119] on input "checkbox" at bounding box center [293, 120] width 10 height 10
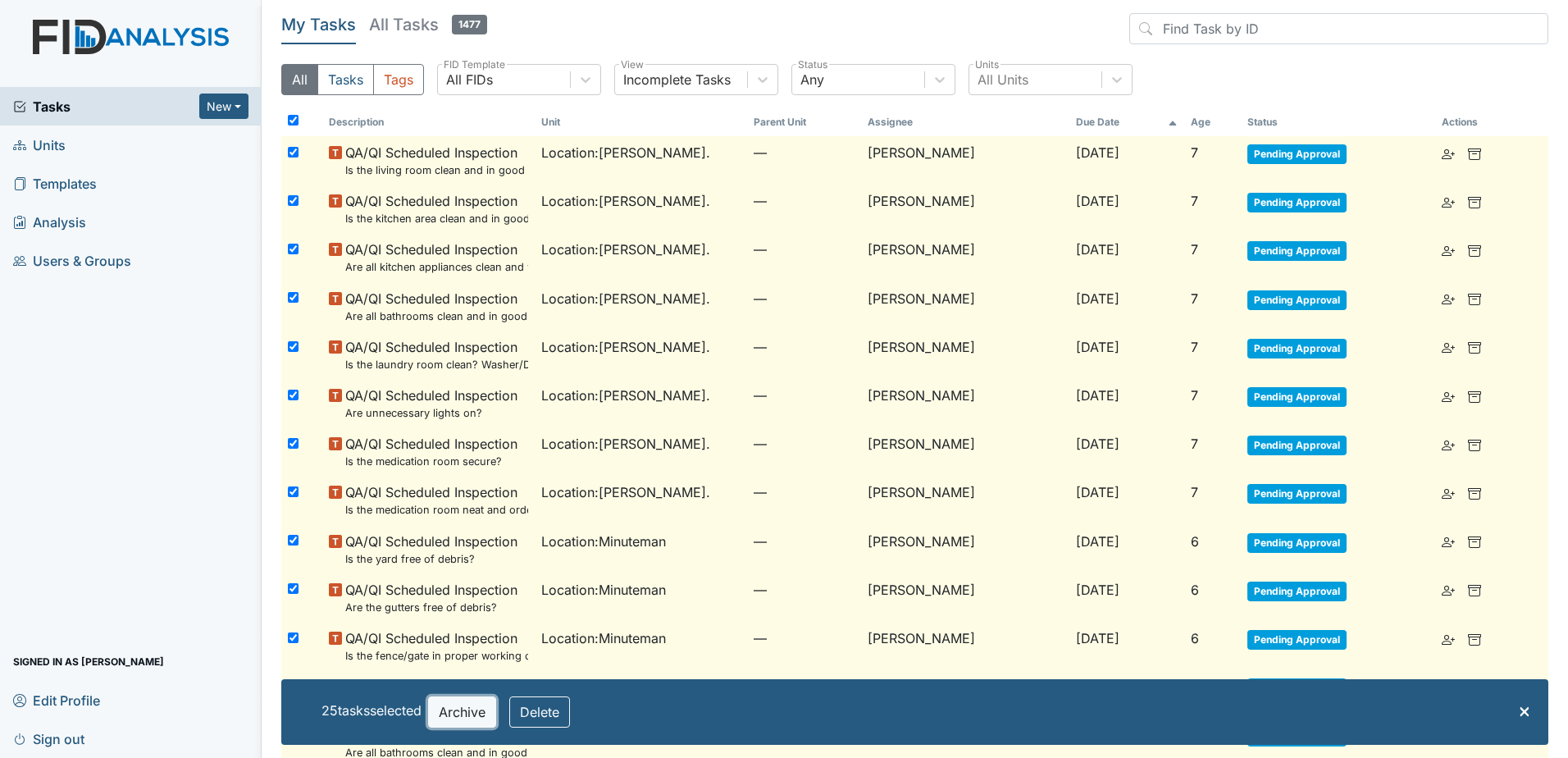
click at [465, 721] on button "Archive" at bounding box center [462, 712] width 68 height 31
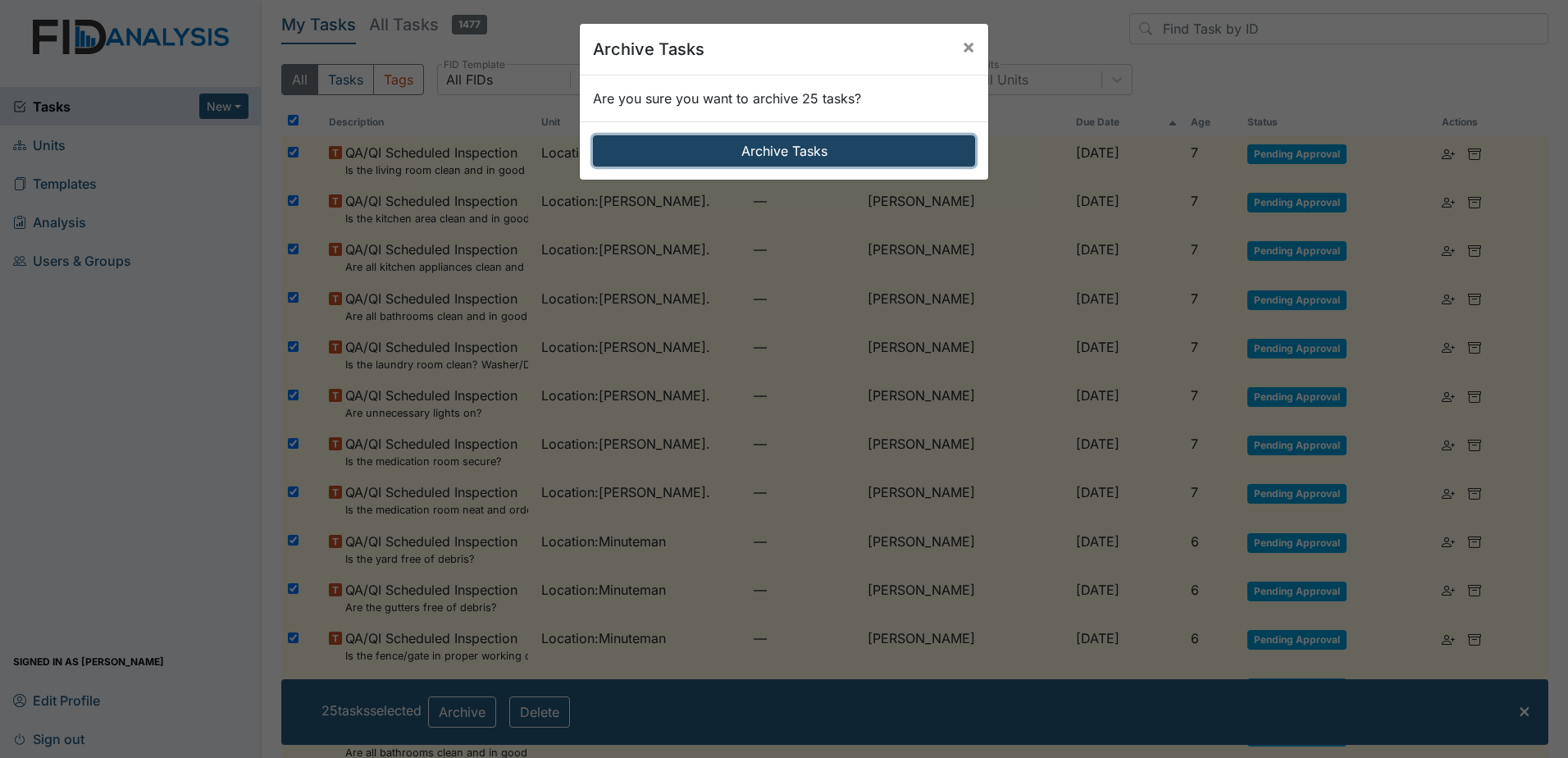
click at [740, 160] on button "Archive Tasks" at bounding box center [784, 151] width 382 height 31
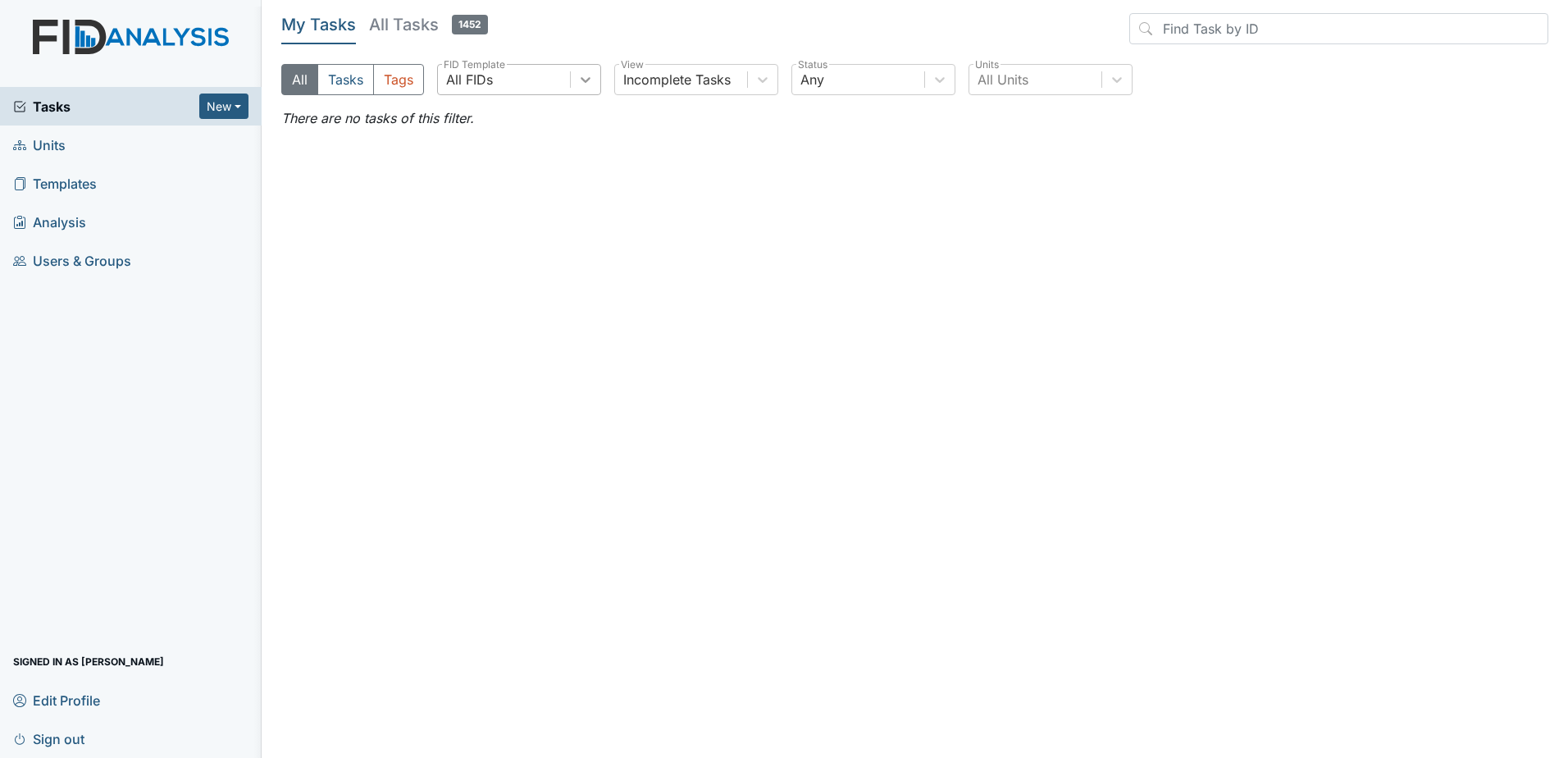
click at [588, 83] on icon at bounding box center [585, 79] width 17 height 17
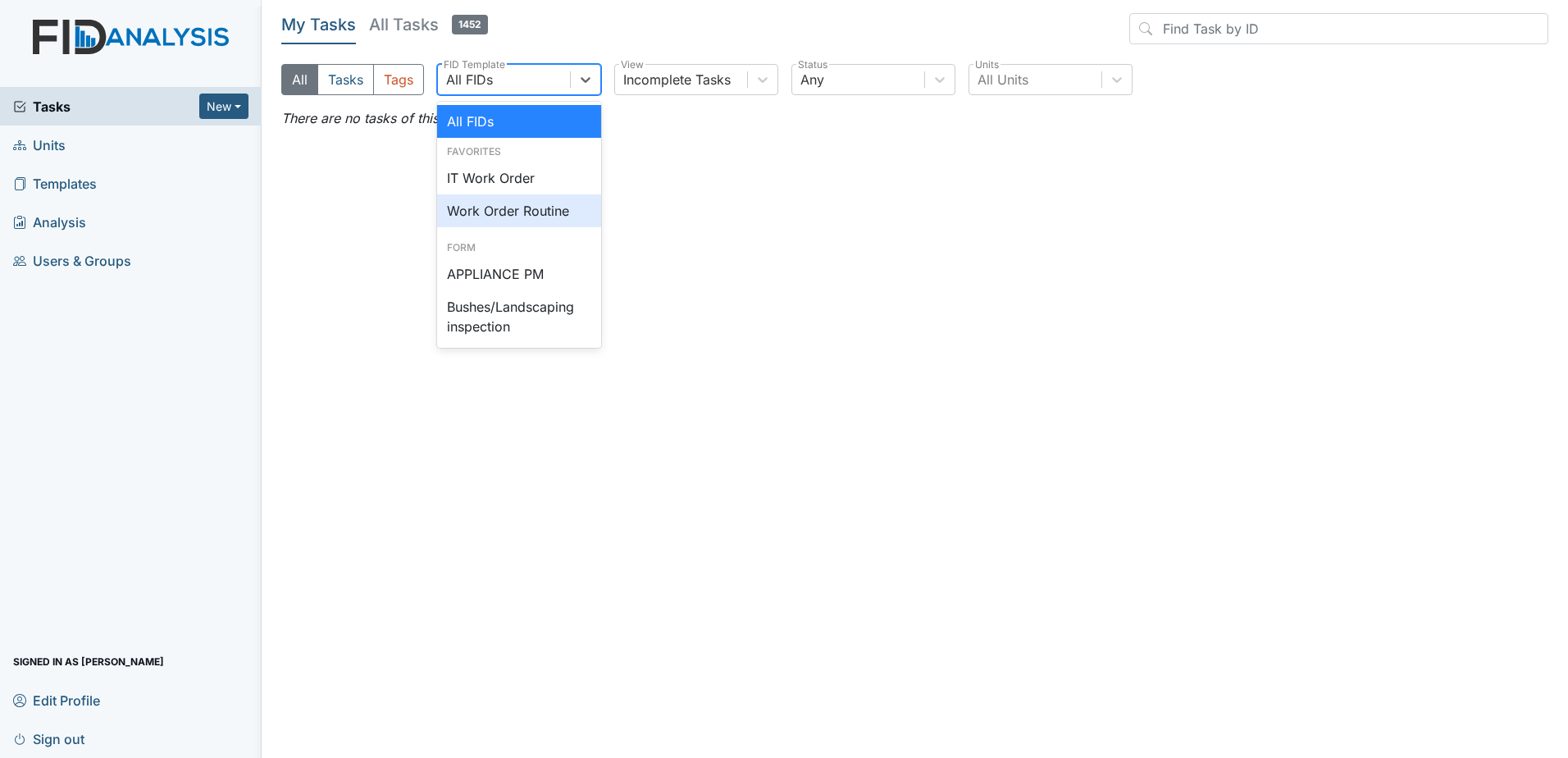
click at [505, 207] on div "Work Order Routine" at bounding box center [519, 211] width 164 height 33
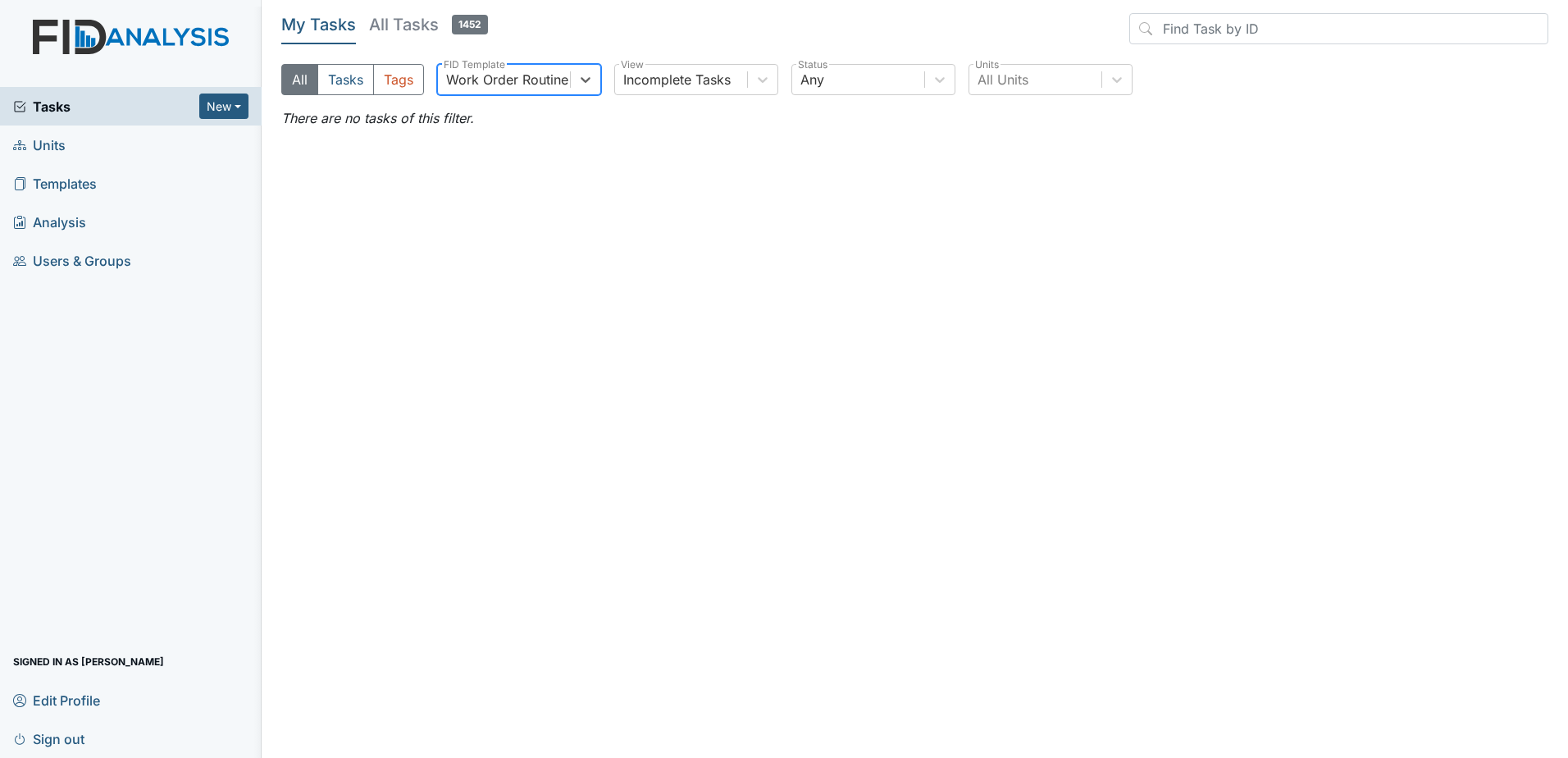
click at [430, 25] on h5 "All Tasks 1452" at bounding box center [429, 24] width 119 height 23
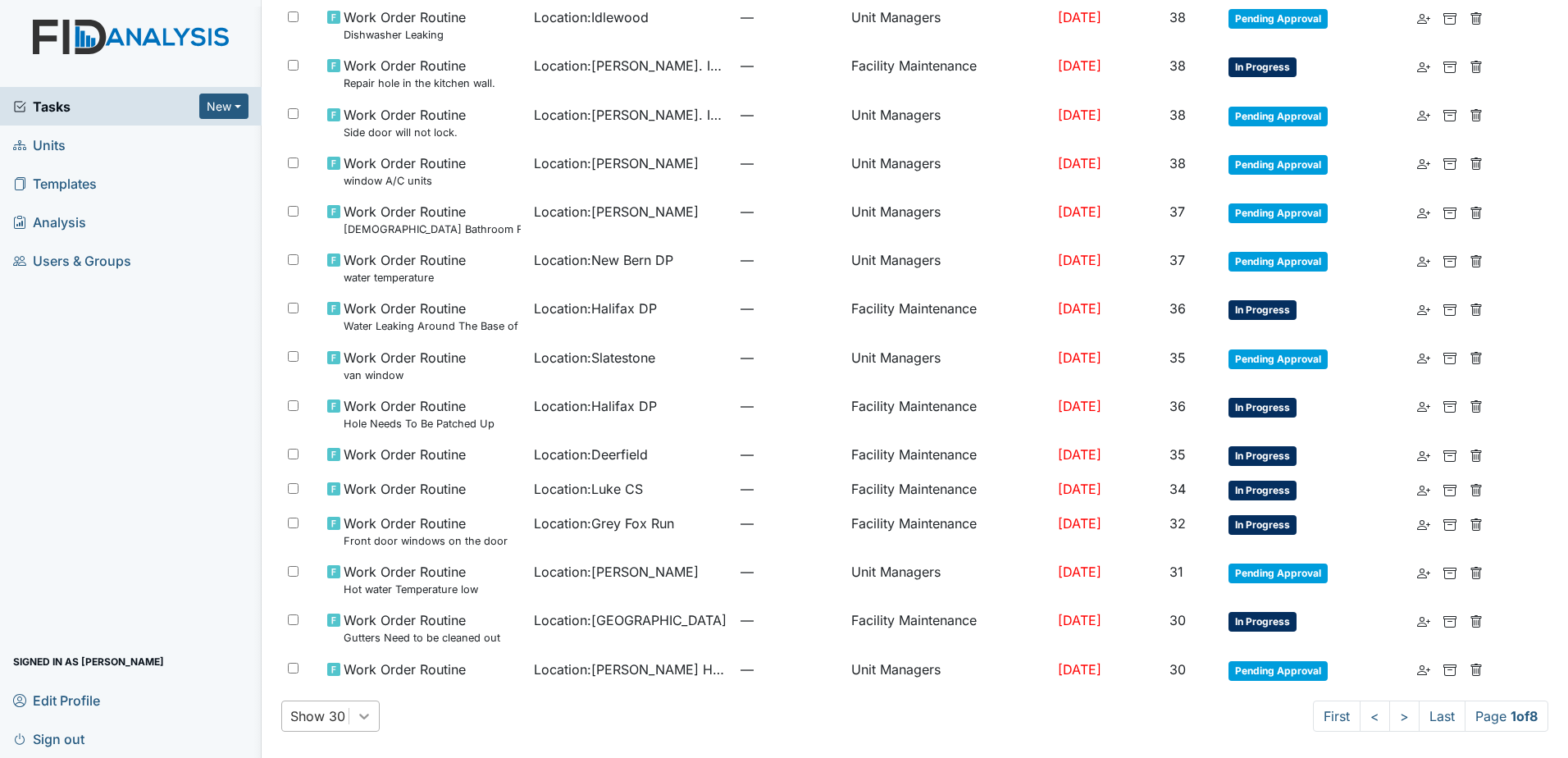
scroll to position [972, 0]
click at [362, 715] on div "Show 30" at bounding box center [330, 716] width 98 height 31
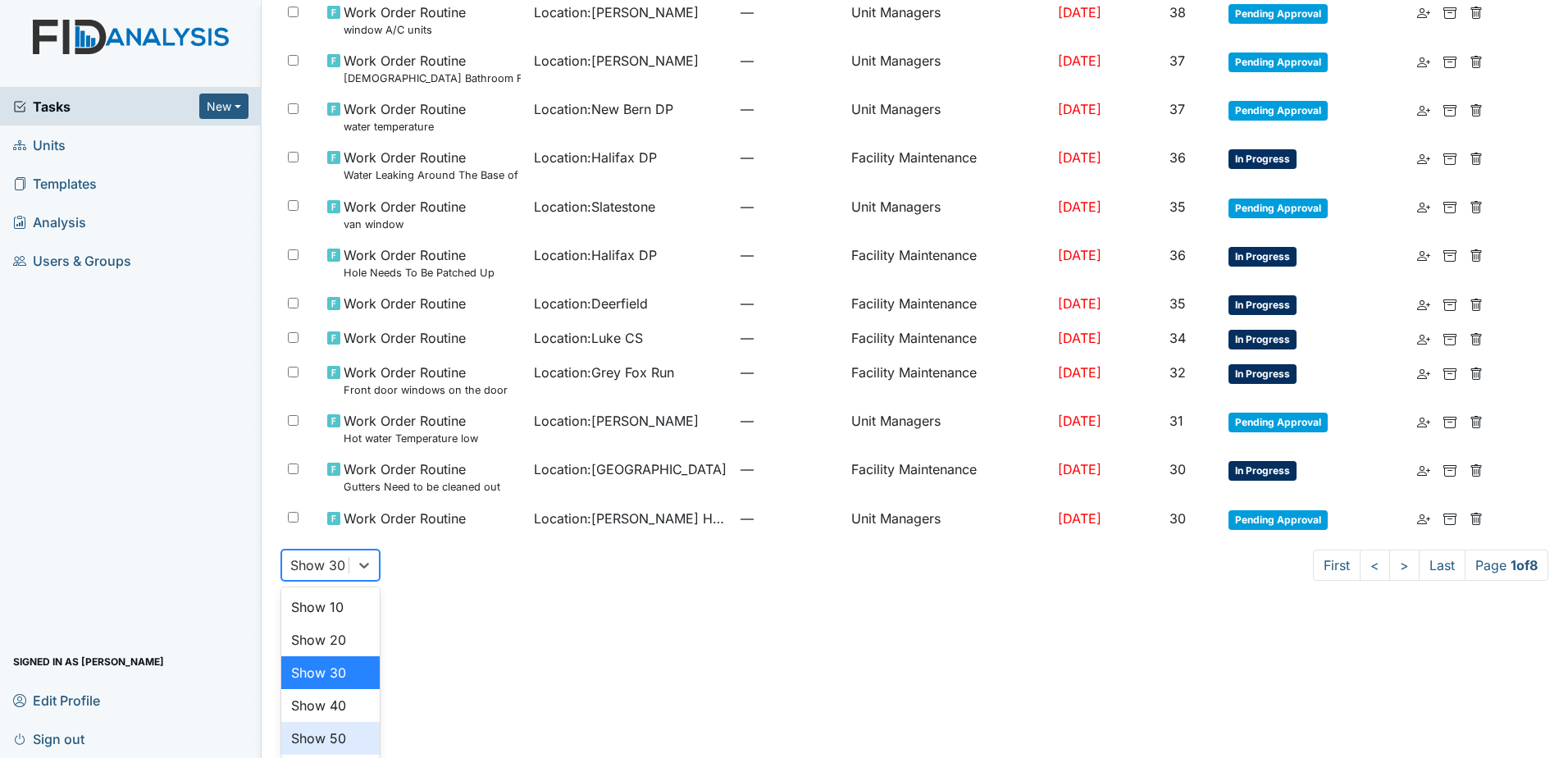
click at [330, 735] on div "Show 50" at bounding box center [330, 738] width 98 height 33
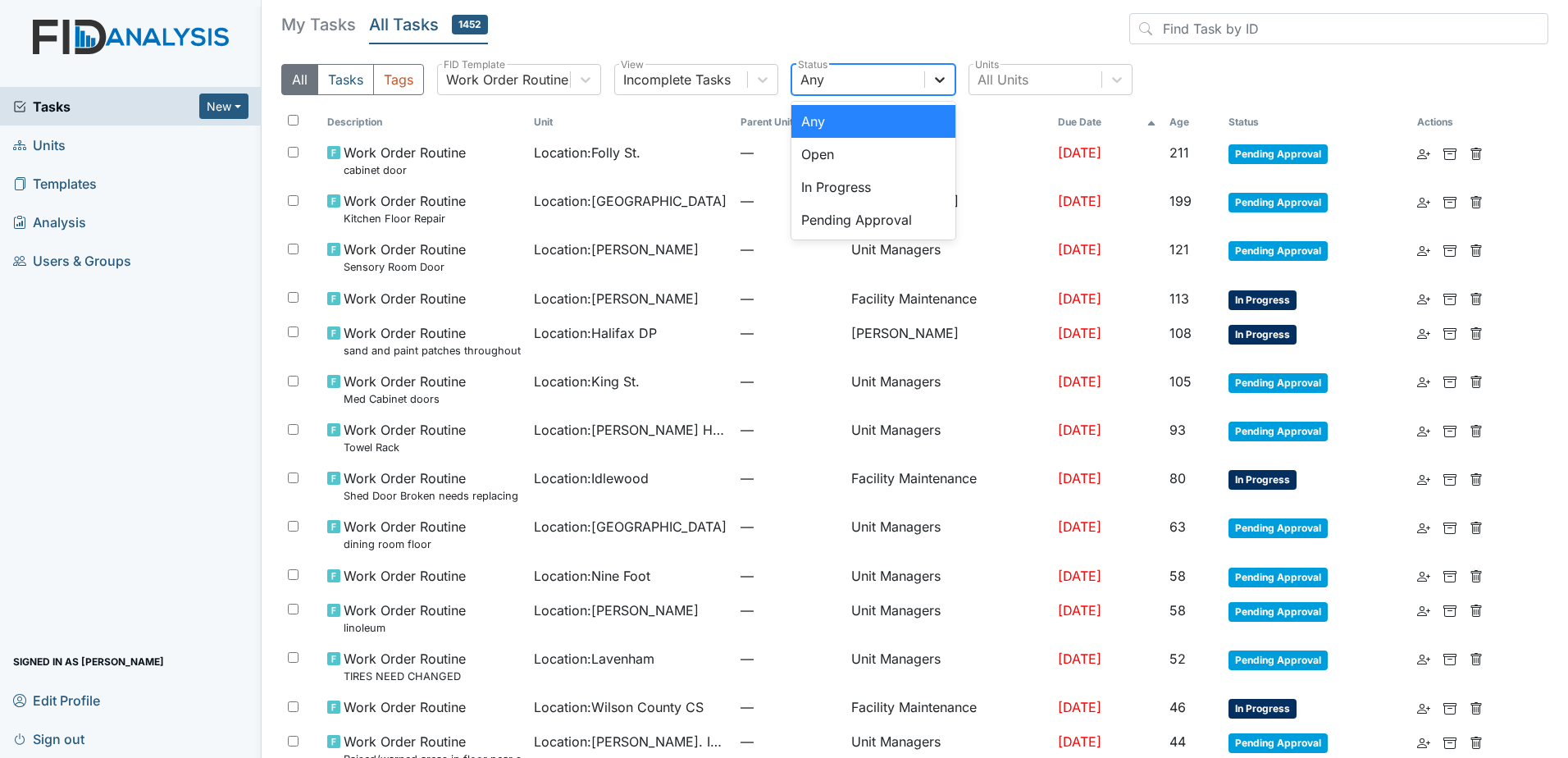
click at [940, 84] on icon at bounding box center [940, 79] width 17 height 17
click at [861, 186] on div "In Progress" at bounding box center [874, 187] width 164 height 33
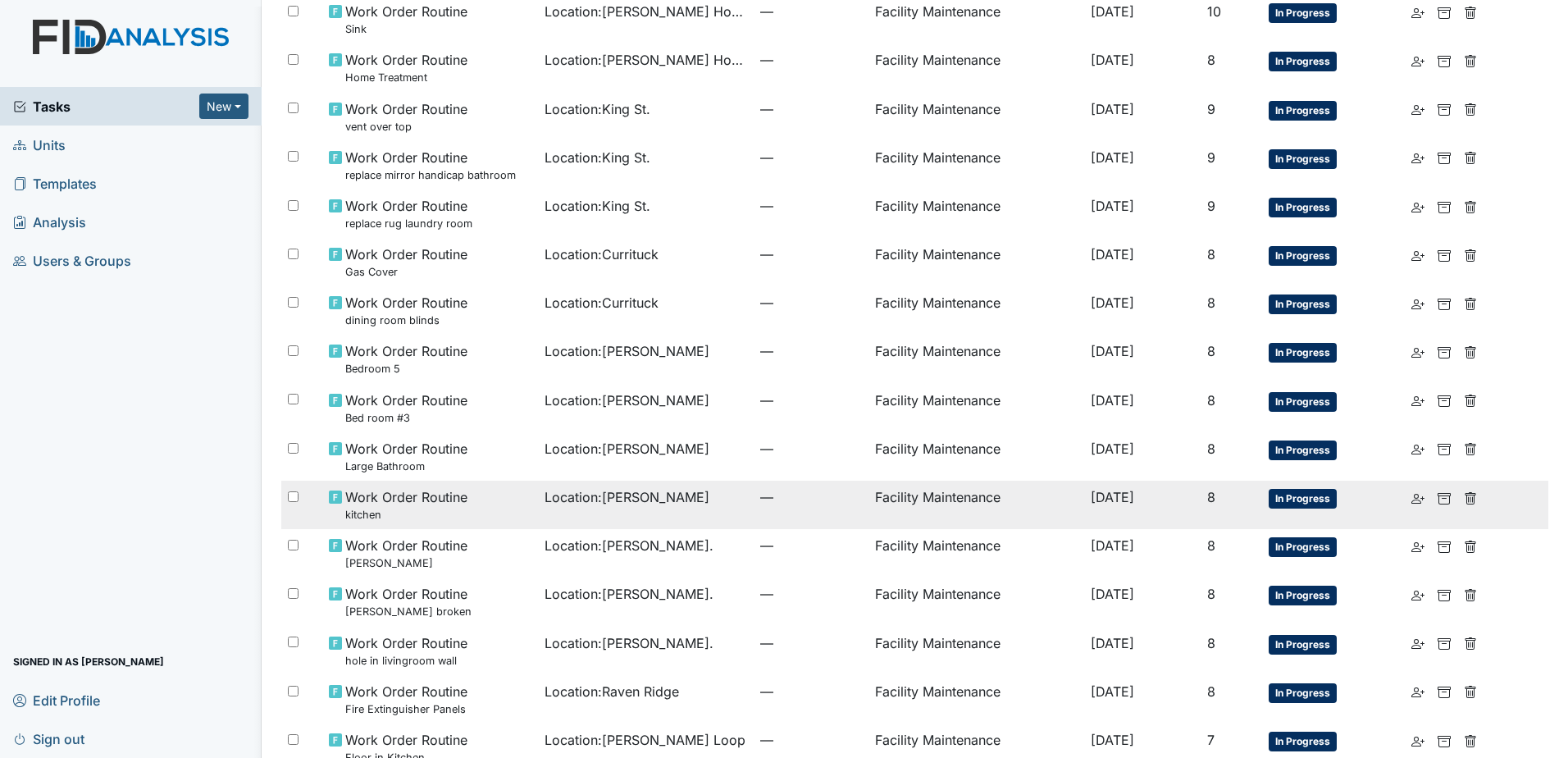
scroll to position [1707, 0]
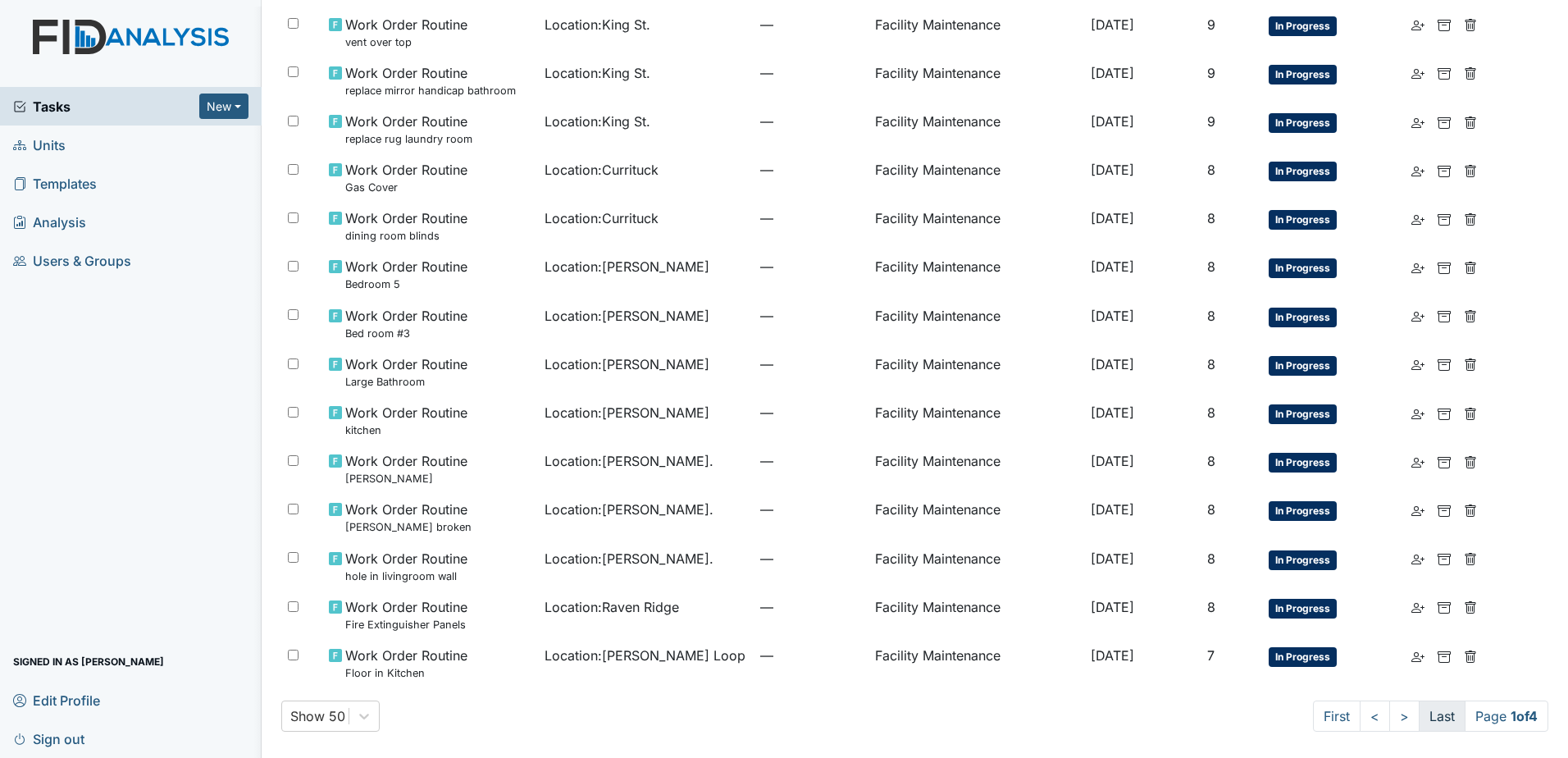
click at [1419, 720] on link "Last" at bounding box center [1443, 716] width 47 height 31
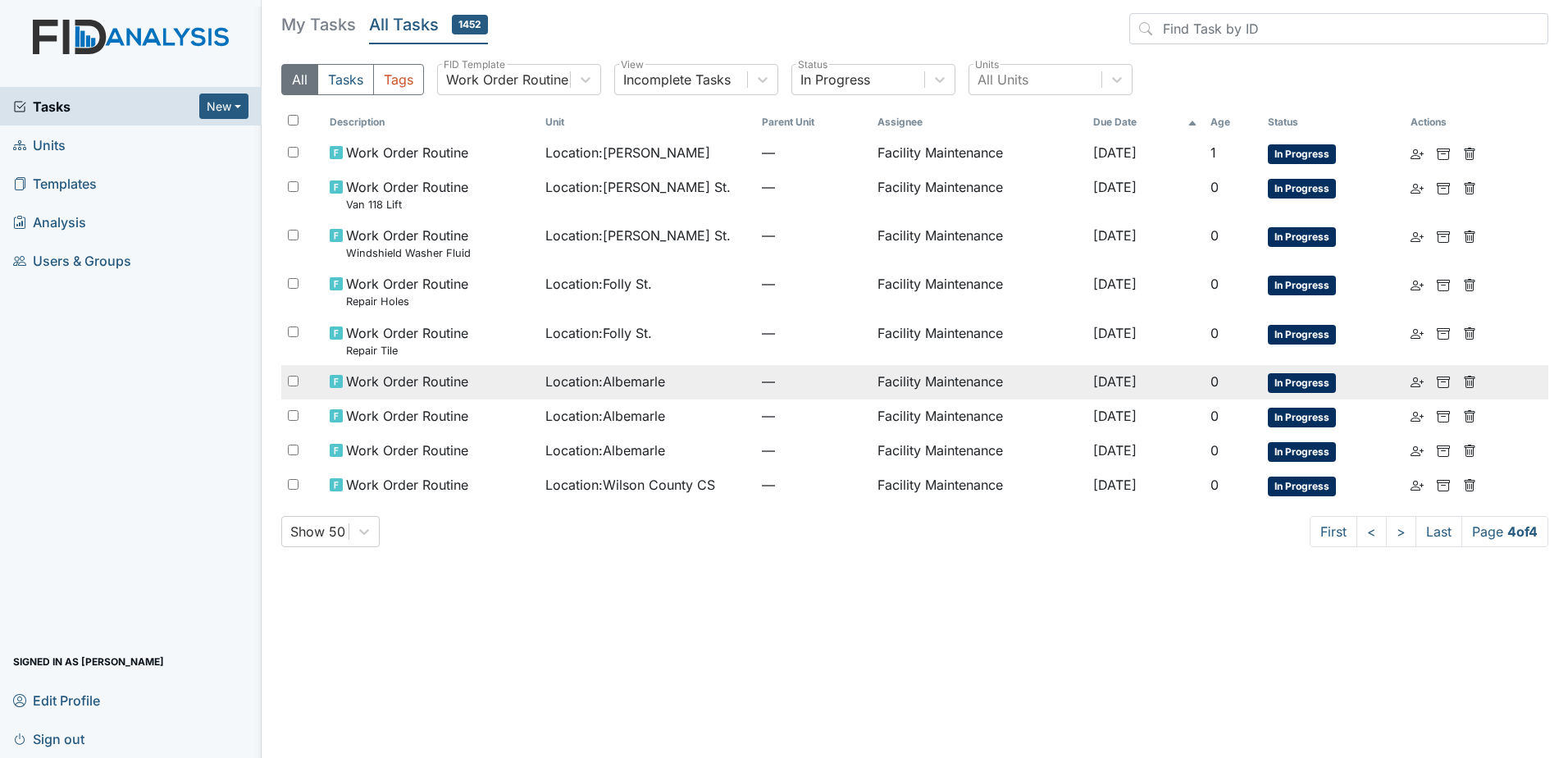
click at [561, 384] on span "Location : Albemarle" at bounding box center [606, 381] width 120 height 20
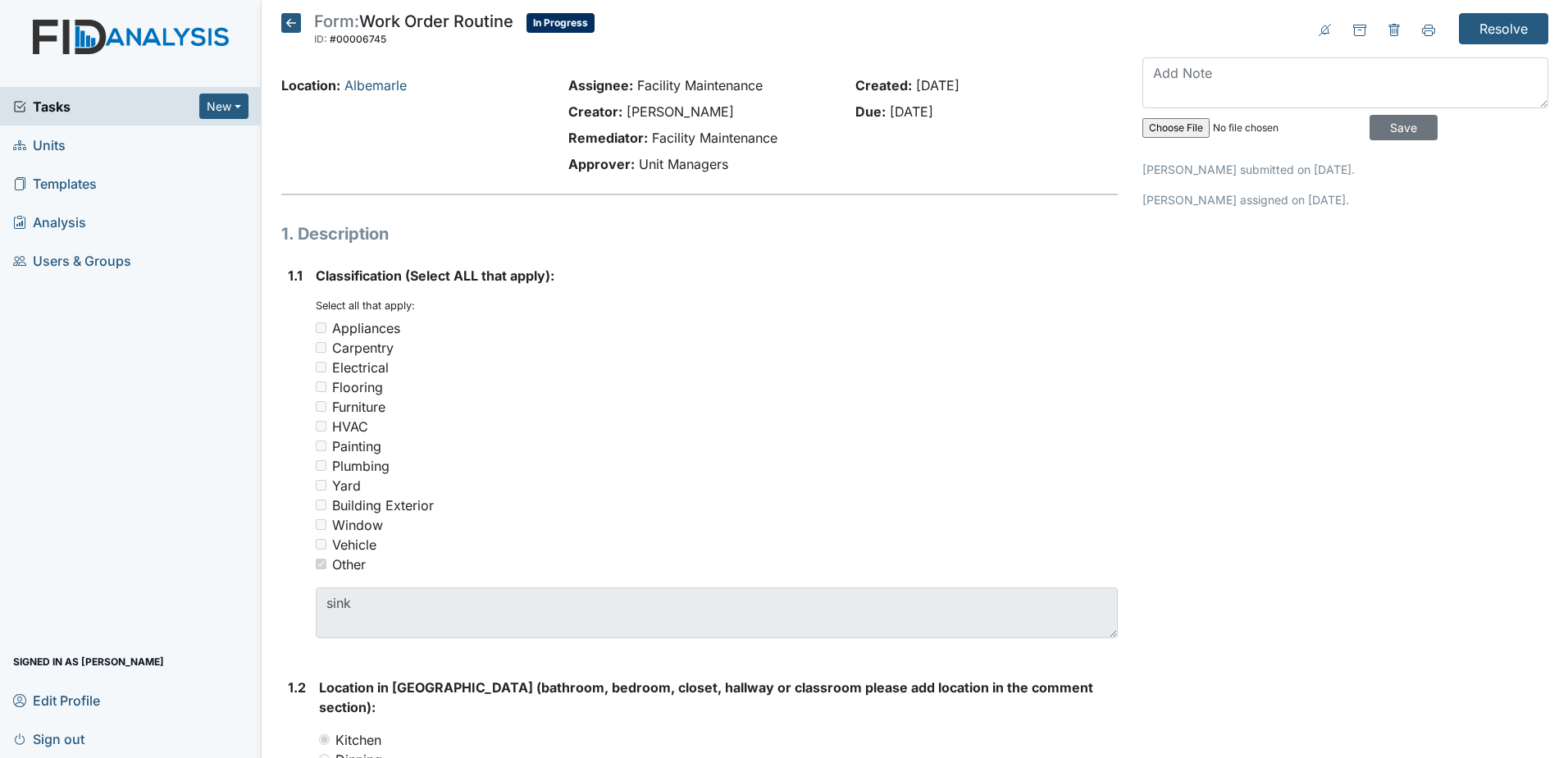
click at [290, 22] on icon at bounding box center [291, 23] width 20 height 20
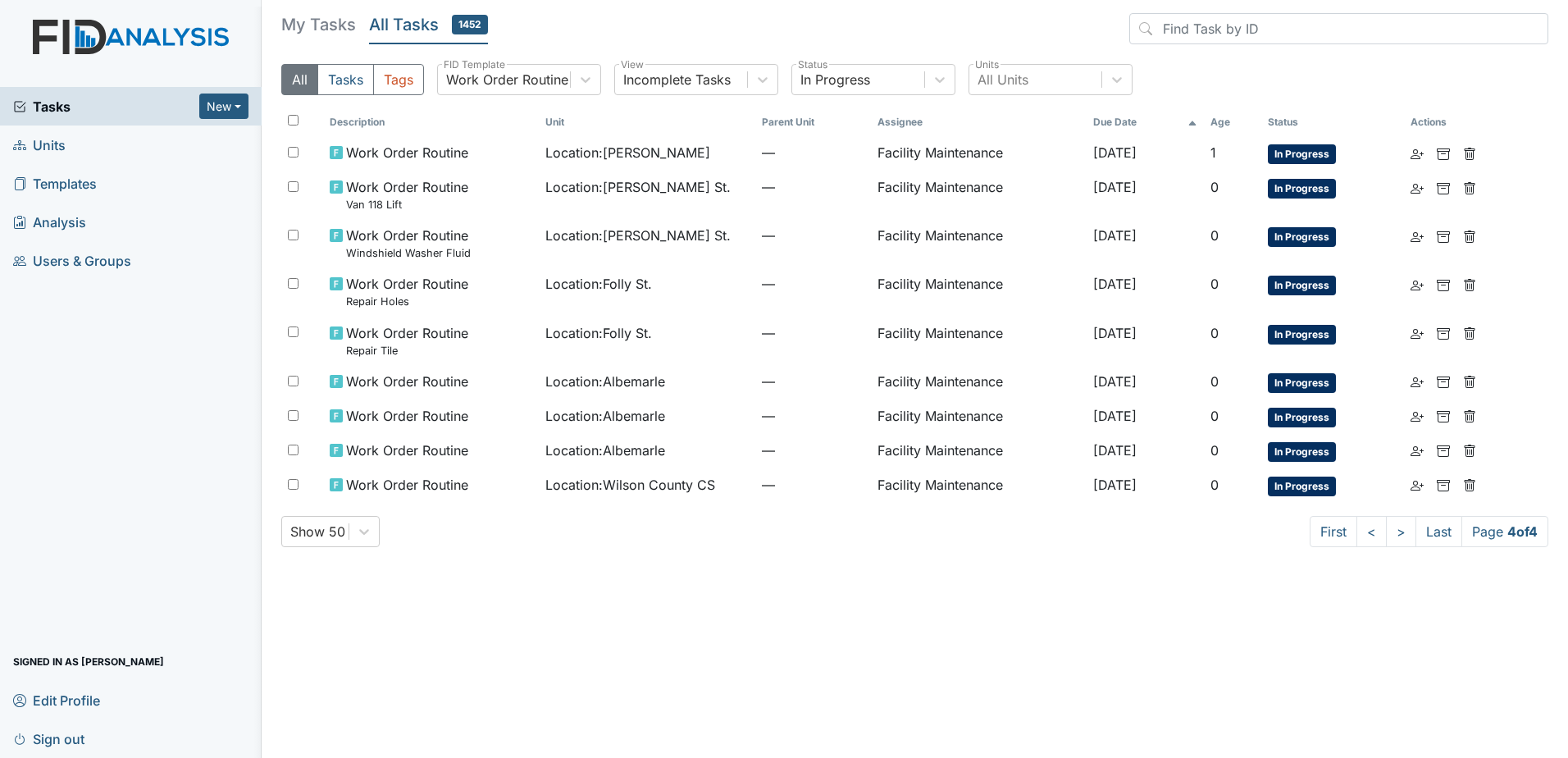
click at [141, 110] on span "Tasks" at bounding box center [106, 106] width 186 height 20
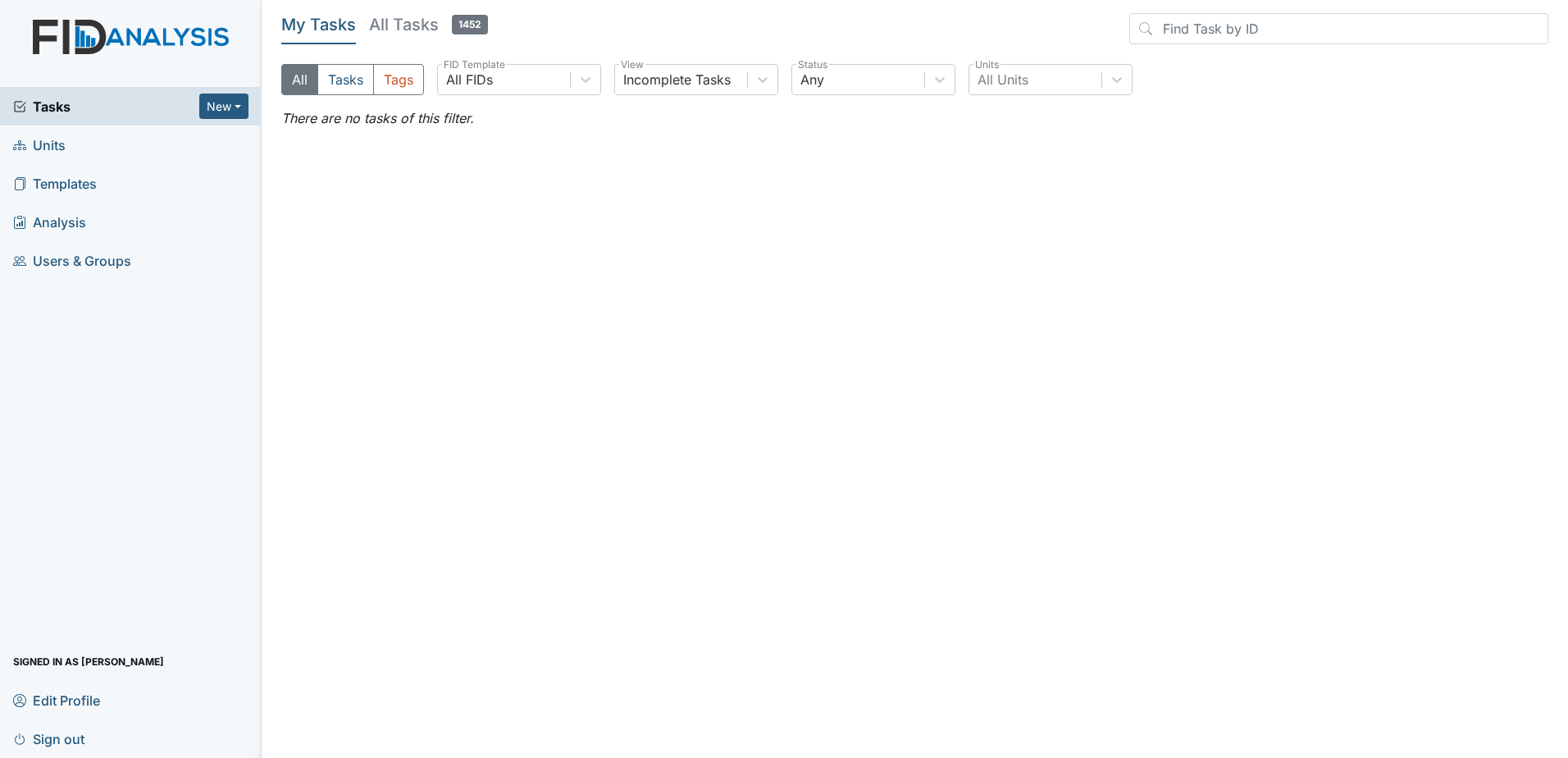
click at [43, 143] on span "Units" at bounding box center [39, 144] width 52 height 25
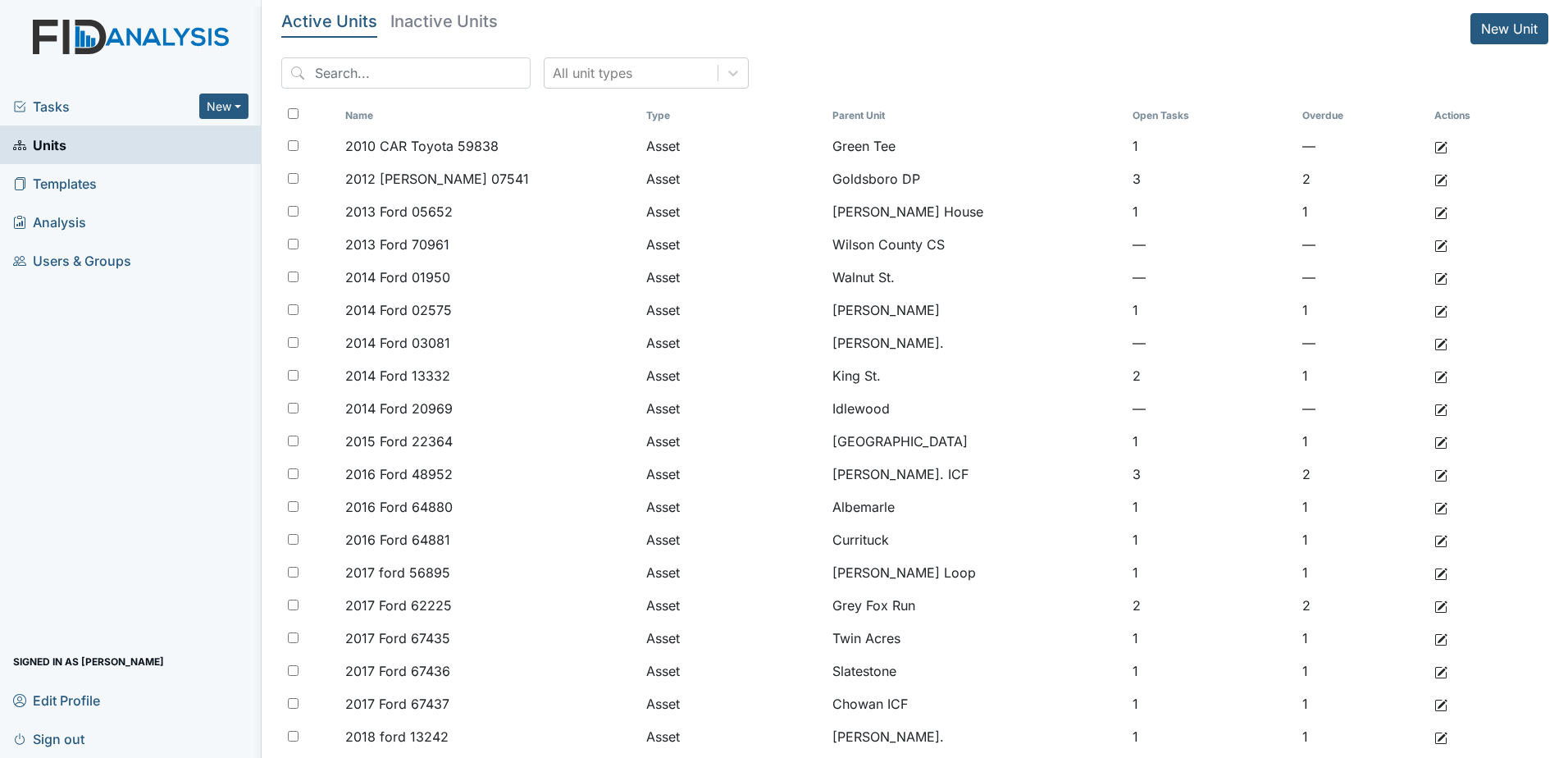
click at [63, 103] on span "Tasks" at bounding box center [106, 106] width 186 height 20
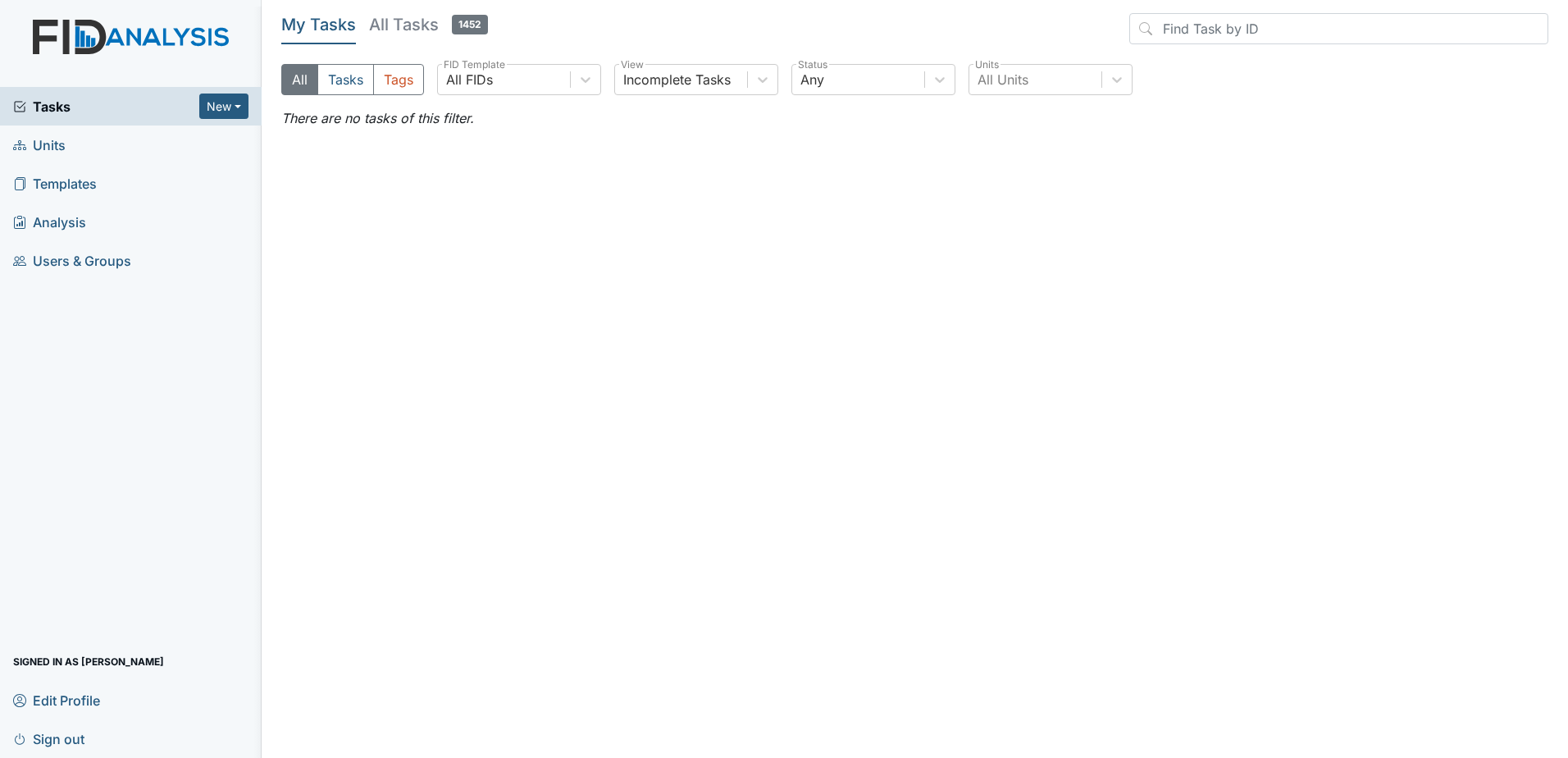
click at [412, 34] on h5 "All Tasks 1452" at bounding box center [429, 24] width 119 height 23
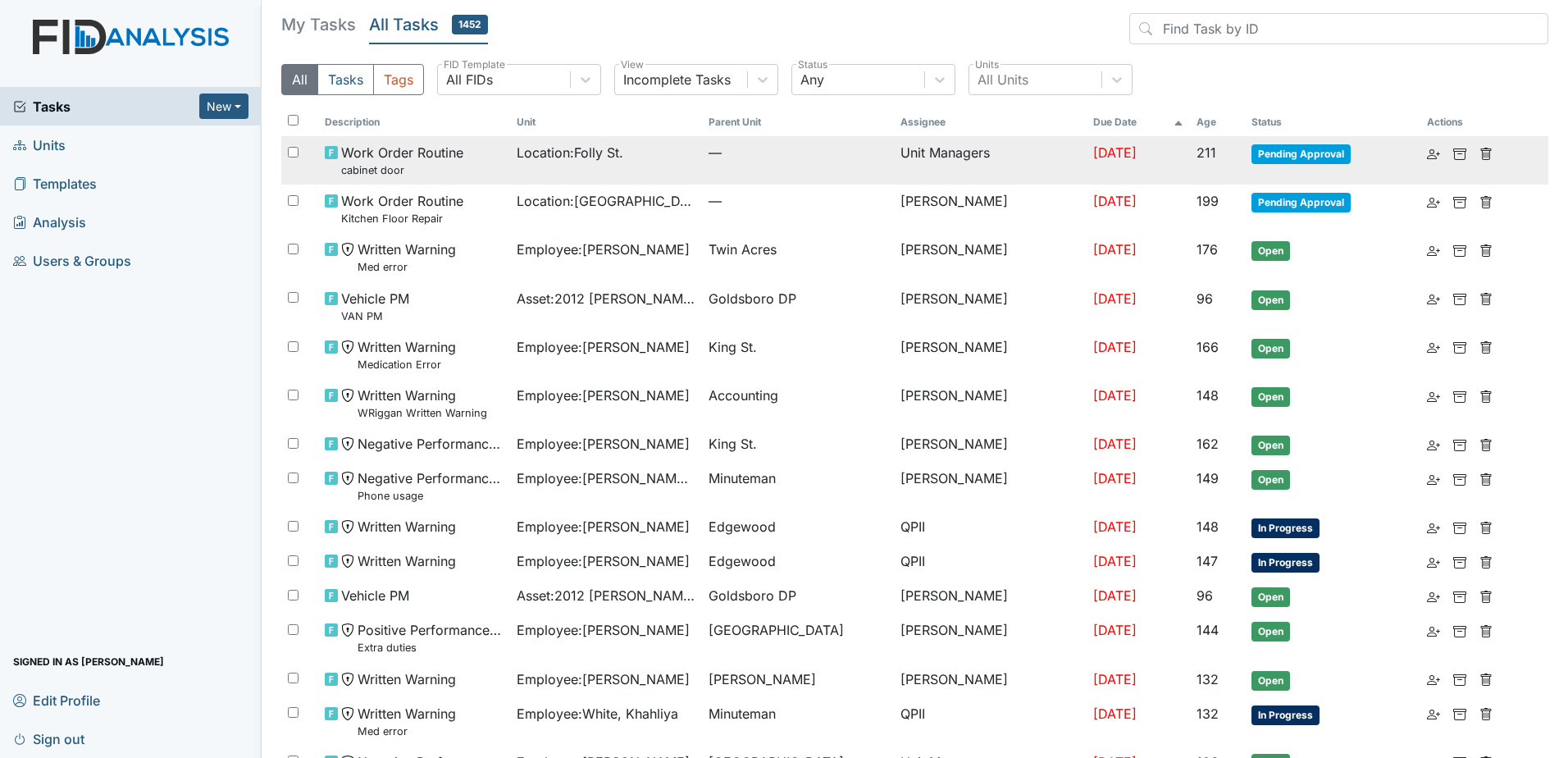
click at [806, 150] on span "—" at bounding box center [798, 152] width 179 height 20
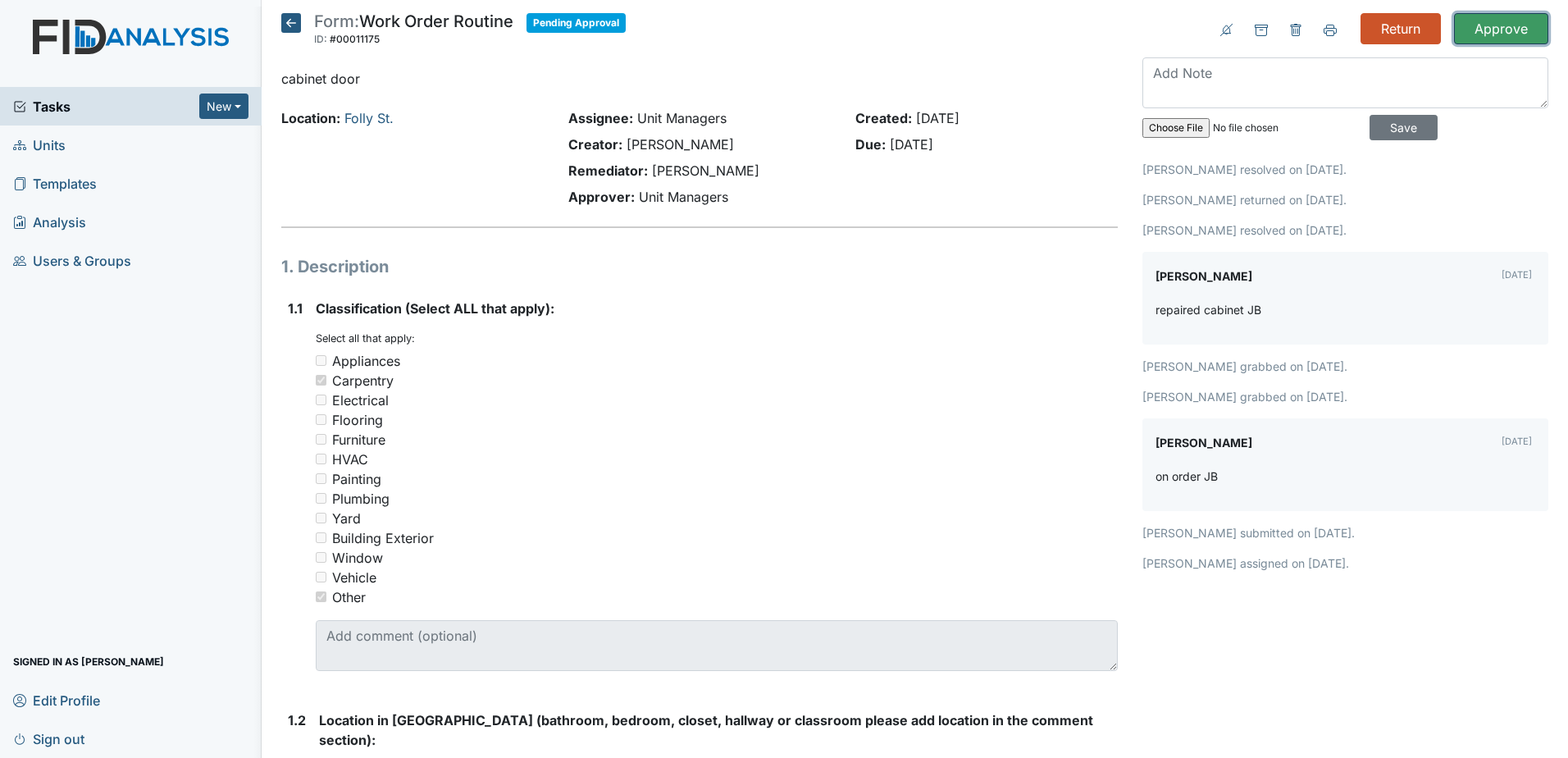
click at [1465, 34] on input "Approve" at bounding box center [1501, 29] width 95 height 31
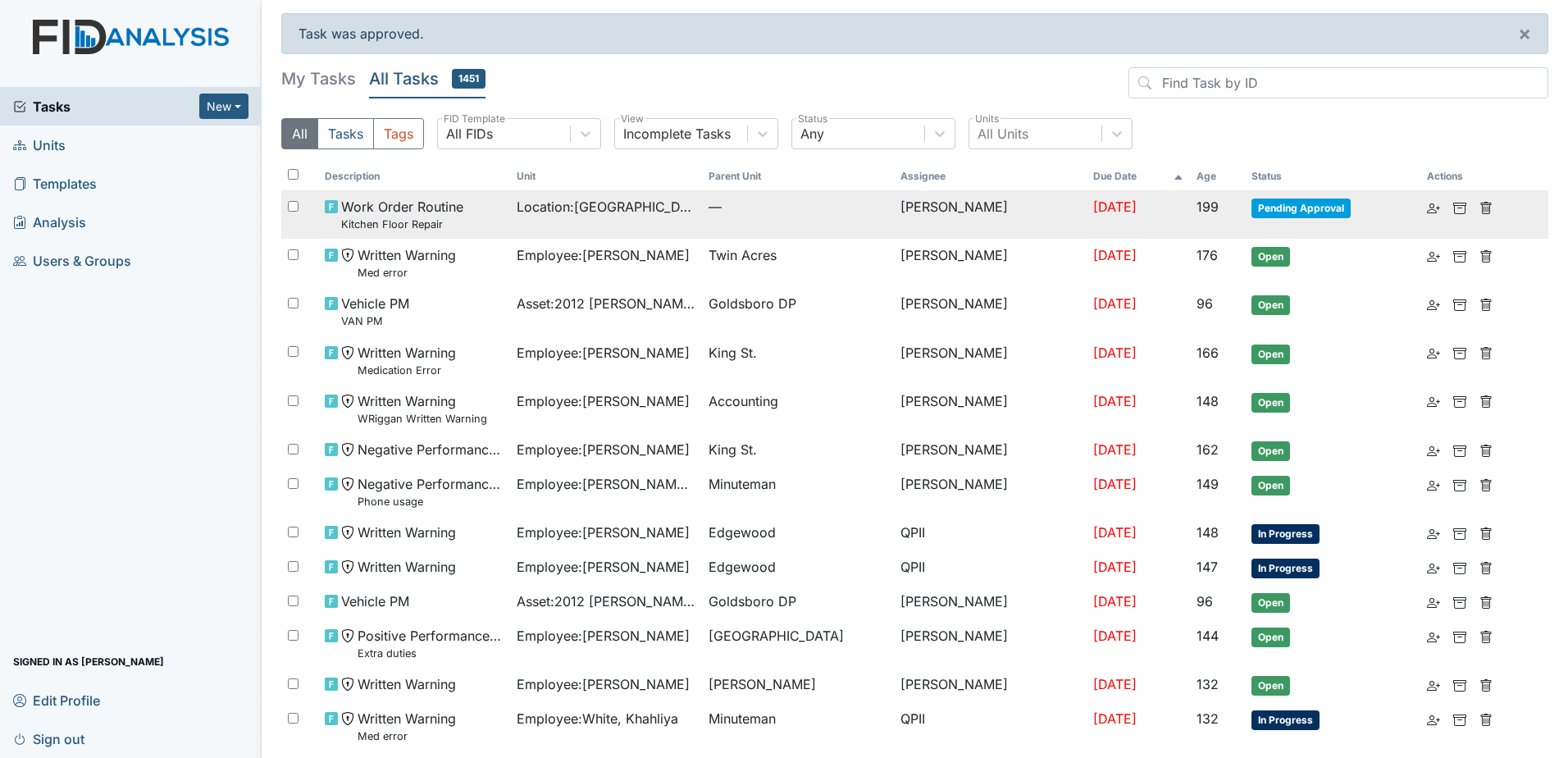
click at [1086, 217] on td "[DATE]" at bounding box center [1138, 215] width 103 height 49
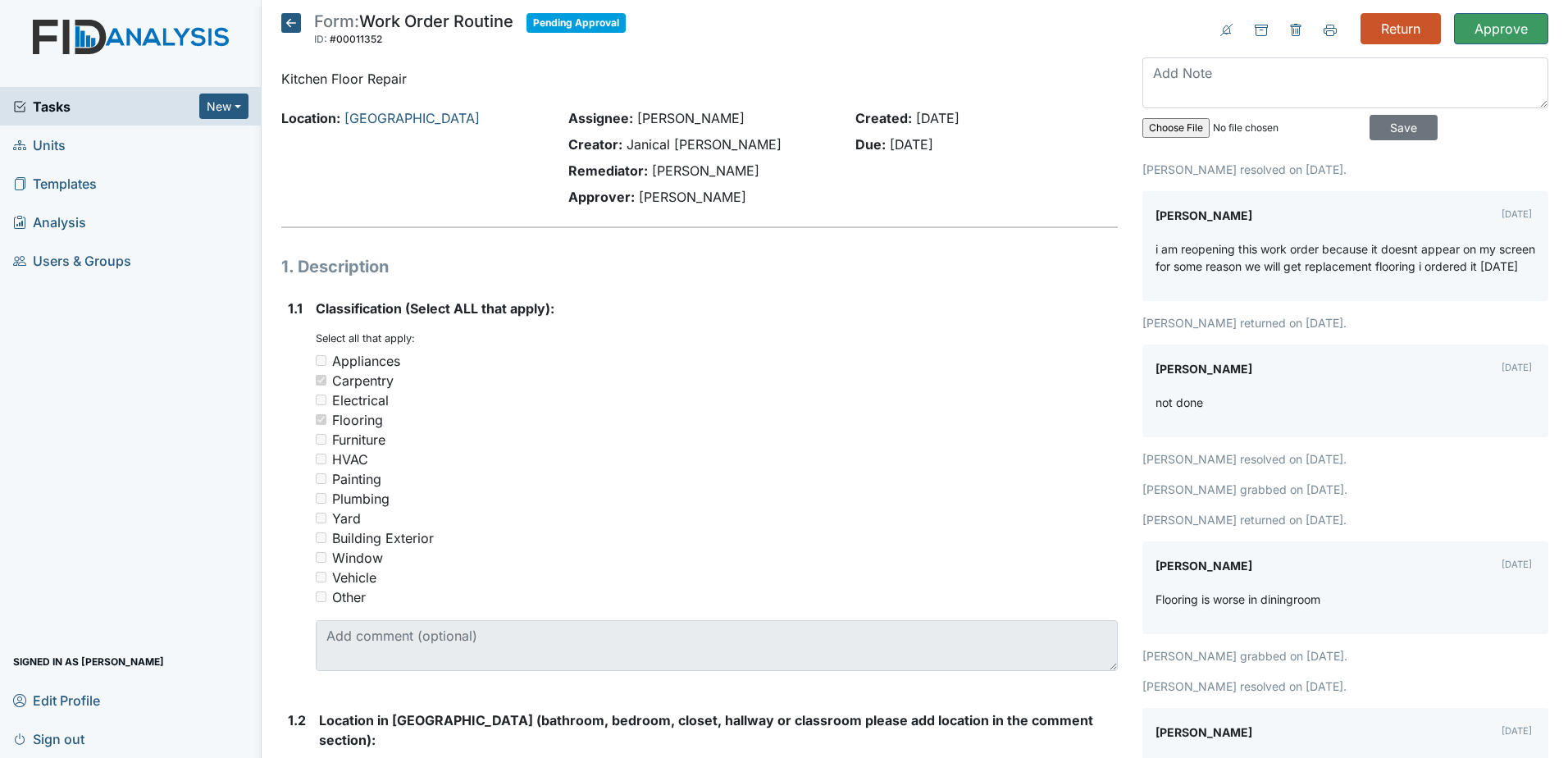
click at [296, 29] on icon at bounding box center [291, 23] width 20 height 20
